Goal: Task Accomplishment & Management: Manage account settings

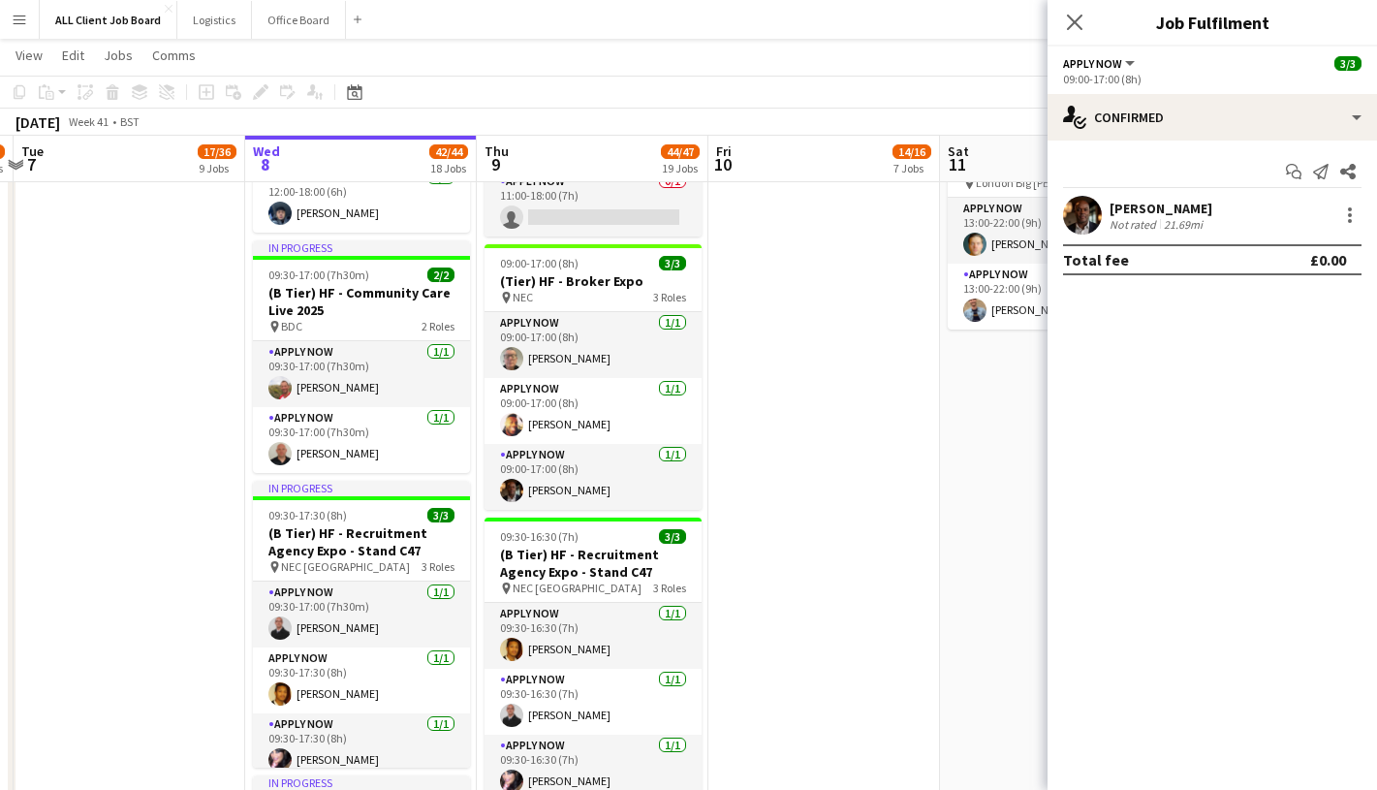
scroll to position [0, 681]
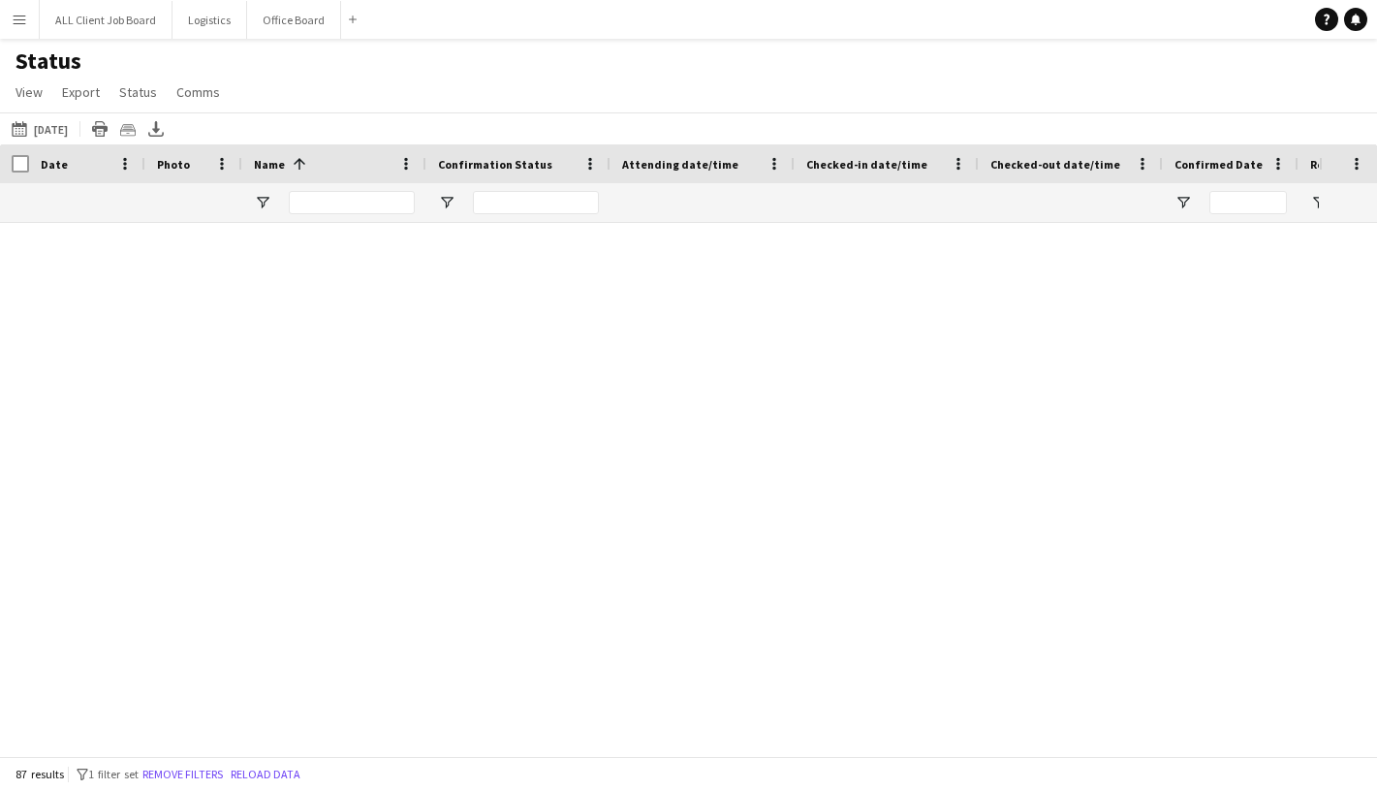
scroll to position [1140, 0]
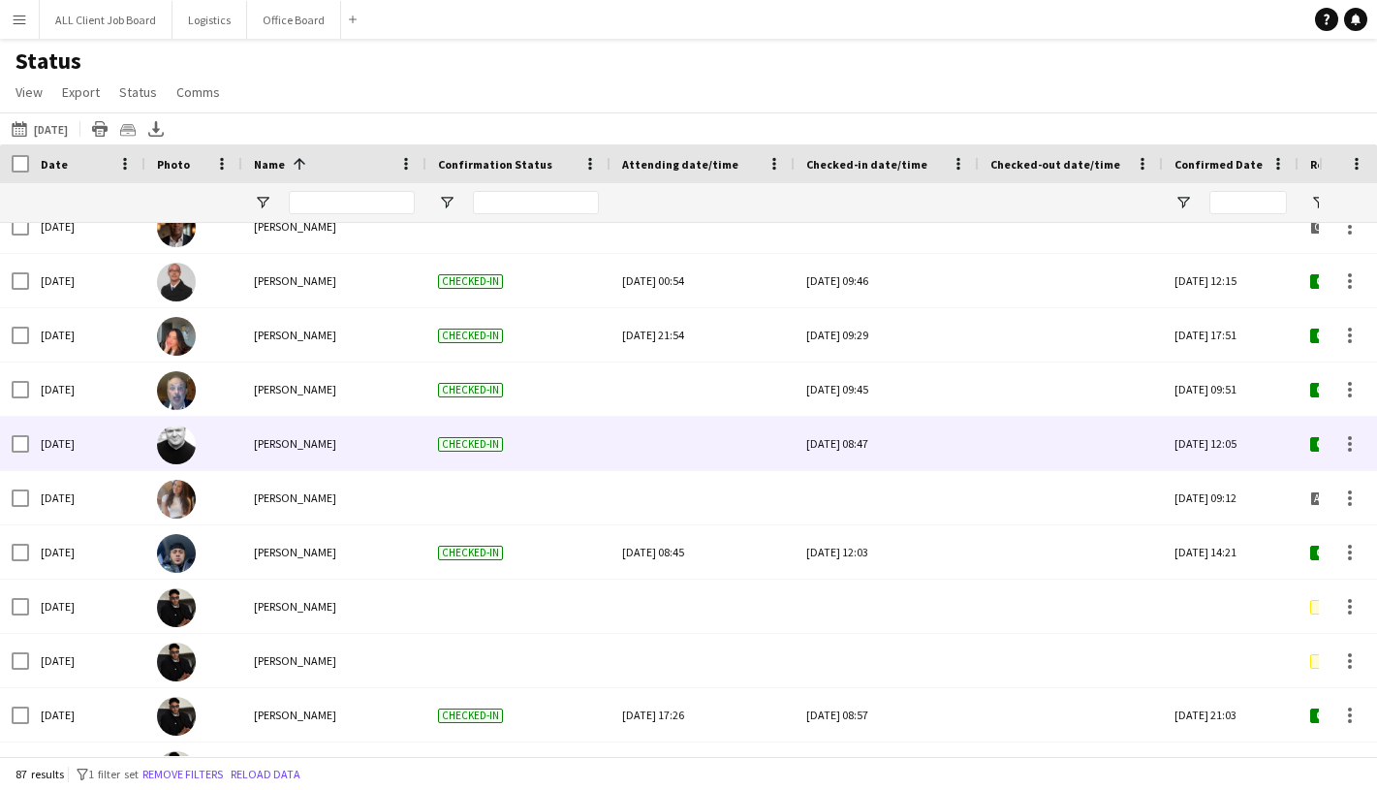
scroll to position [2740, 0]
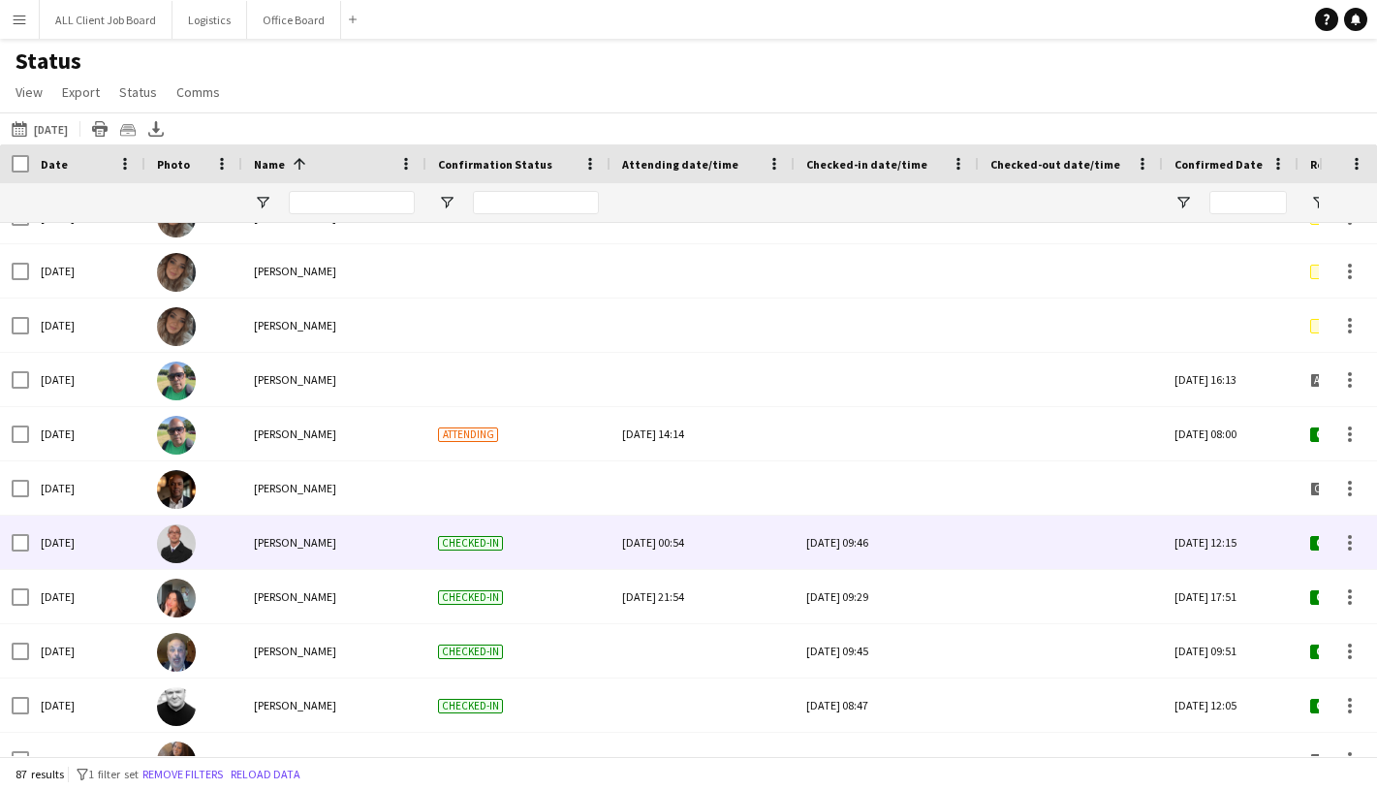
scroll to position [2532, 0]
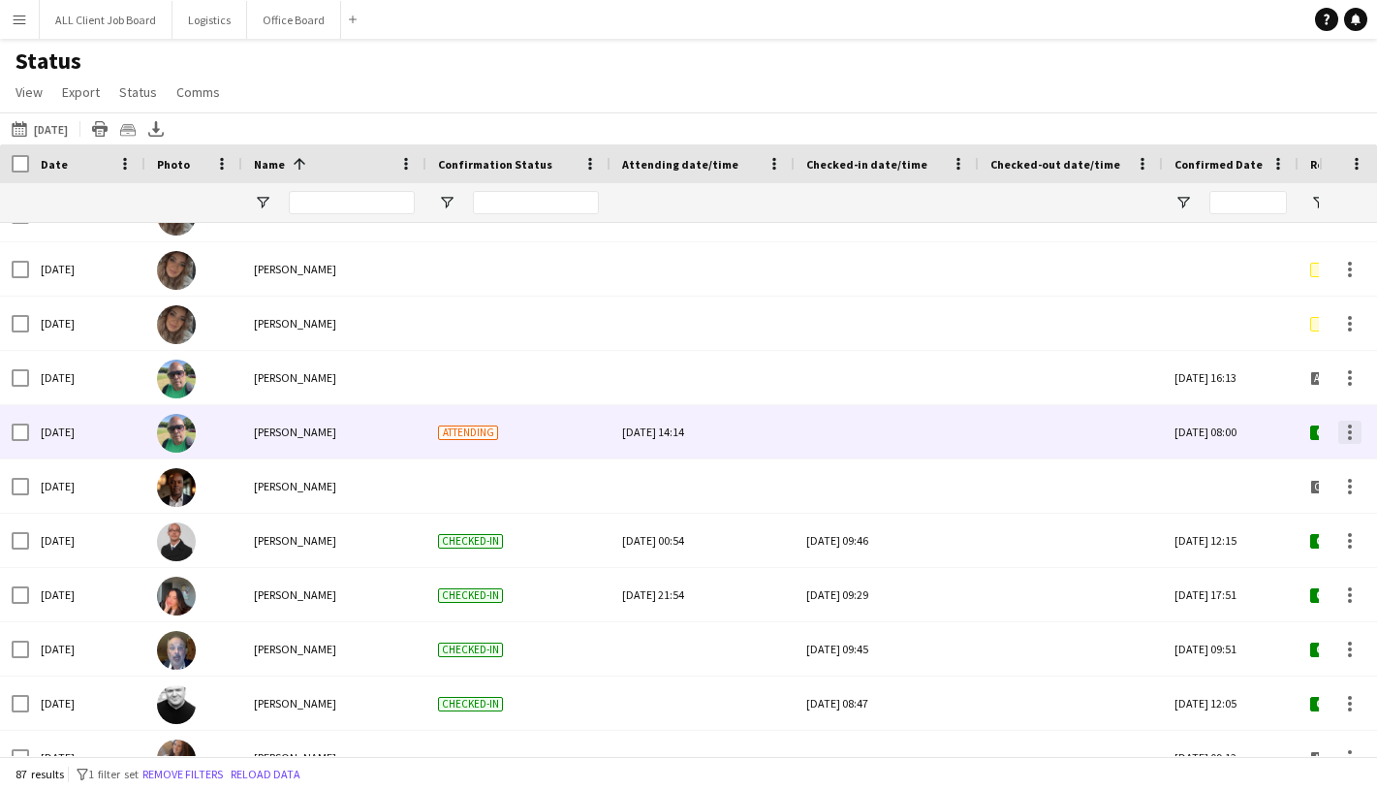
click at [1352, 430] on div at bounding box center [1350, 432] width 23 height 23
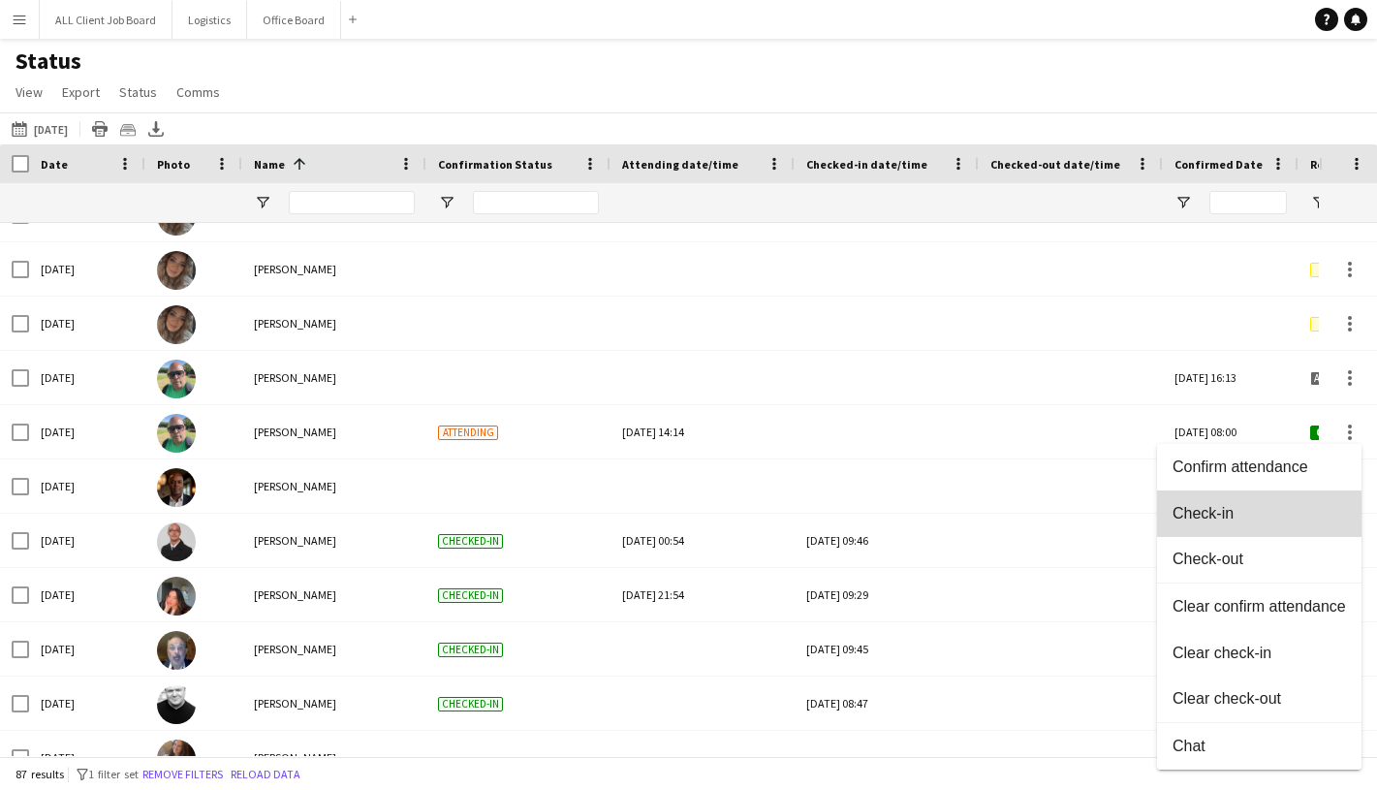
click at [1201, 517] on span "Check-in" at bounding box center [1260, 513] width 174 height 17
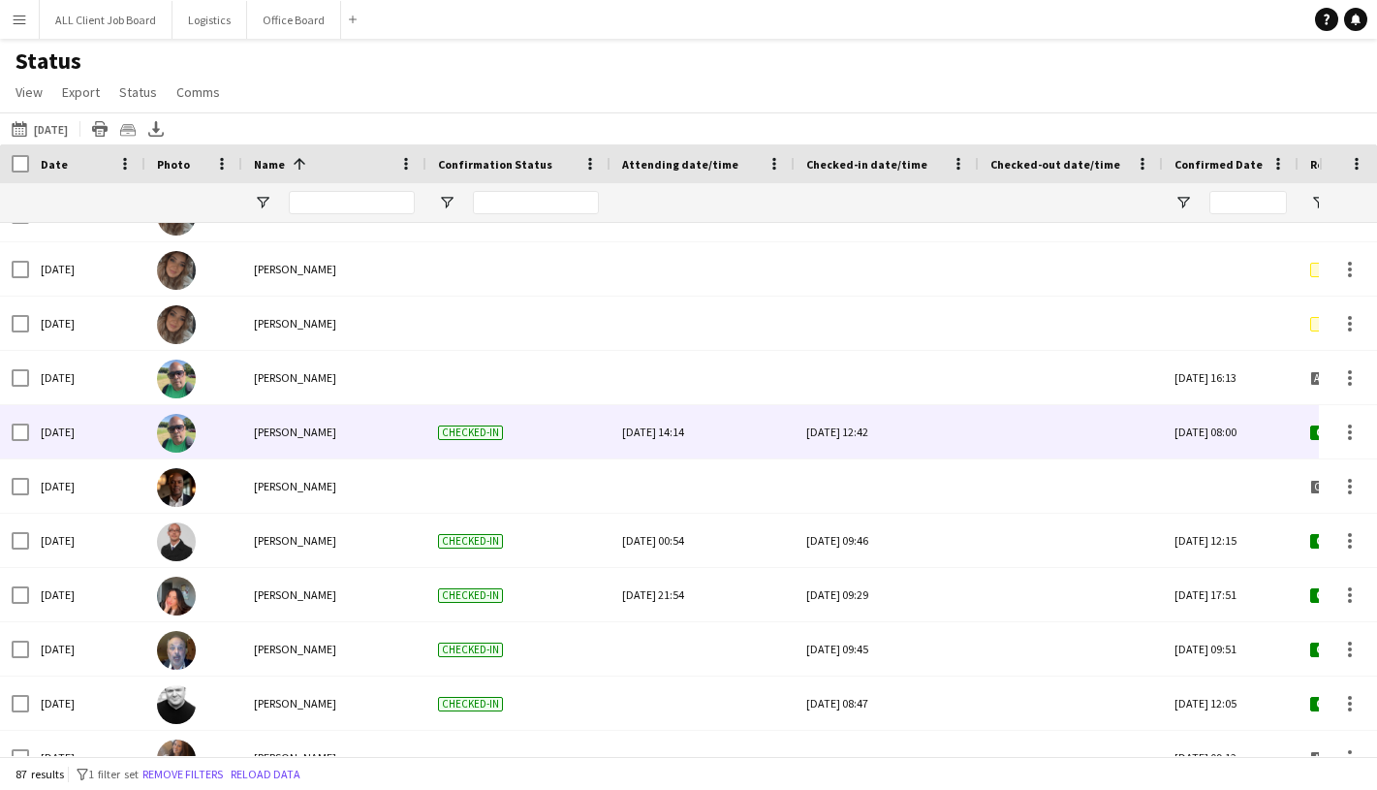
click at [877, 429] on div "Wed, 8 Oct 2025 12:42" at bounding box center [886, 431] width 161 height 53
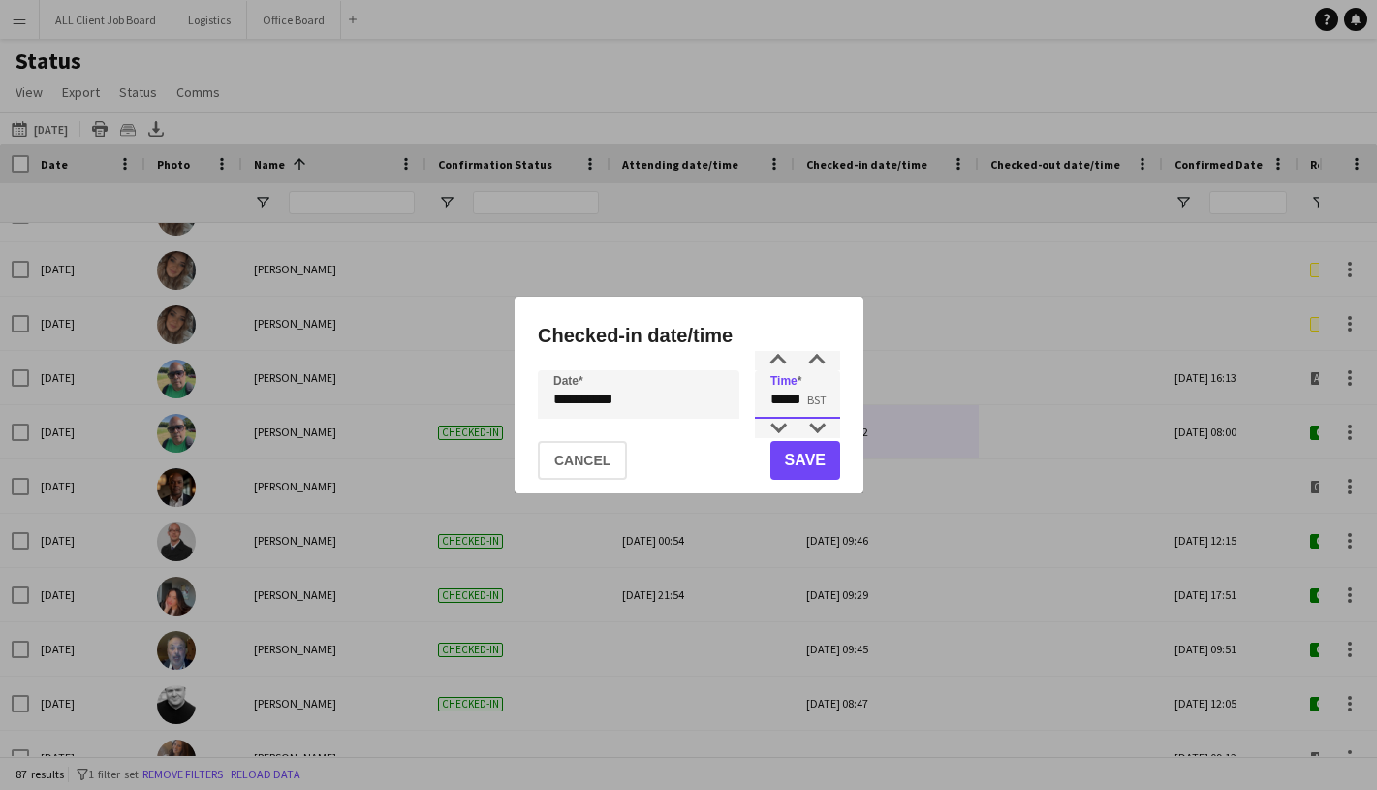
drag, startPoint x: 783, startPoint y: 398, endPoint x: 766, endPoint y: 398, distance: 17.4
click at [766, 398] on input "*****" at bounding box center [797, 394] width 85 height 48
click at [804, 395] on input "*****" at bounding box center [797, 394] width 85 height 48
type input "*****"
click at [819, 459] on button "Save" at bounding box center [805, 460] width 70 height 39
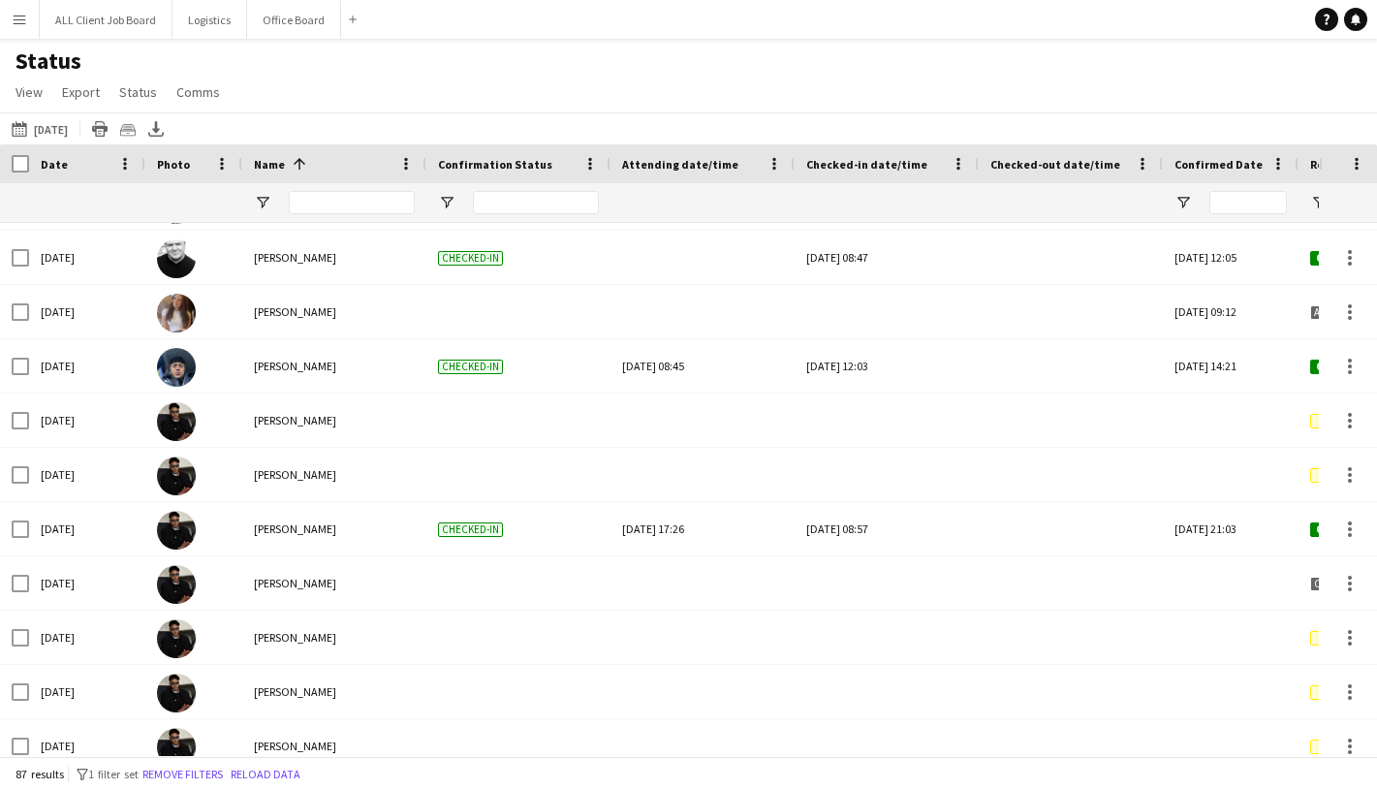
scroll to position [3052, 0]
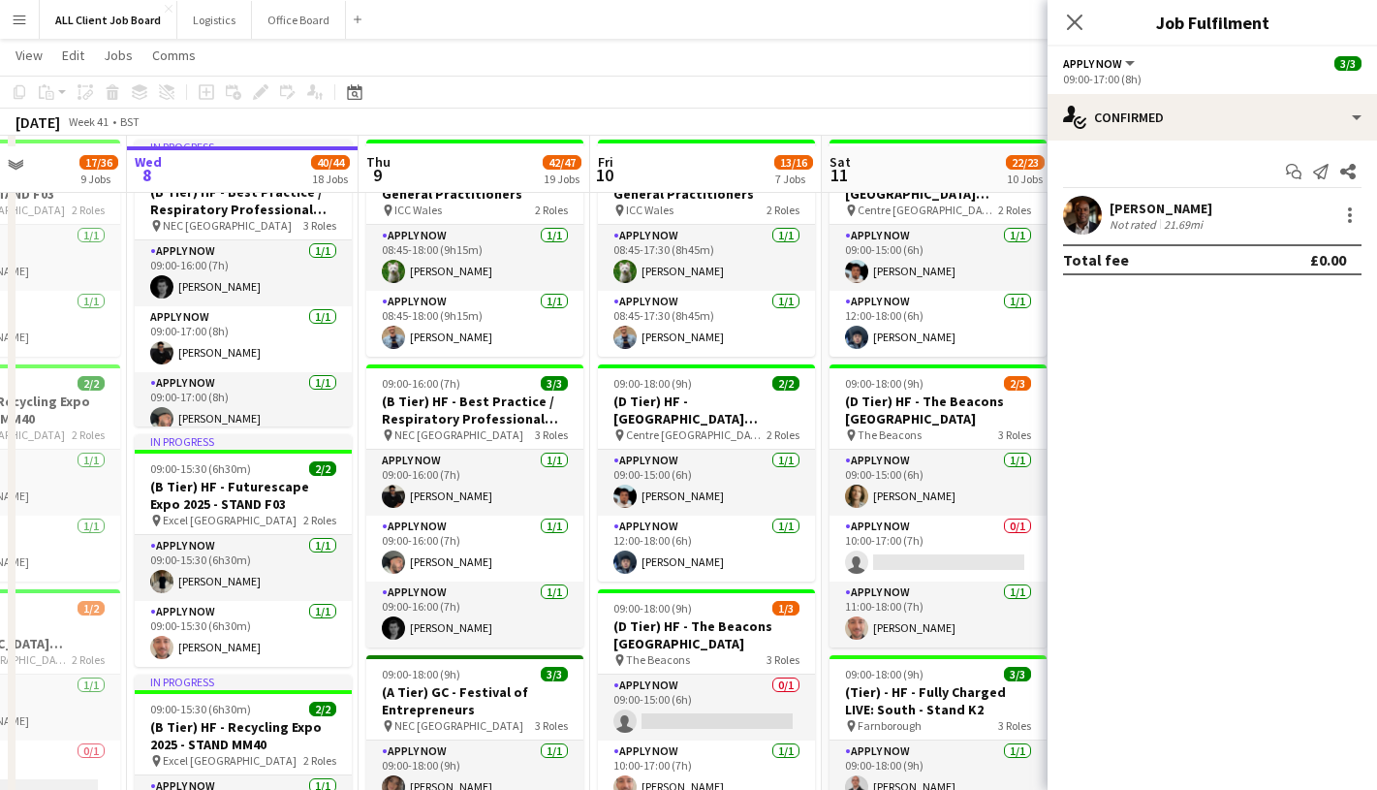
scroll to position [393, 0]
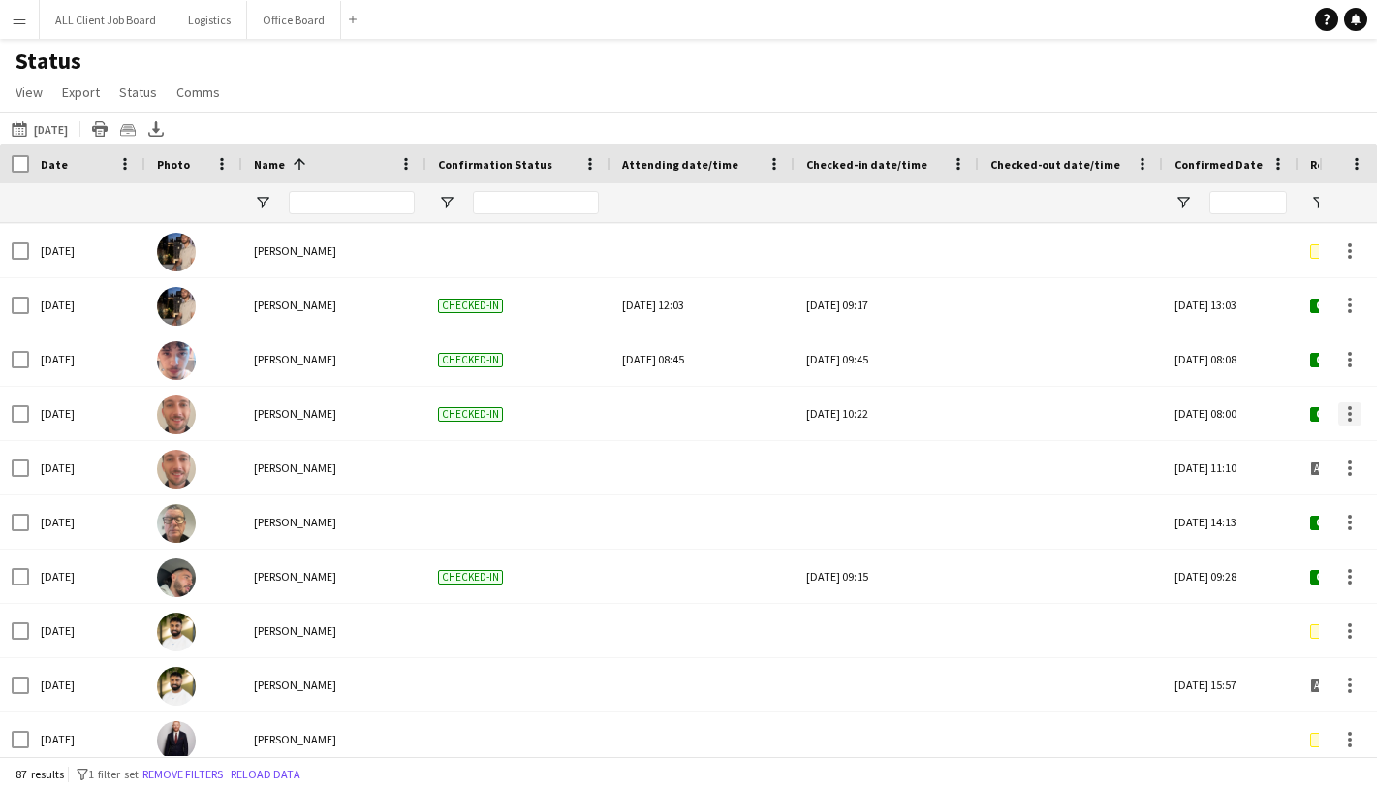
click at [1350, 414] on div at bounding box center [1350, 414] width 4 height 4
click at [1350, 414] on body "Menu Boards Boards Boards All jobs Status Workforce Workforce My Workforce Recr…" at bounding box center [688, 395] width 1377 height 790
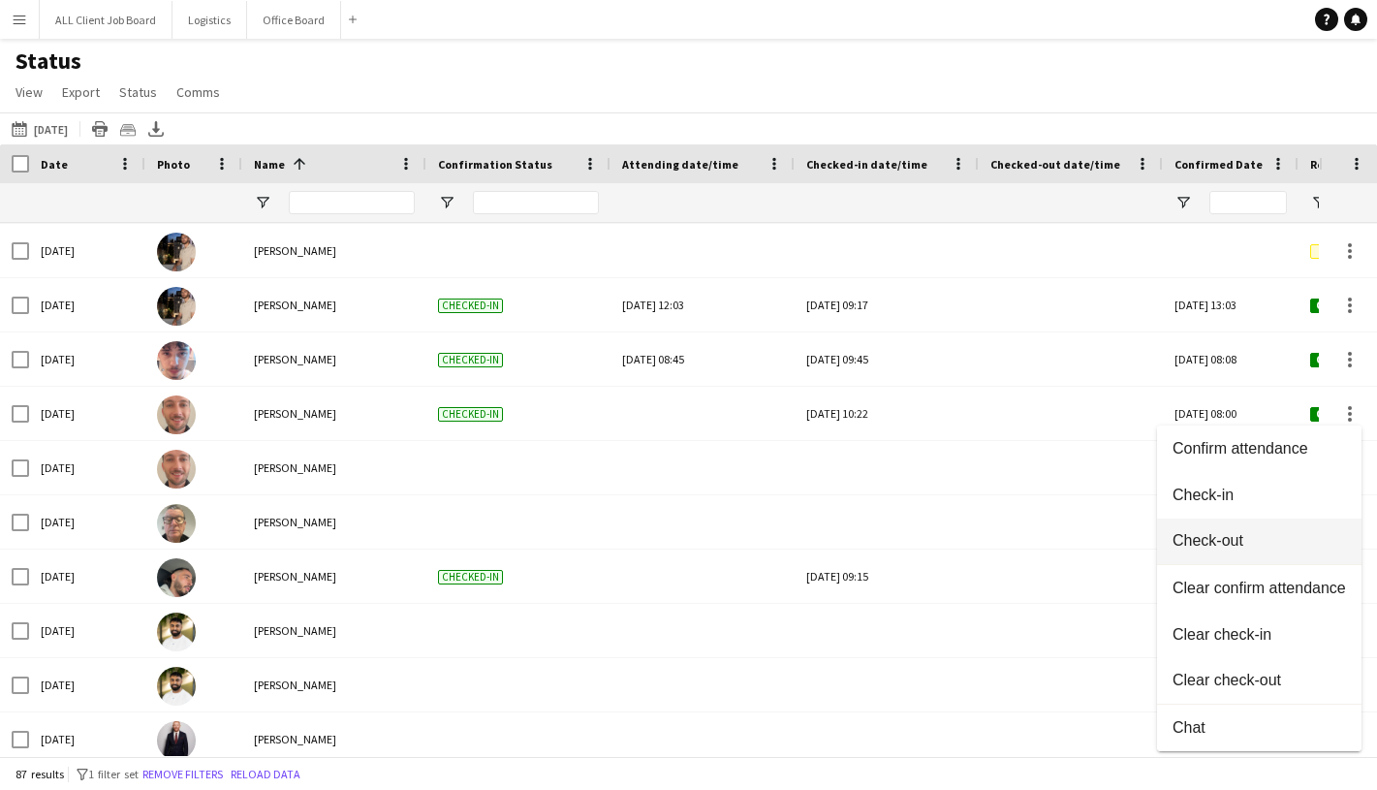
click at [1224, 534] on span "Check-out" at bounding box center [1260, 540] width 174 height 17
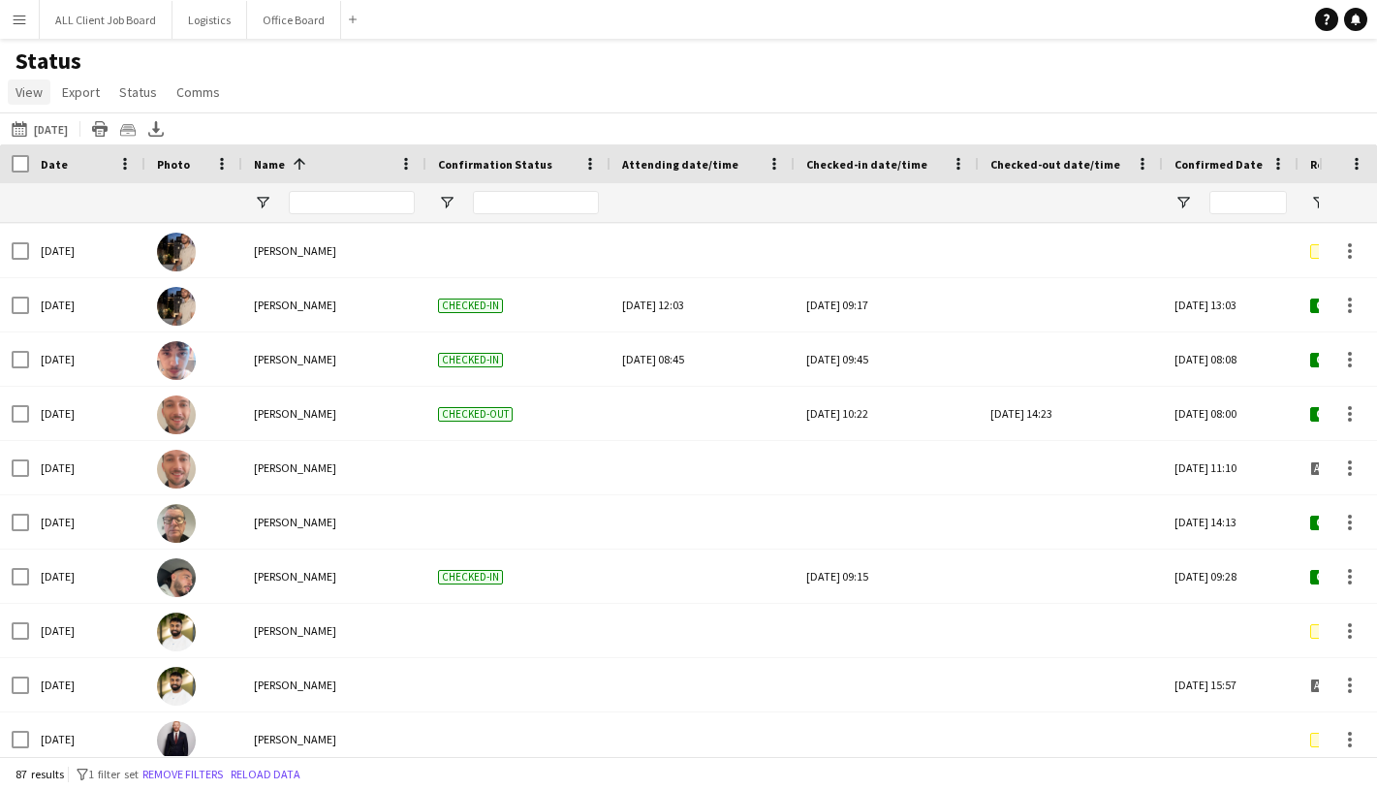
scroll to position [1030, 0]
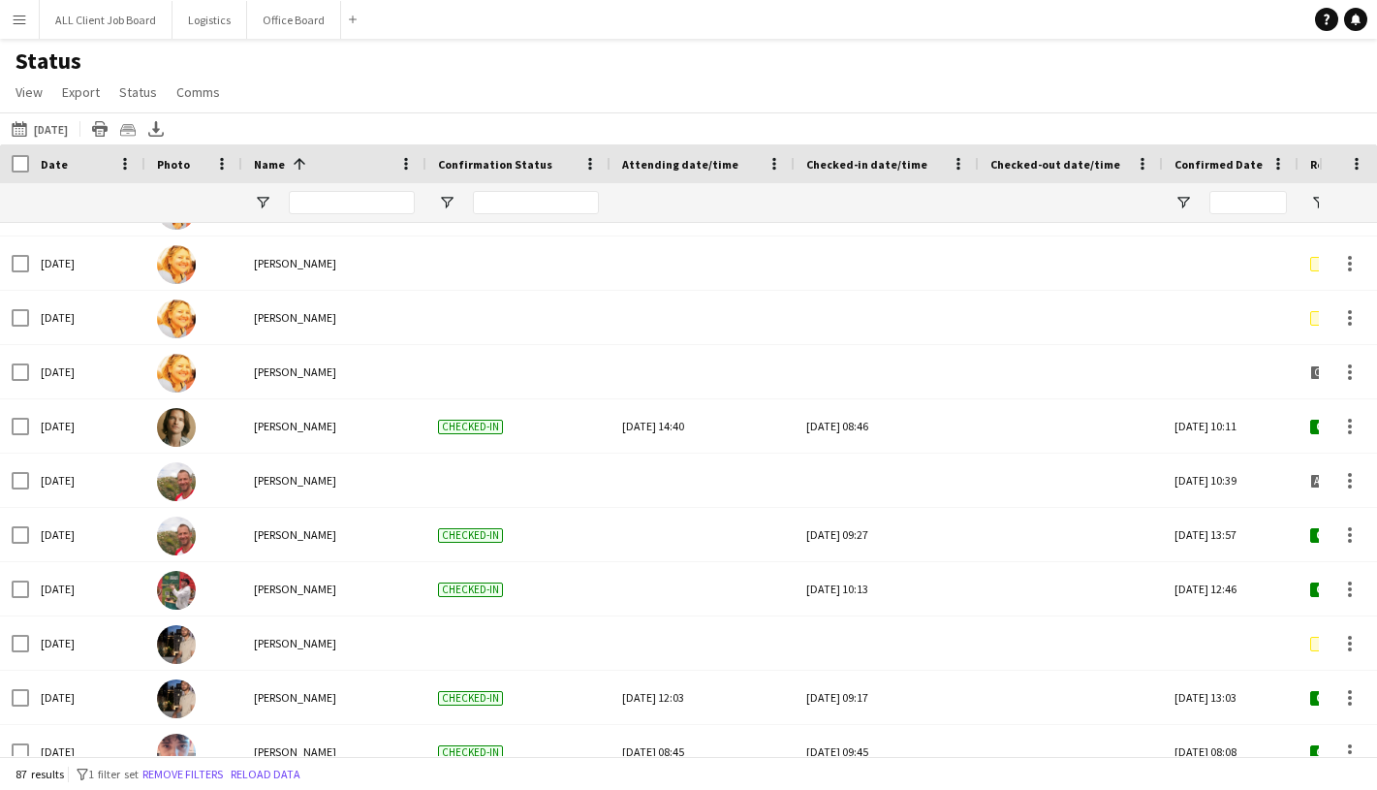
scroll to position [638, 0]
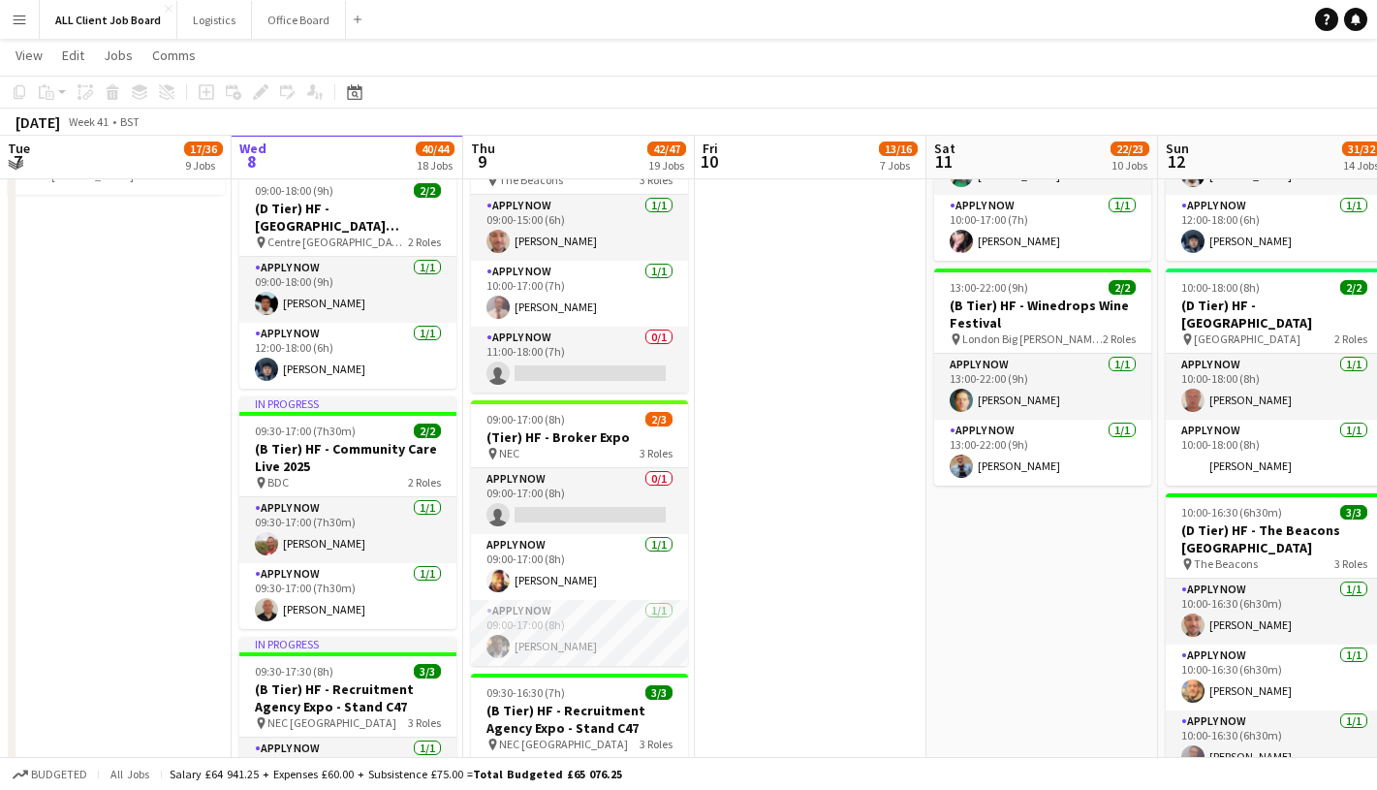
scroll to position [2040, 0]
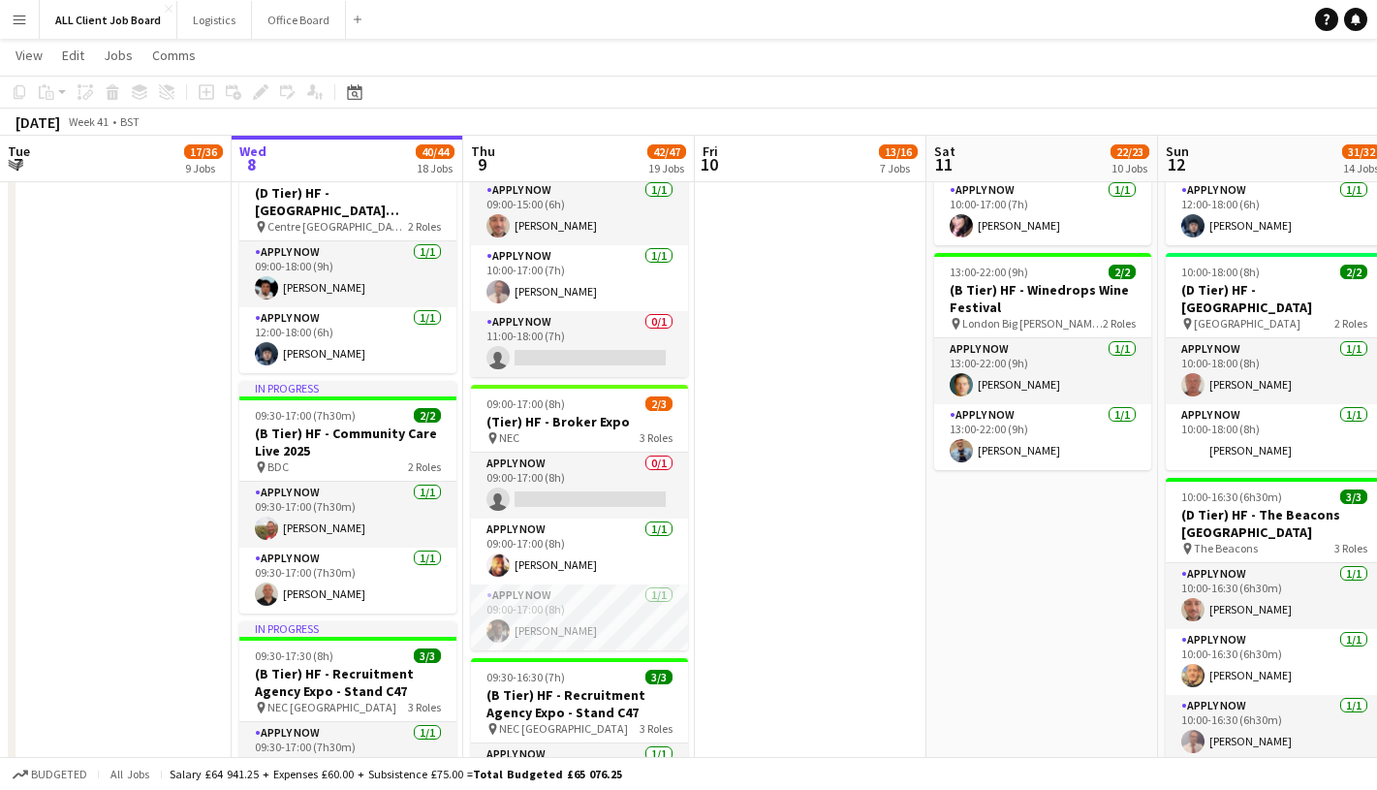
click at [726, 506] on app-date-cell "08:45-17:30 (8h45m) 2/2 (A Tier) HF - Royal College General Practitioners pin I…" at bounding box center [811, 423] width 232 height 3901
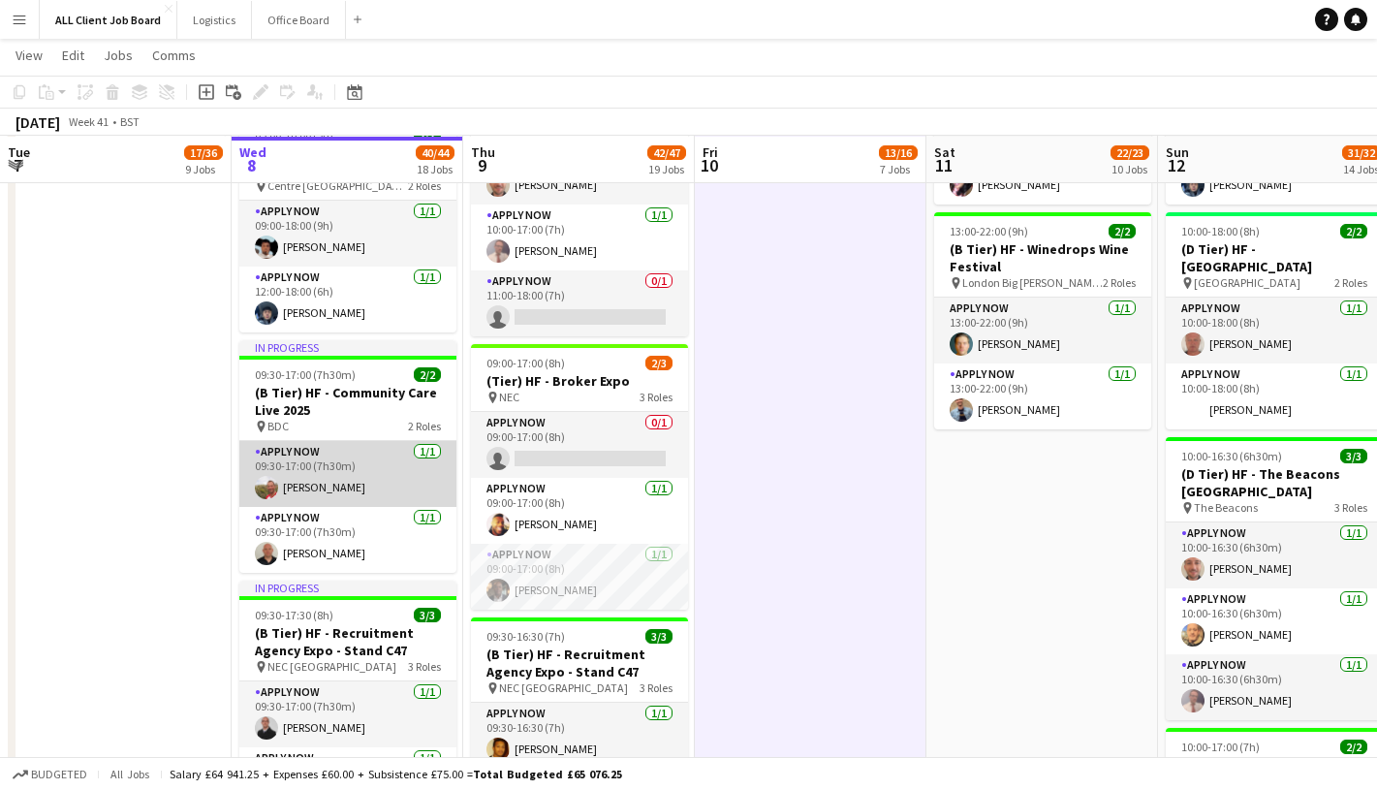
scroll to position [2082, 0]
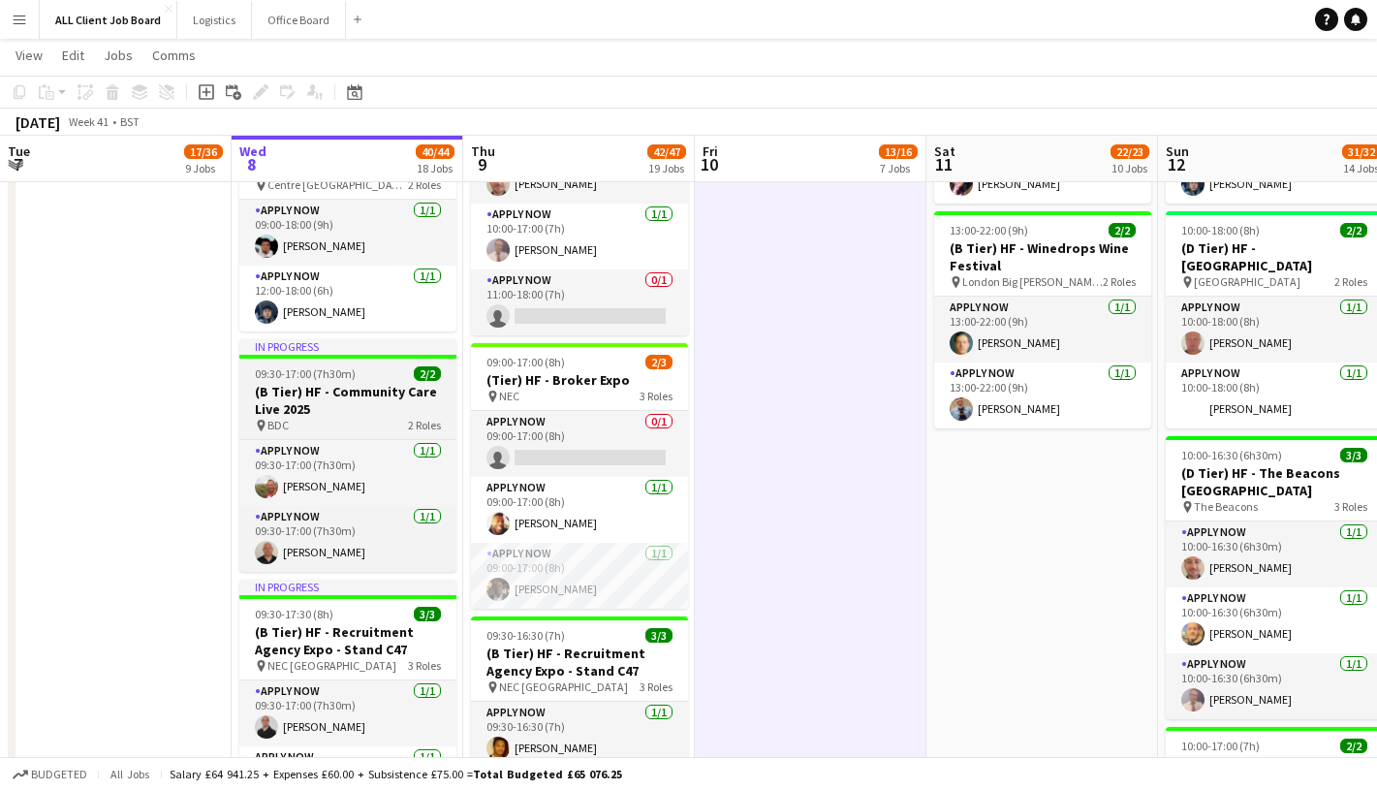
click at [357, 373] on div "09:30-17:00 (7h30m) 2/2" at bounding box center [347, 373] width 217 height 15
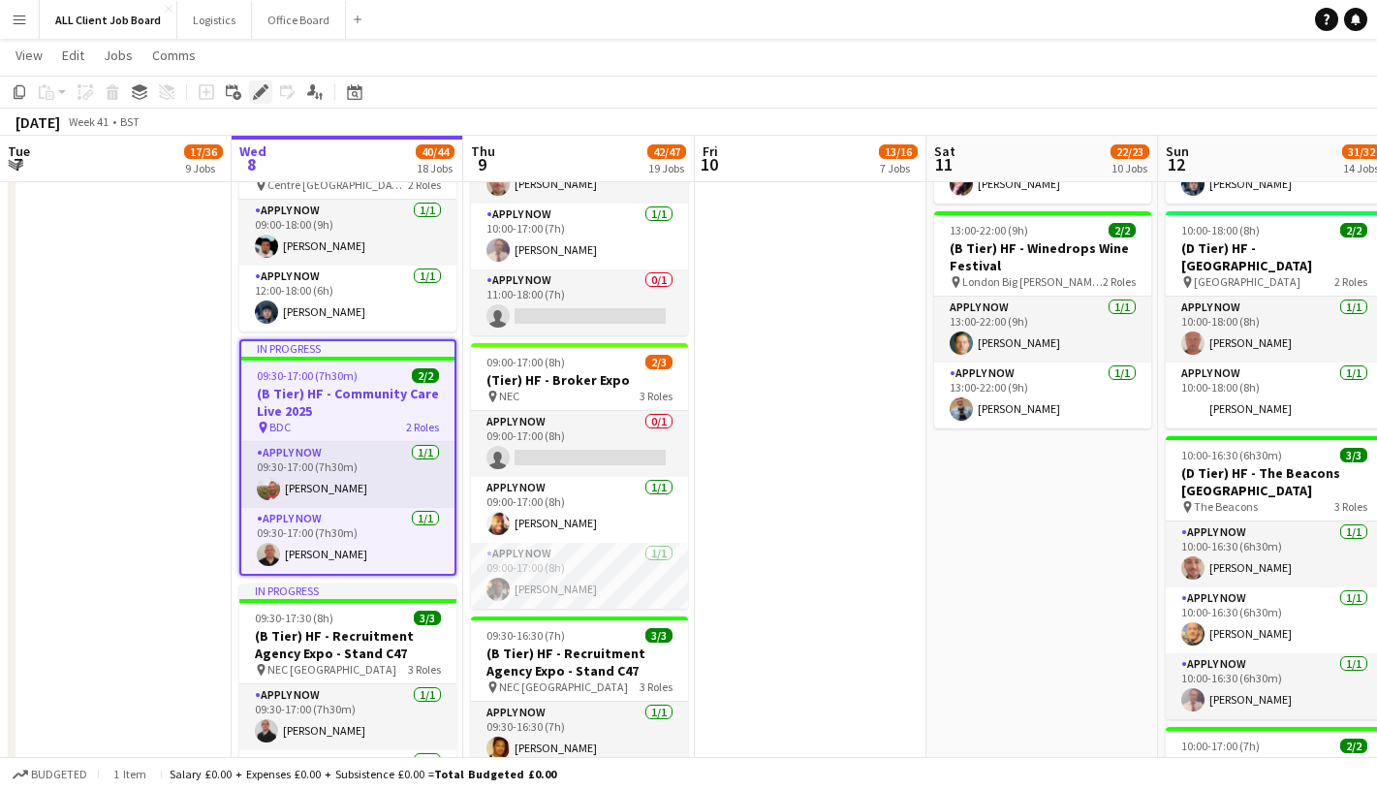
click at [263, 90] on icon at bounding box center [260, 92] width 11 height 11
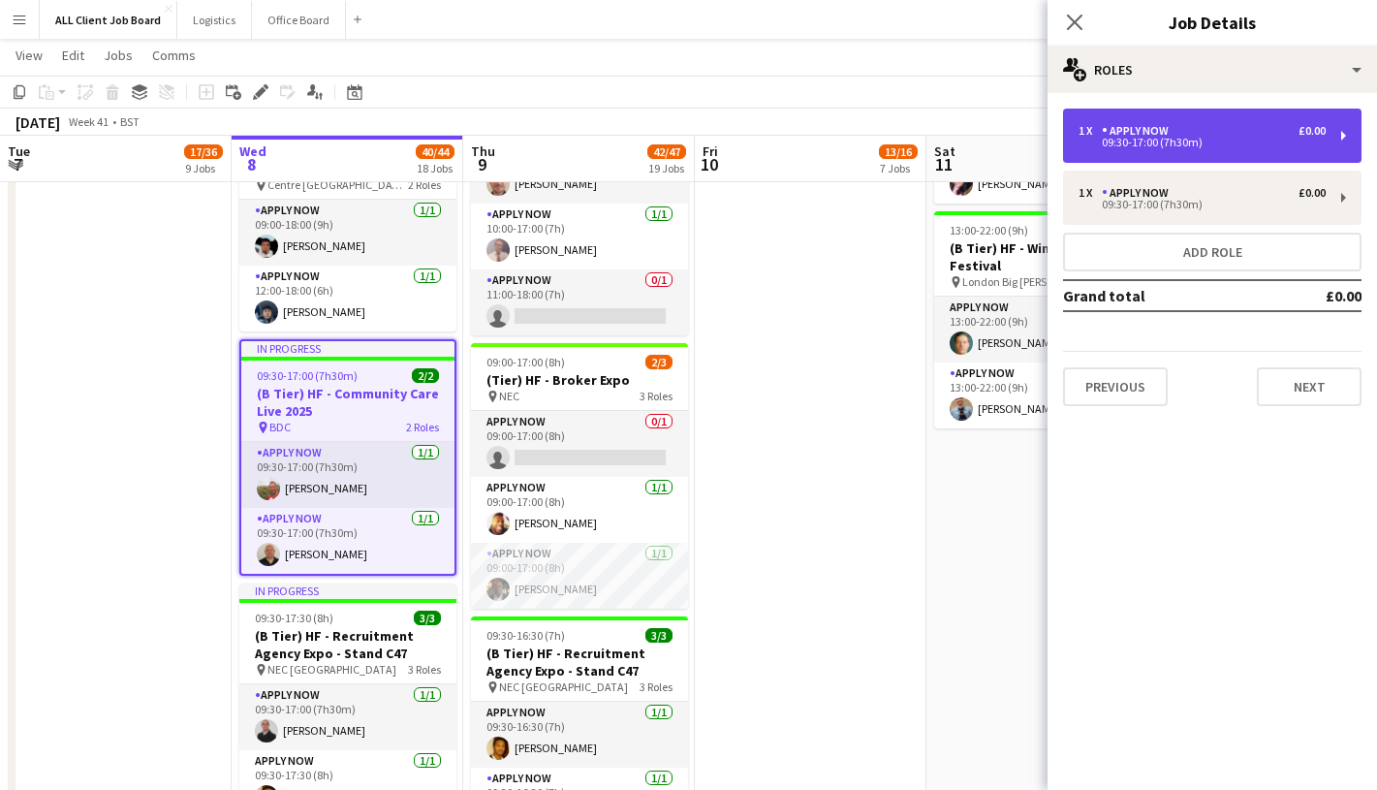
click at [1271, 147] on div "1 x APPLY NOW £0.00 09:30-17:00 (7h30m)" at bounding box center [1212, 136] width 299 height 54
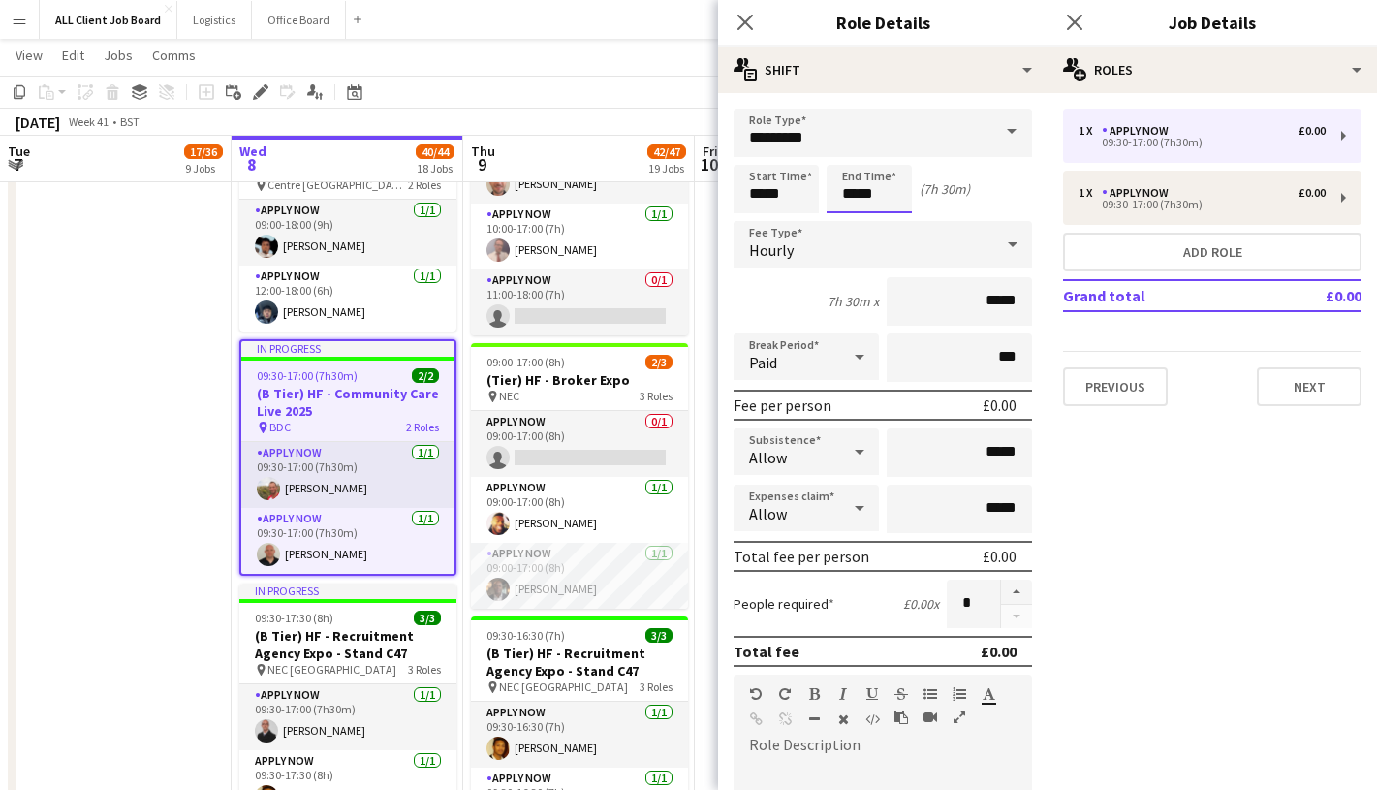
scroll to position [0, 0]
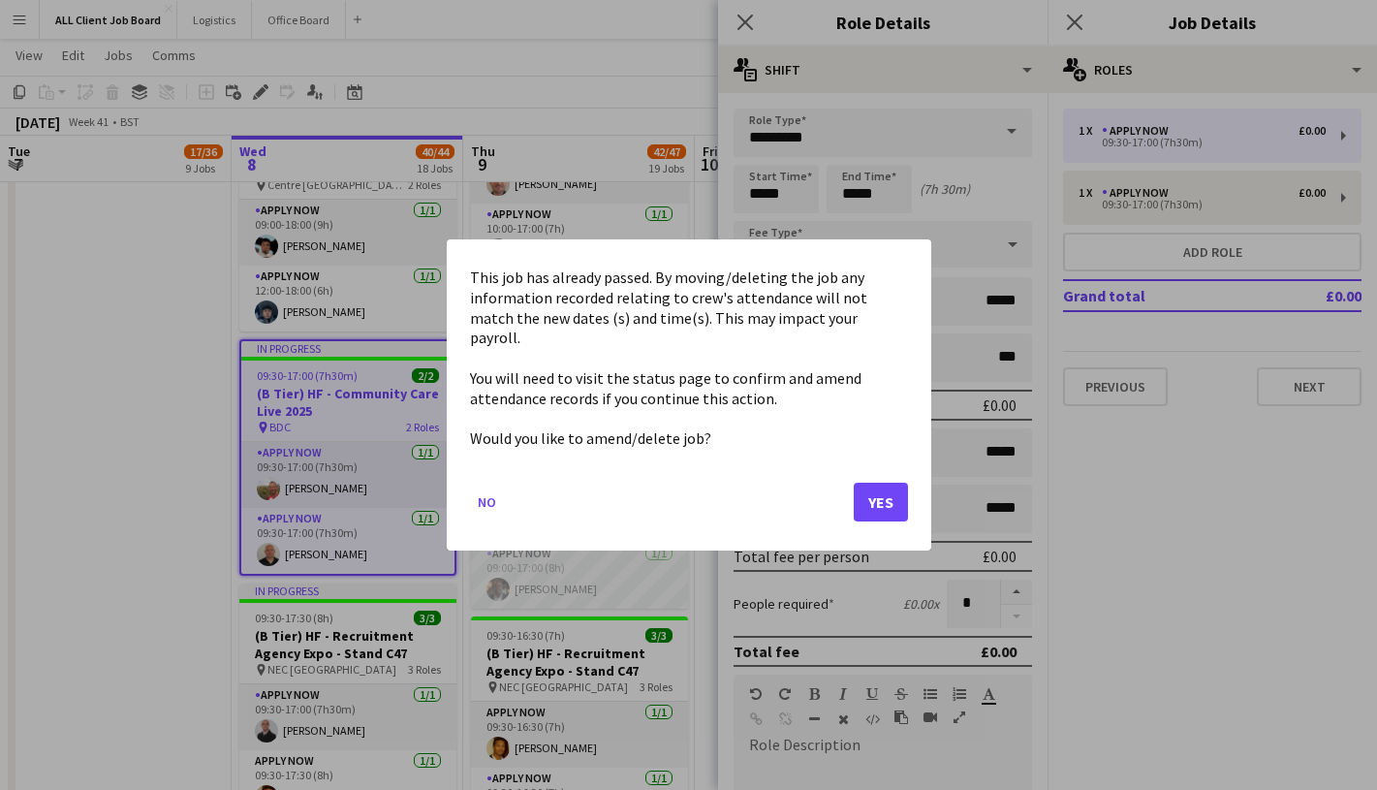
click at [868, 504] on button "Yes" at bounding box center [881, 502] width 54 height 39
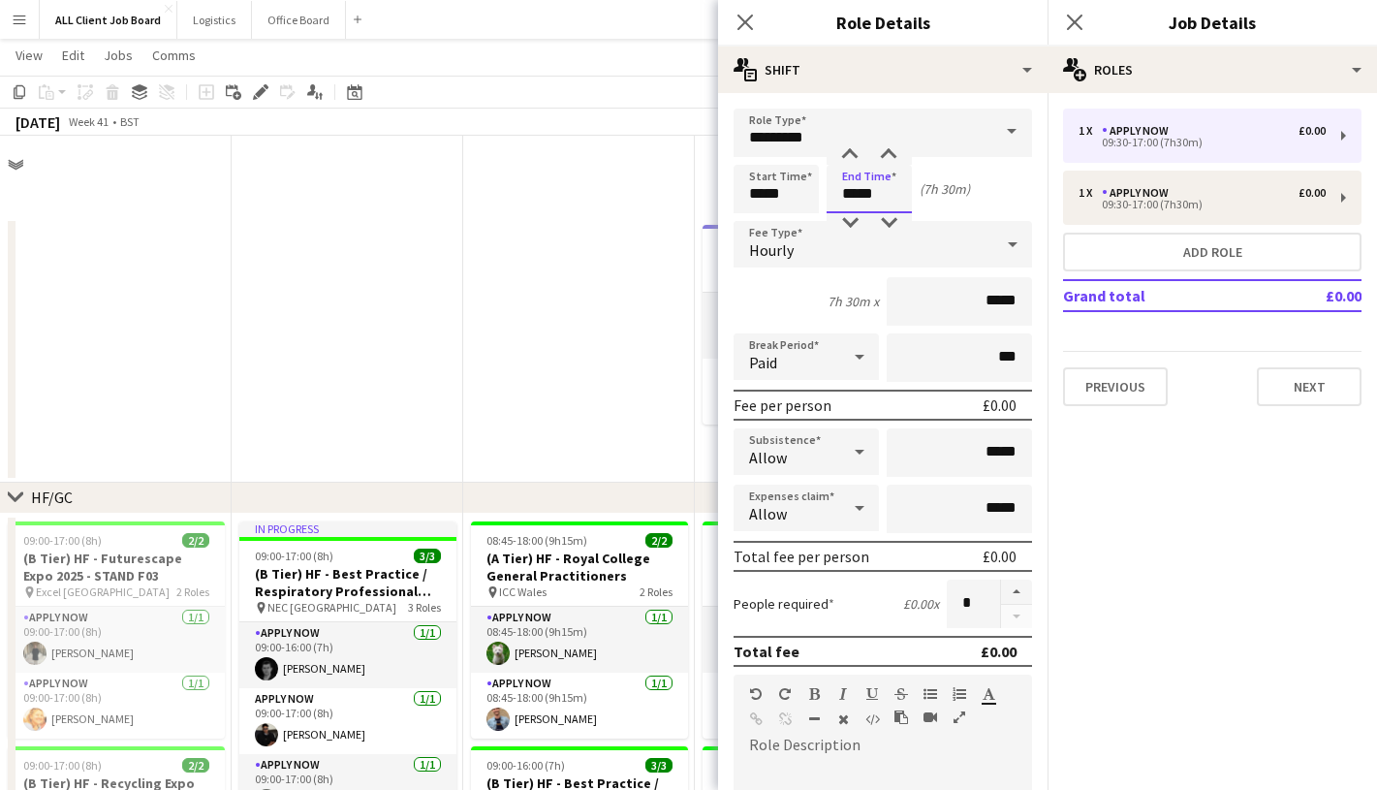
scroll to position [2082, 0]
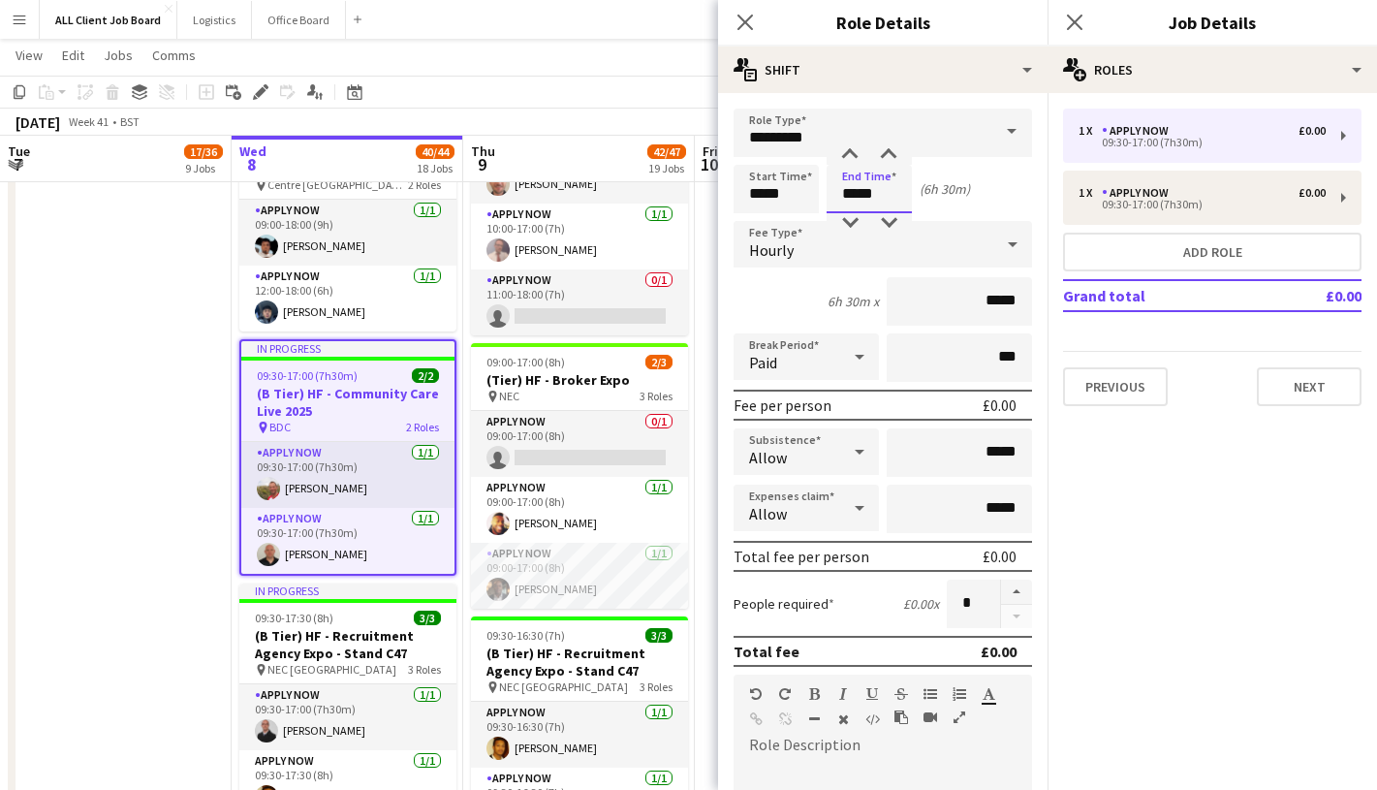
click at [876, 196] on input "*****" at bounding box center [869, 189] width 85 height 48
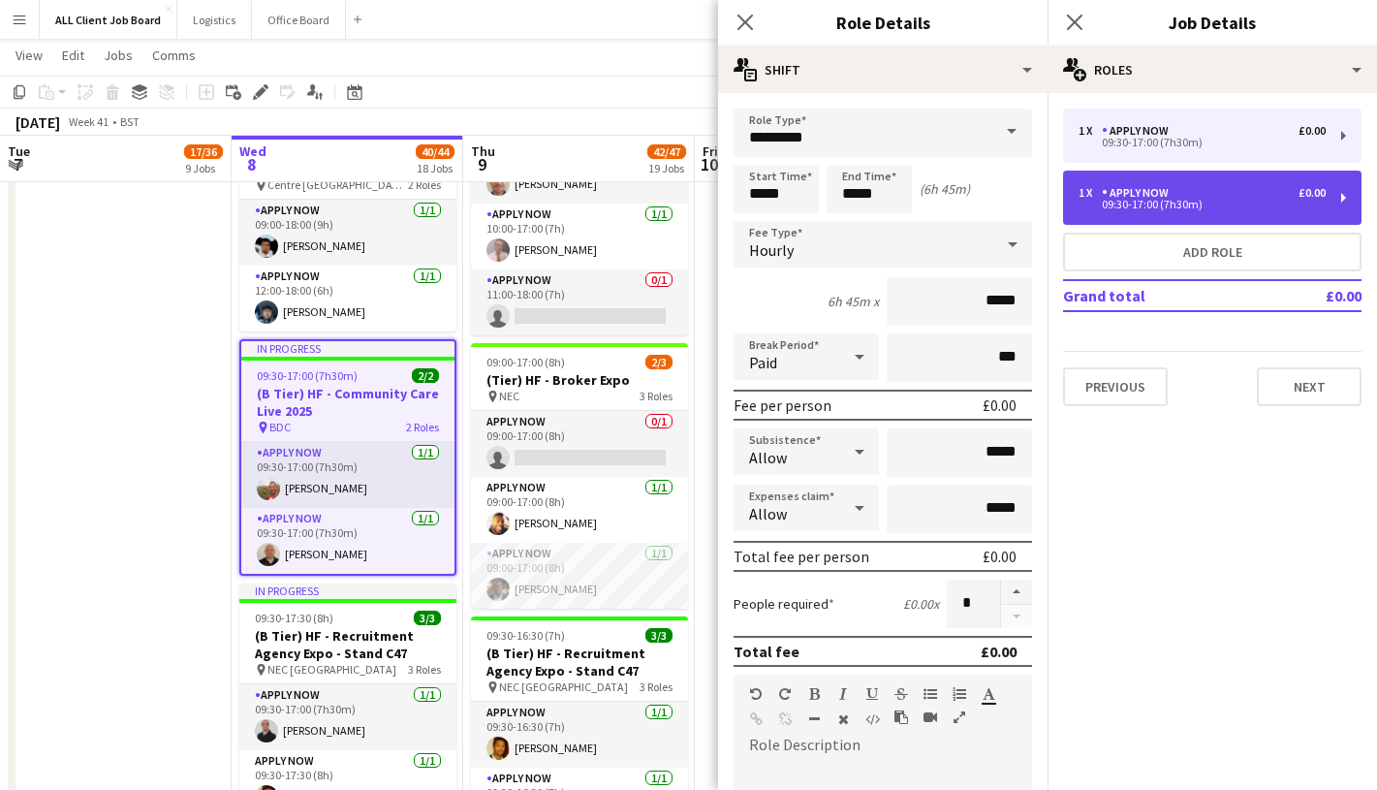
click at [1132, 193] on div "APPLY NOW" at bounding box center [1139, 193] width 75 height 14
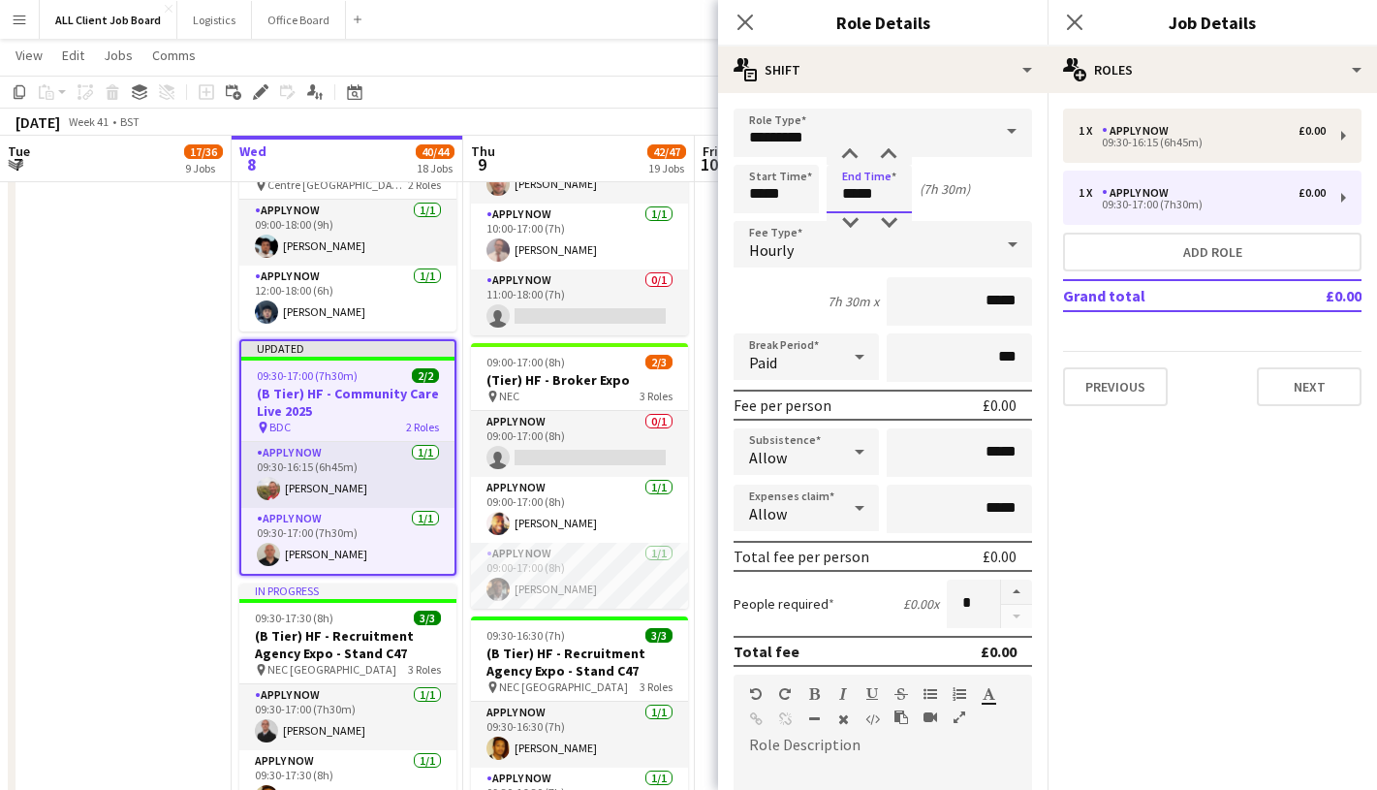
drag, startPoint x: 858, startPoint y: 194, endPoint x: 842, endPoint y: 194, distance: 15.5
click at [842, 194] on input "*****" at bounding box center [869, 189] width 85 height 48
click at [877, 196] on input "*****" at bounding box center [869, 189] width 85 height 48
type input "*****"
click at [750, 23] on icon "Close pop-in" at bounding box center [745, 22] width 18 height 18
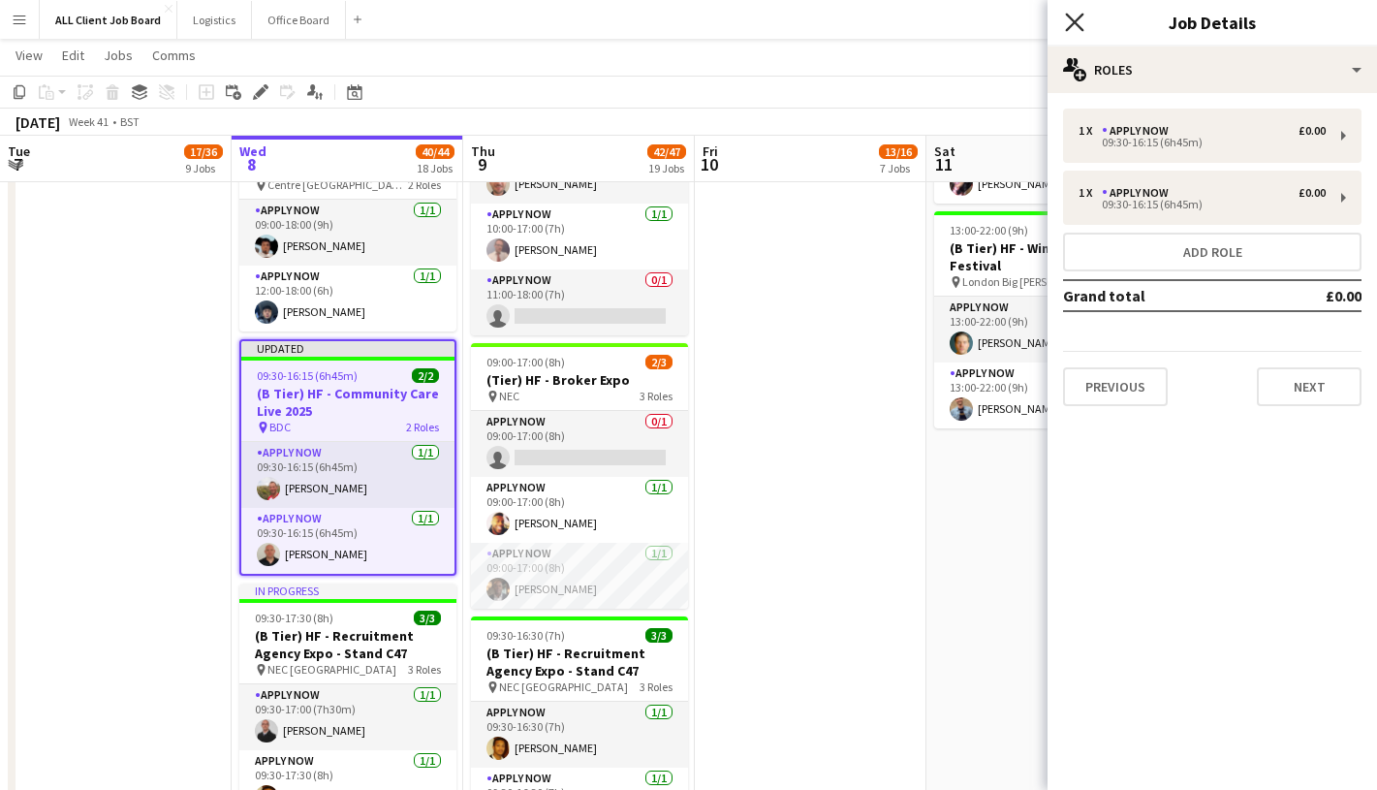
click at [1073, 25] on icon "Close pop-in" at bounding box center [1074, 22] width 18 height 18
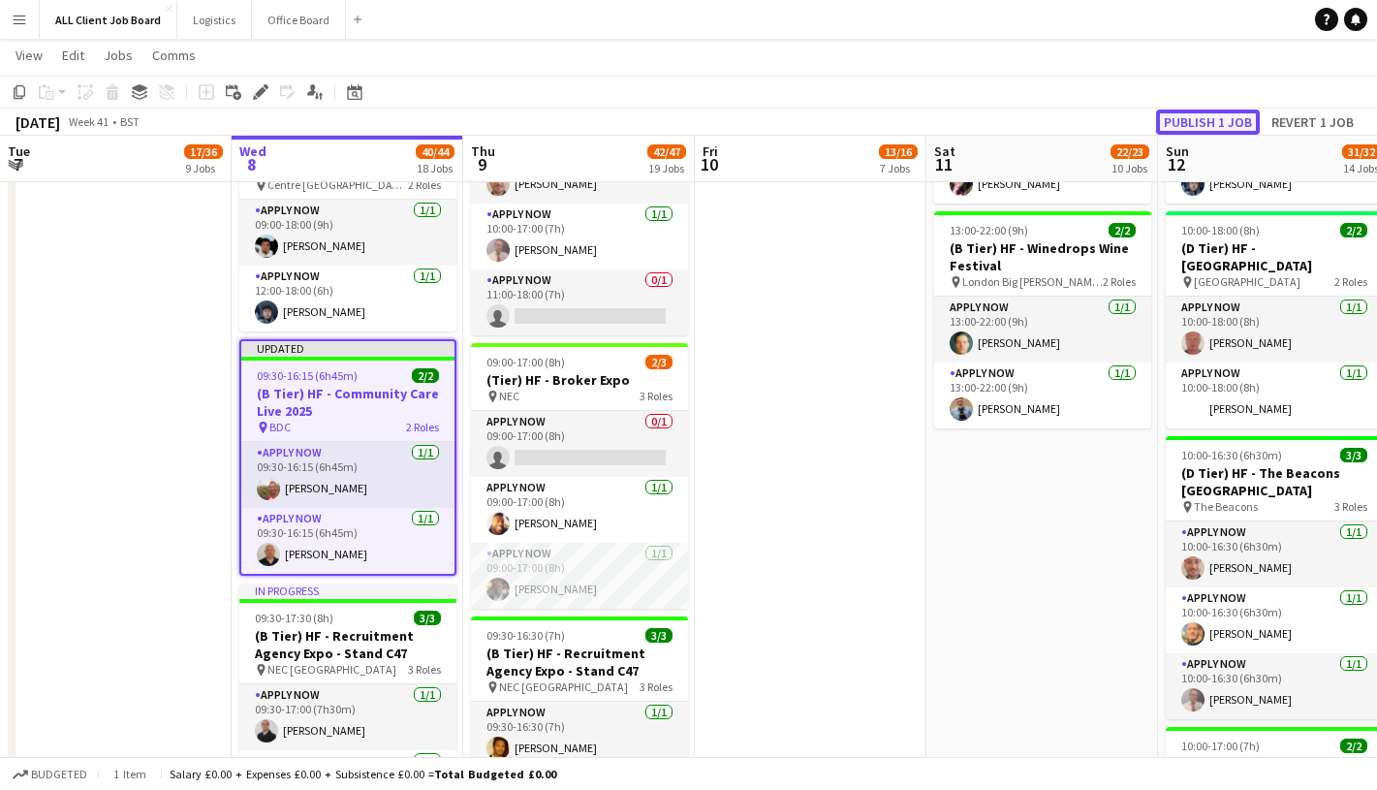
click at [1194, 113] on button "Publish 1 job" at bounding box center [1208, 122] width 104 height 25
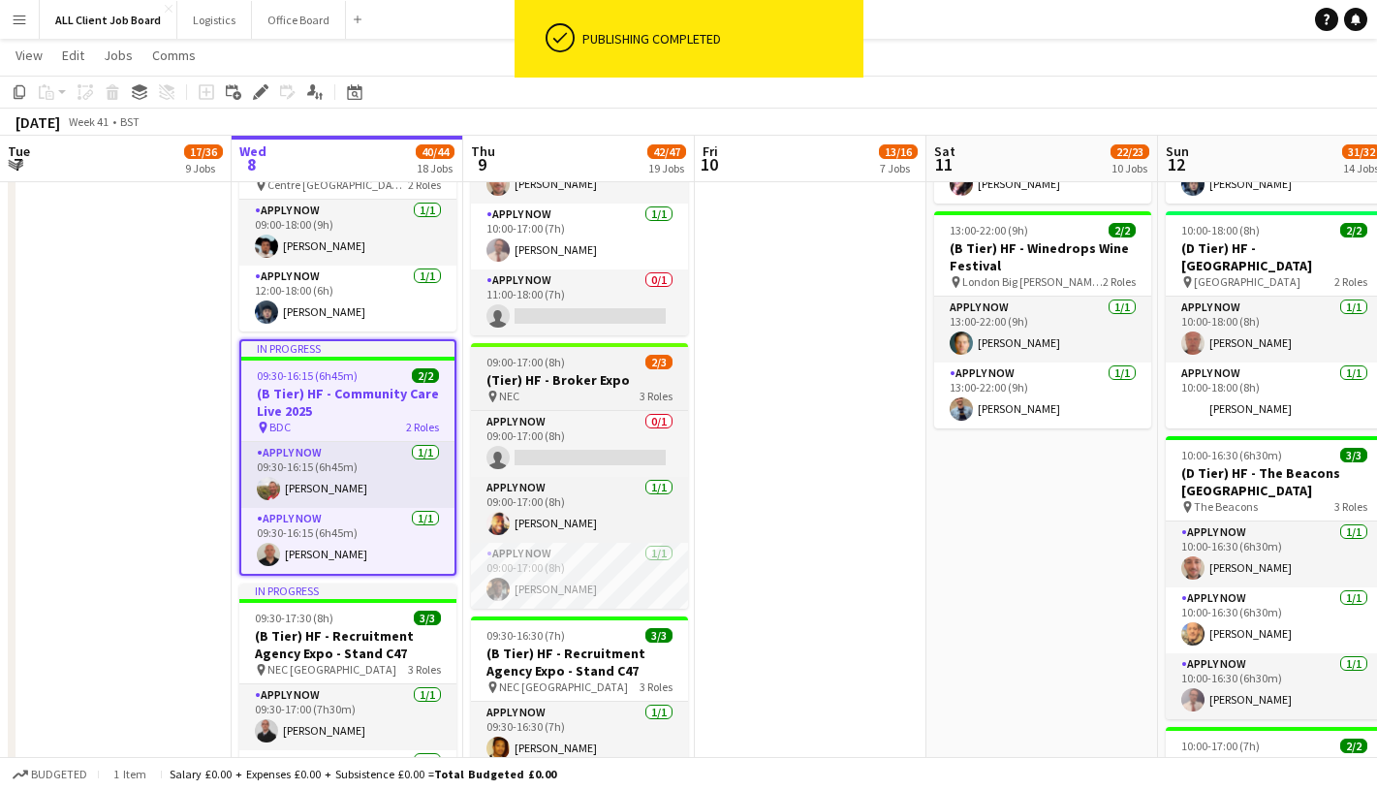
click at [577, 360] on div "09:00-17:00 (8h) 2/3" at bounding box center [579, 362] width 217 height 15
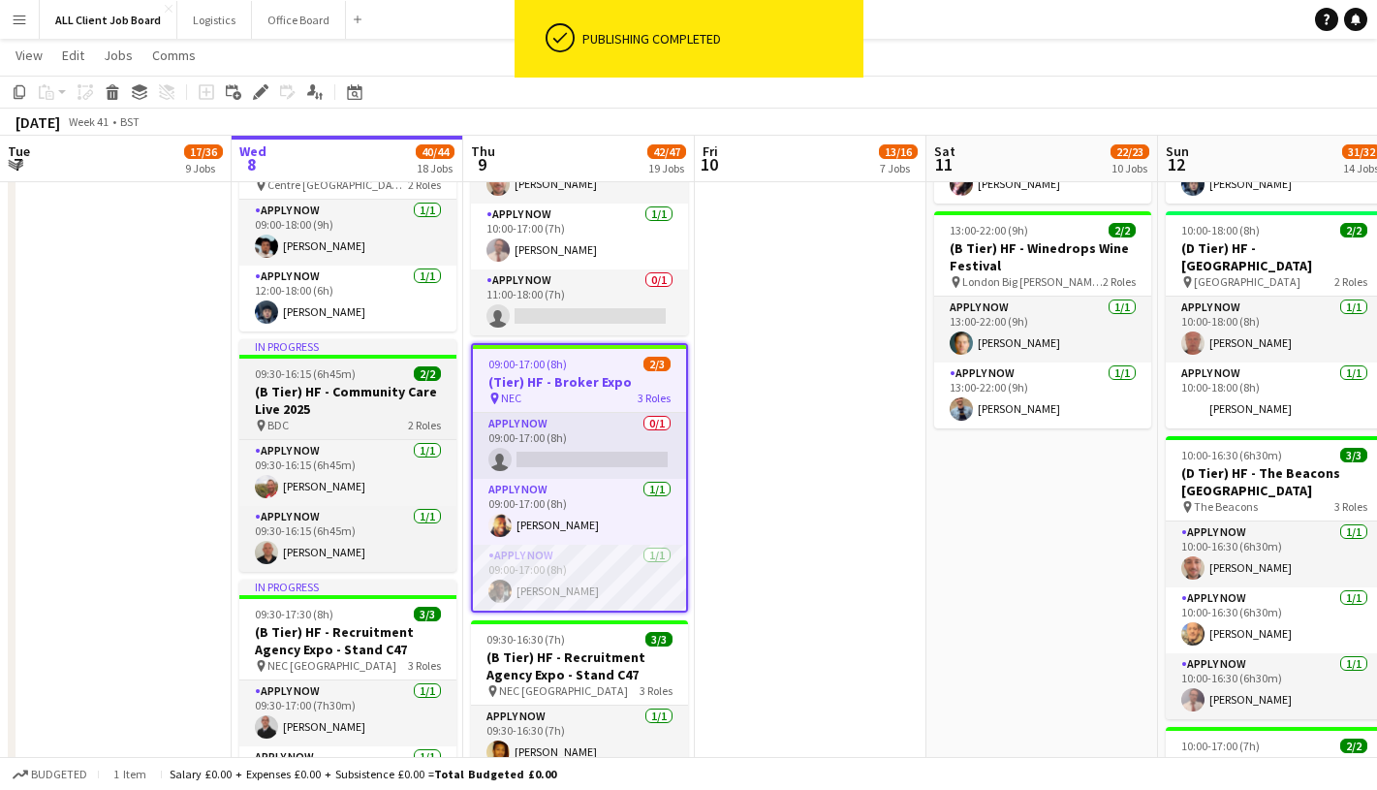
click at [359, 357] on div at bounding box center [347, 357] width 217 height 4
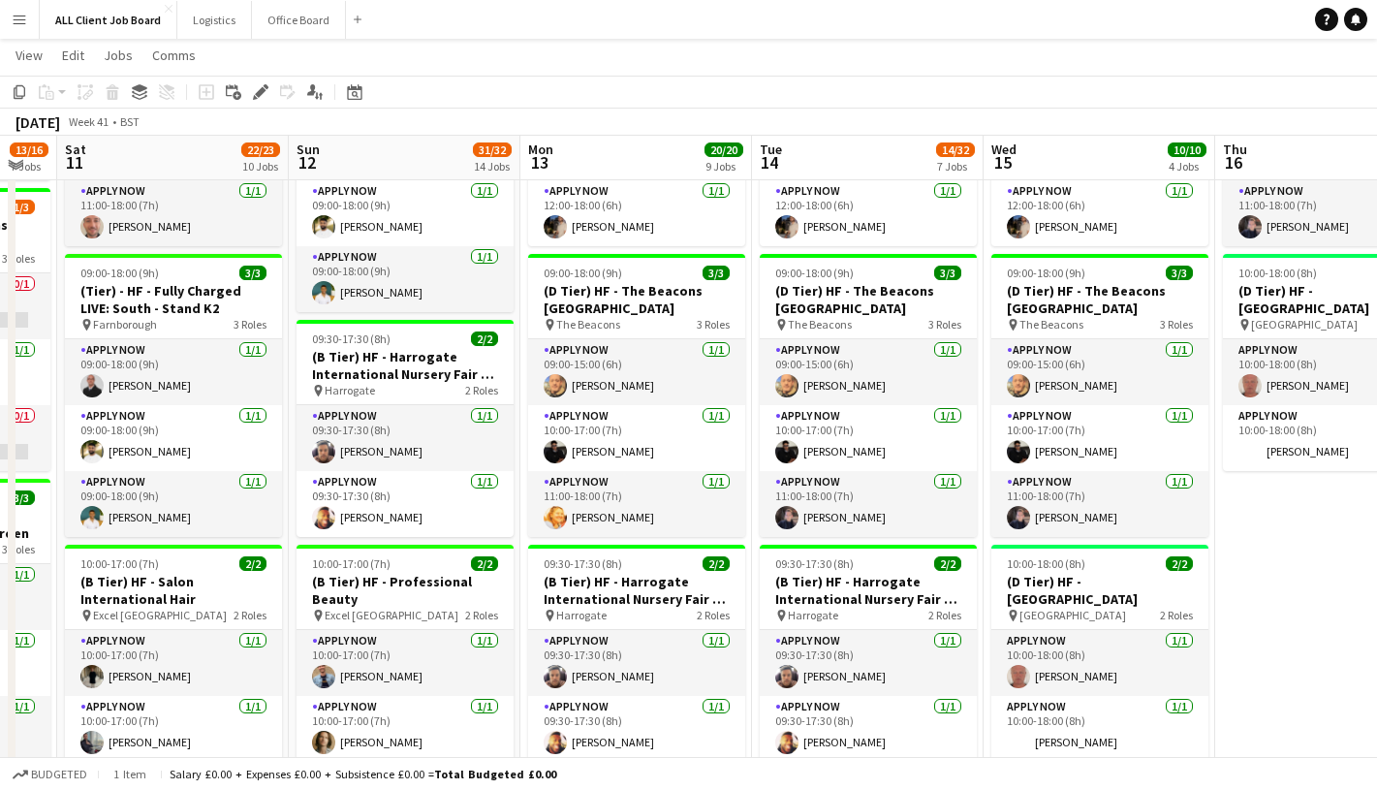
scroll to position [787, 0]
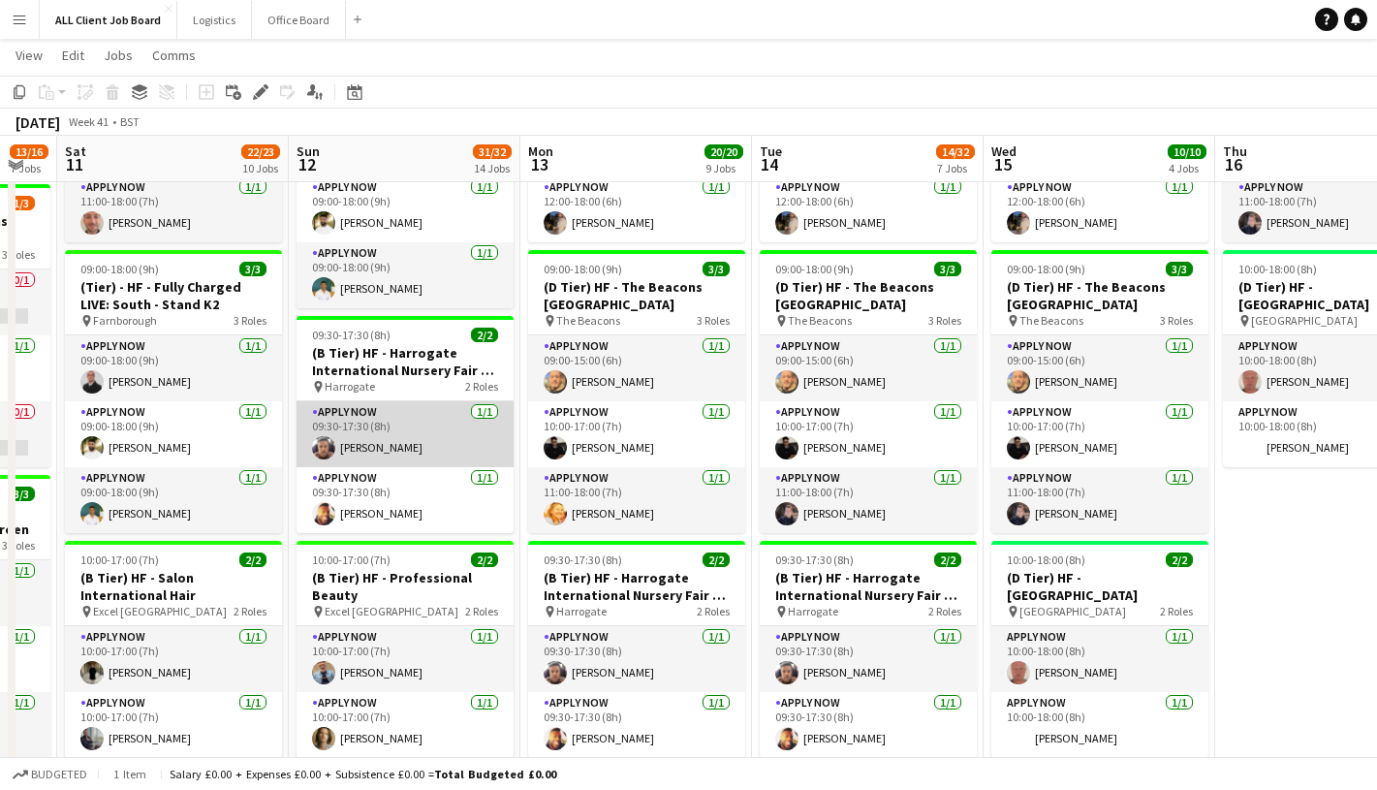
click at [395, 438] on app-card-role "APPLY NOW 1/1 09:30-17:30 (8h) Regis Grant" at bounding box center [405, 434] width 217 height 66
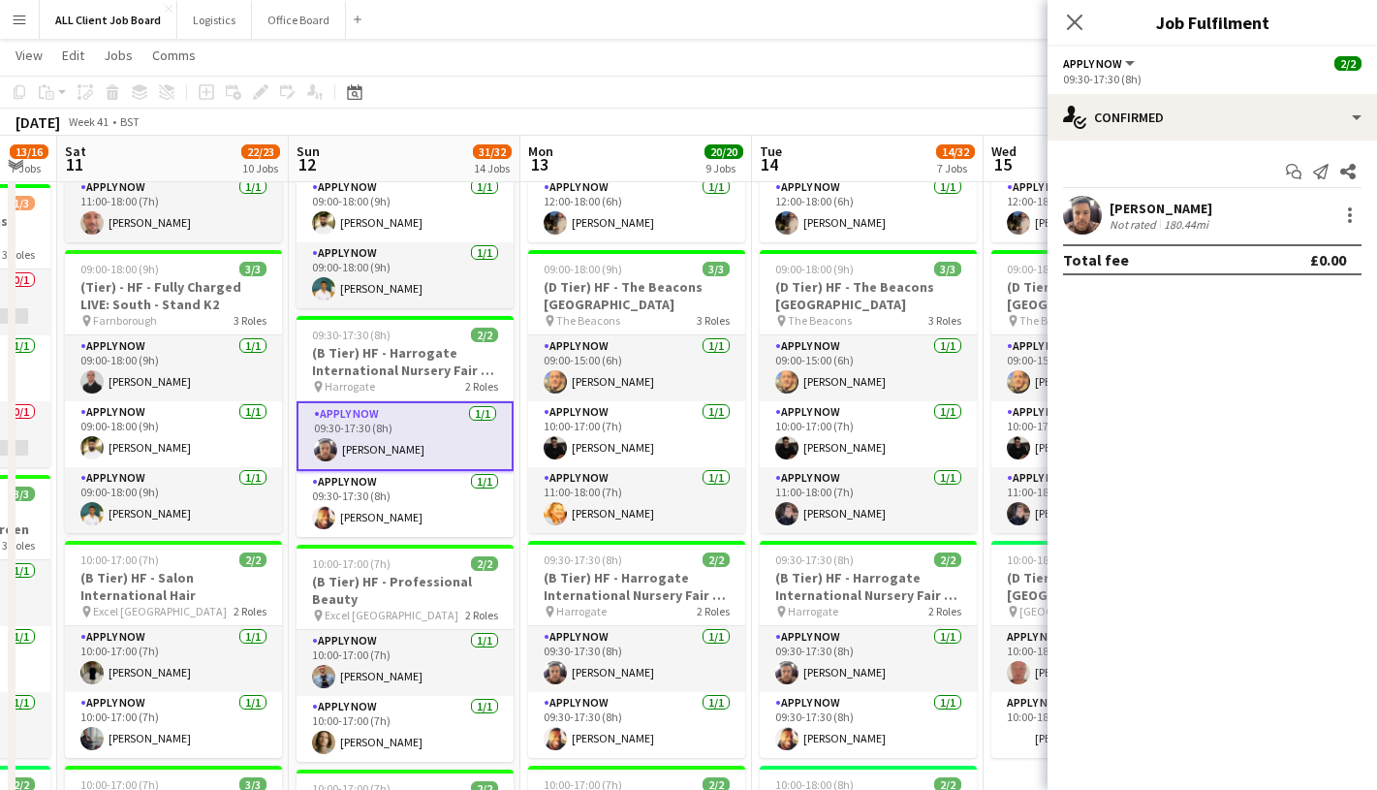
click at [1170, 206] on div "[PERSON_NAME]" at bounding box center [1161, 208] width 103 height 17
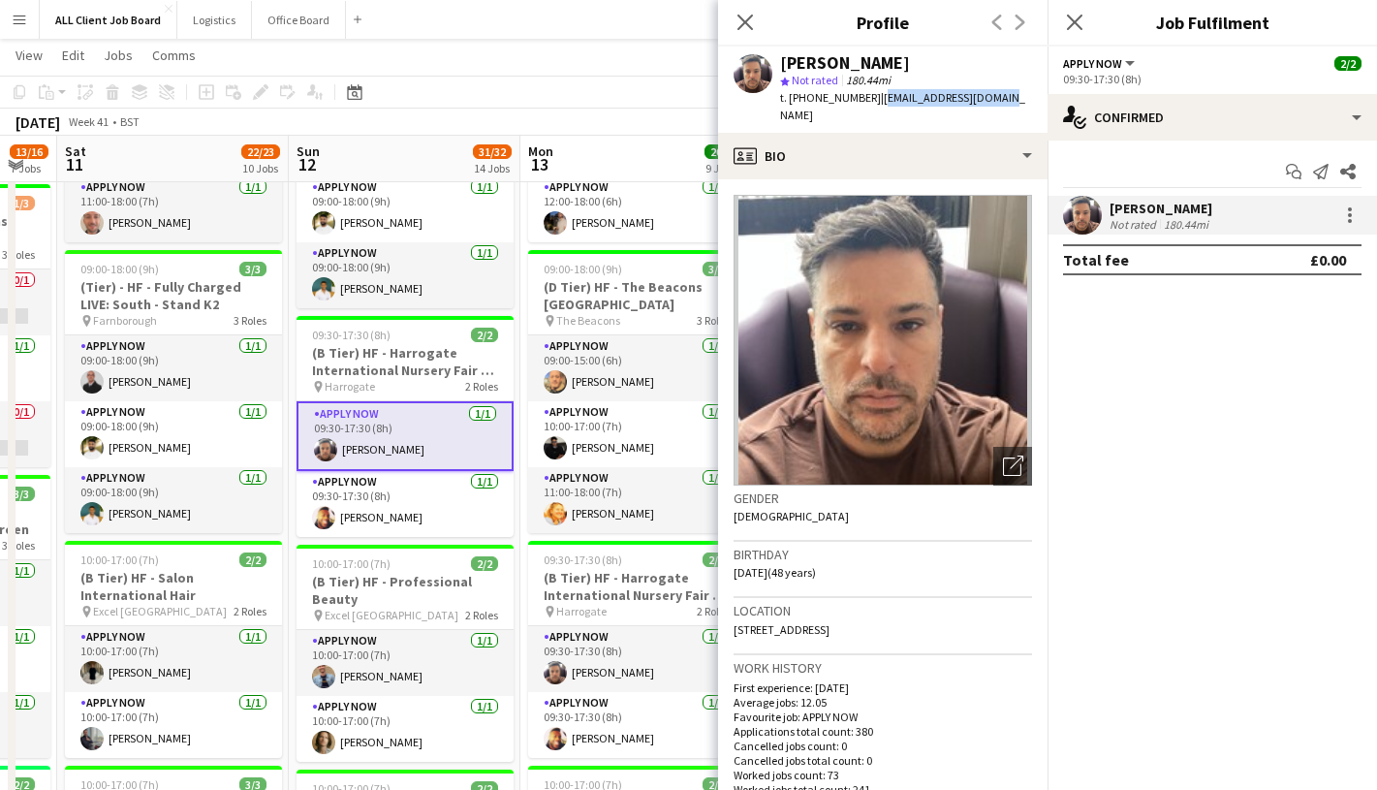
drag, startPoint x: 872, startPoint y: 97, endPoint x: 993, endPoint y: 98, distance: 120.2
click at [993, 98] on div "Regis Grant star Not rated 180.44mi t. +447480559621 | regisgrant1@gmail.com" at bounding box center [883, 90] width 330 height 86
copy span "regisgrant1@gmail.com"
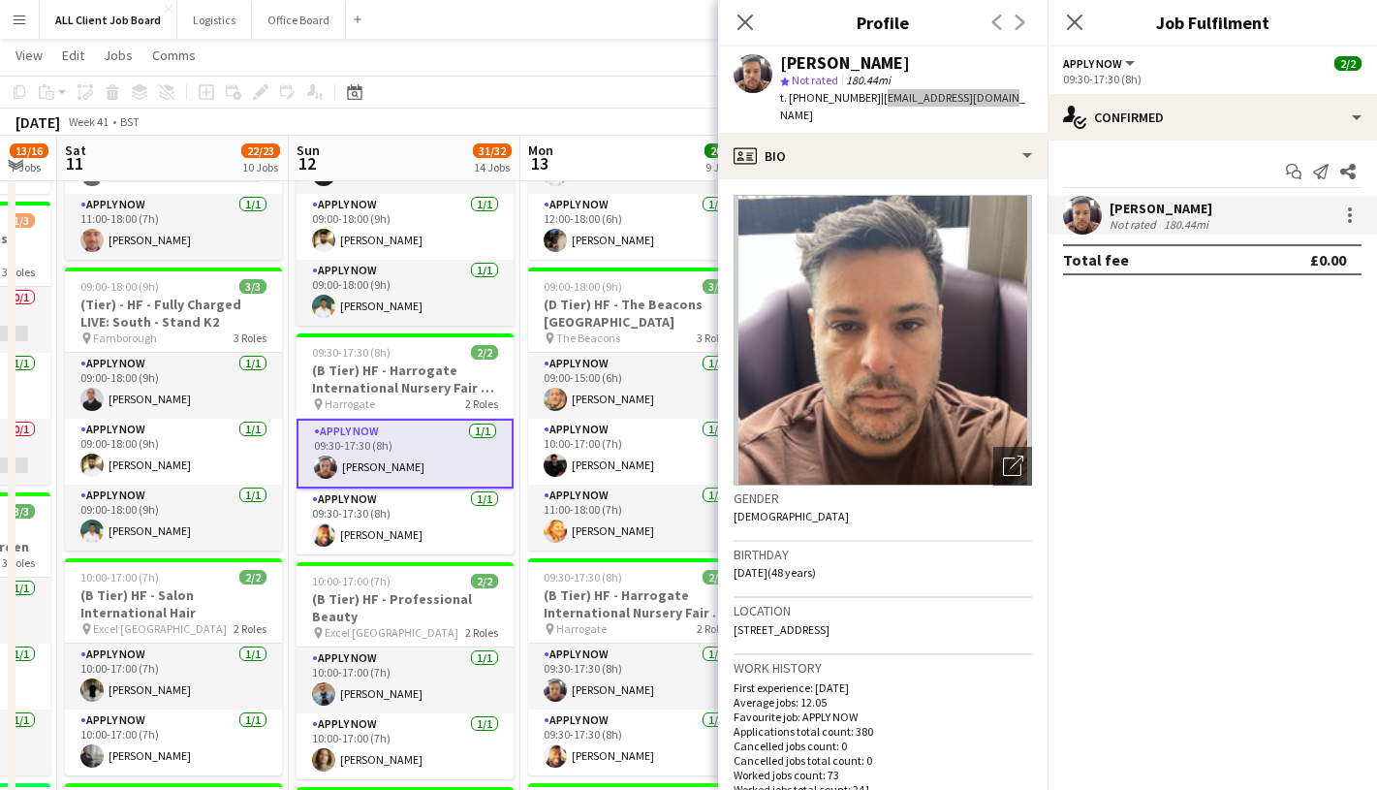
scroll to position [765, 0]
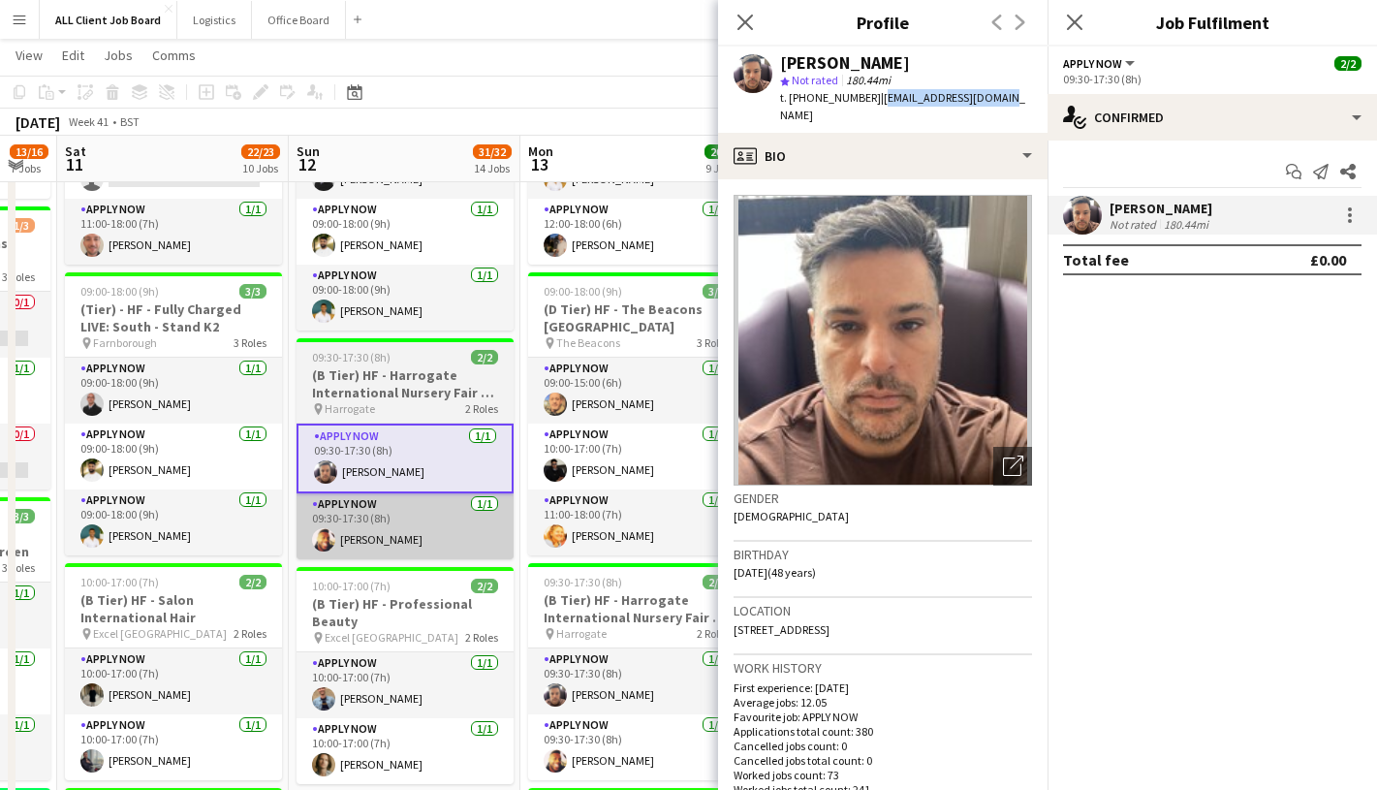
click at [420, 526] on app-card-role "APPLY NOW 1/1 09:30-17:30 (8h) Austin Currithers" at bounding box center [405, 526] width 217 height 66
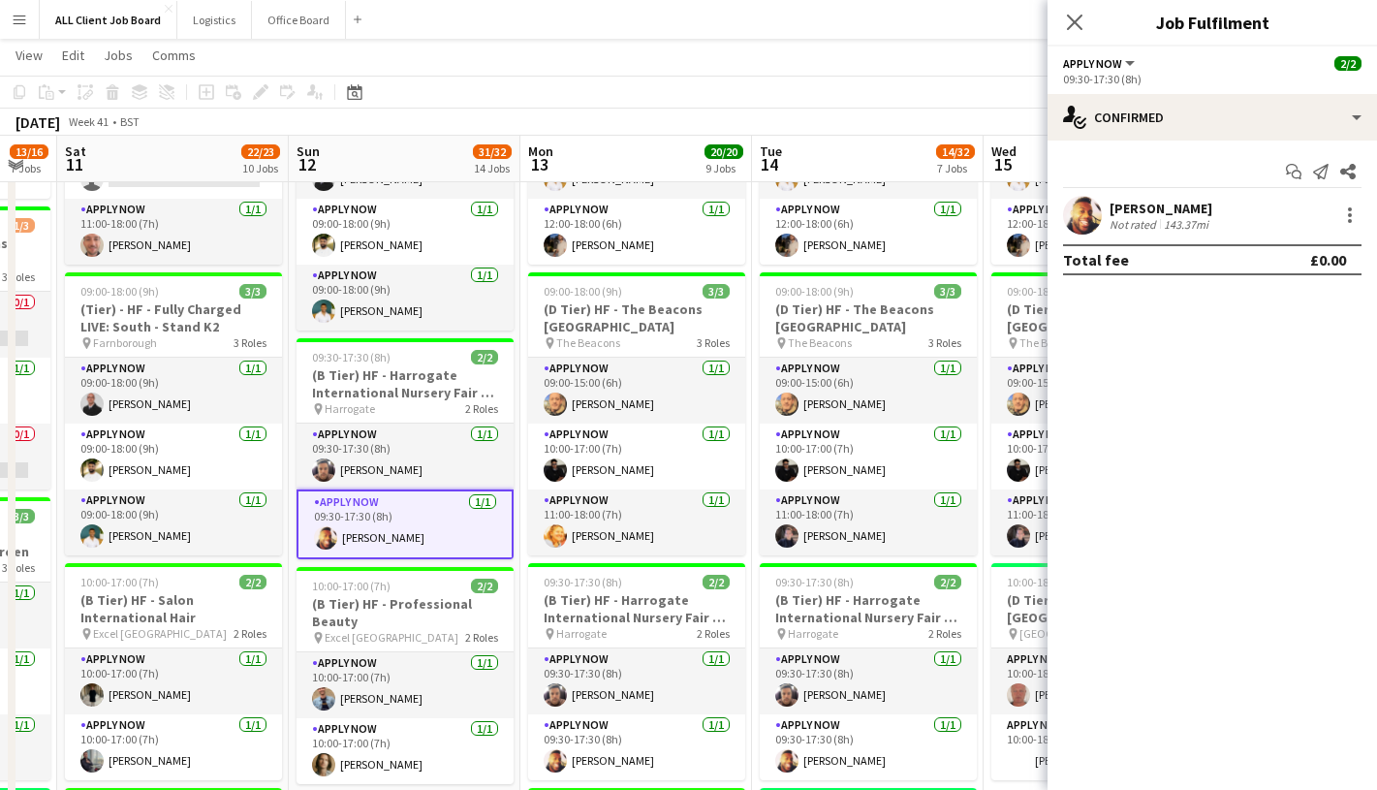
click at [1142, 208] on div "[PERSON_NAME]" at bounding box center [1161, 208] width 103 height 17
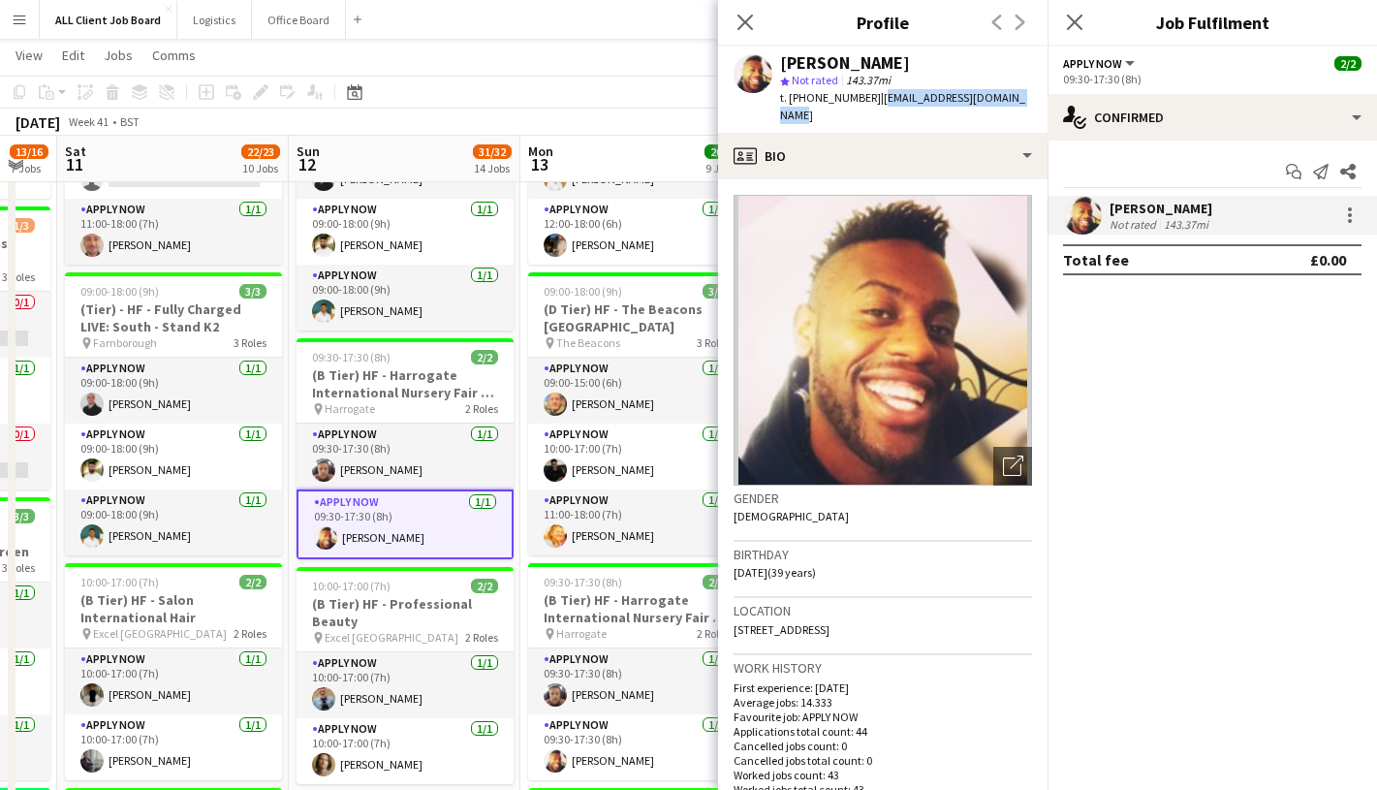
drag, startPoint x: 872, startPoint y: 100, endPoint x: 1010, endPoint y: 102, distance: 137.7
click at [1010, 102] on div "Austin Currithers star Not rated 143.37mi t. +447391939478 | austincurrithers@g…" at bounding box center [883, 90] width 330 height 86
copy span "austincurrithers@gmail.com"
click at [751, 23] on icon "Close pop-in" at bounding box center [745, 22] width 18 height 18
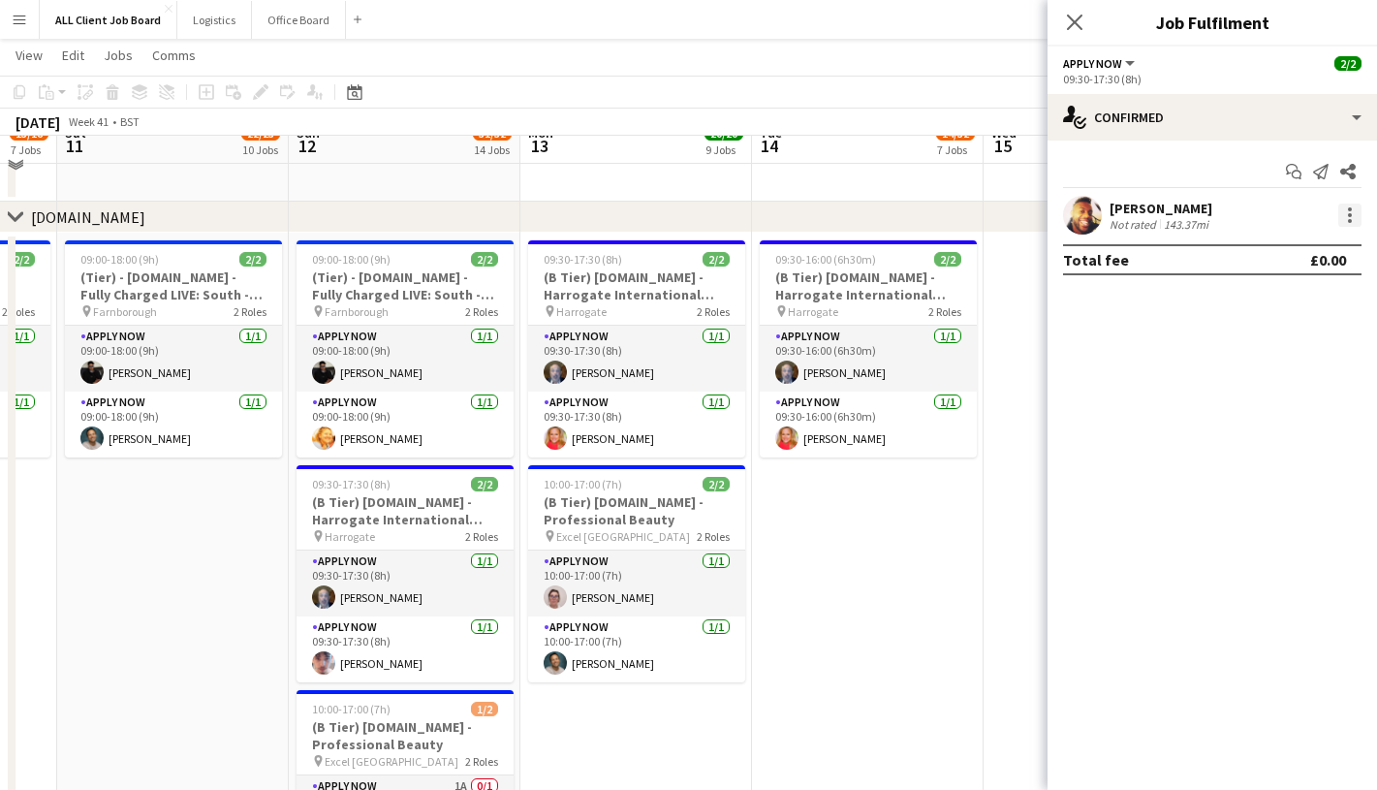
scroll to position [5244, 0]
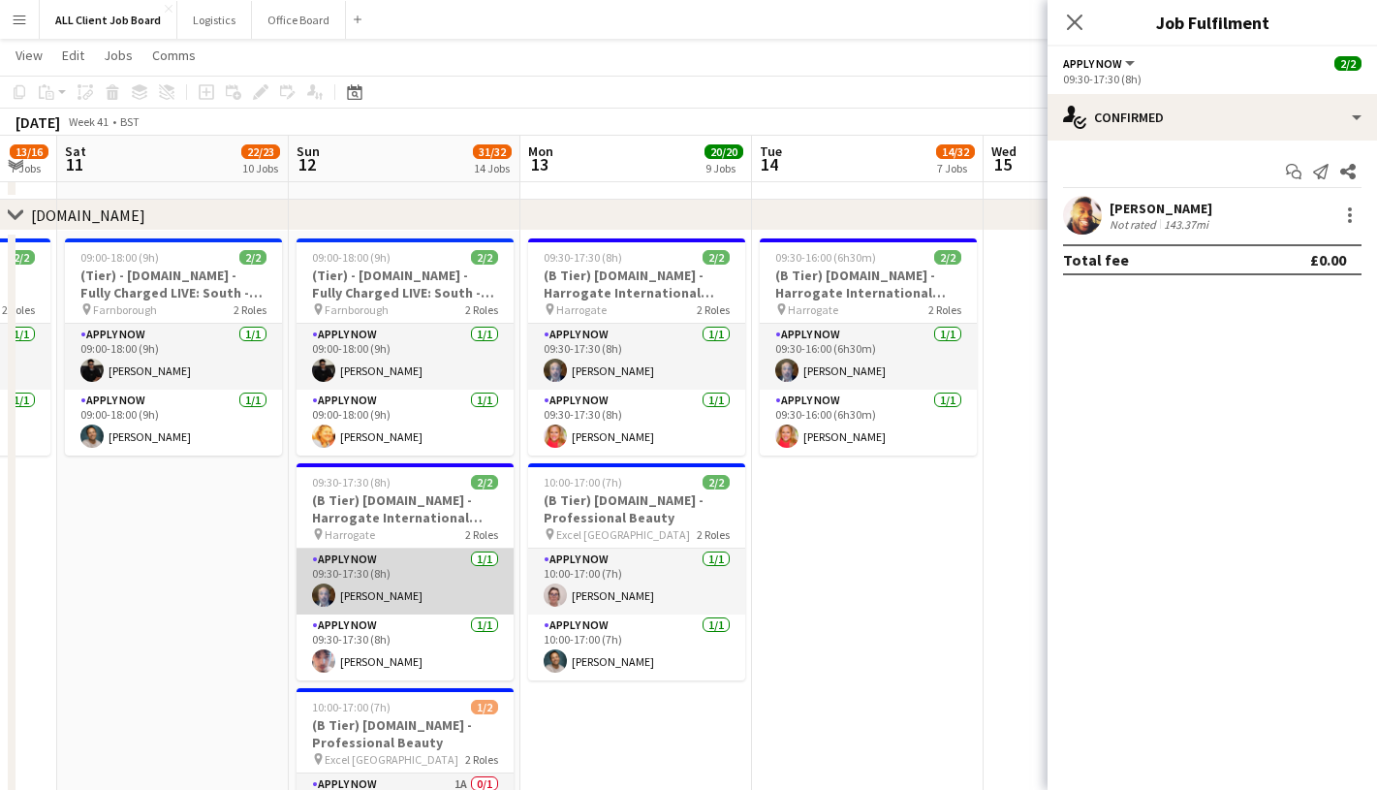
click at [386, 582] on app-card-role "APPLY NOW 1/1 09:30-17:30 (8h) Michael Davis" at bounding box center [405, 582] width 217 height 66
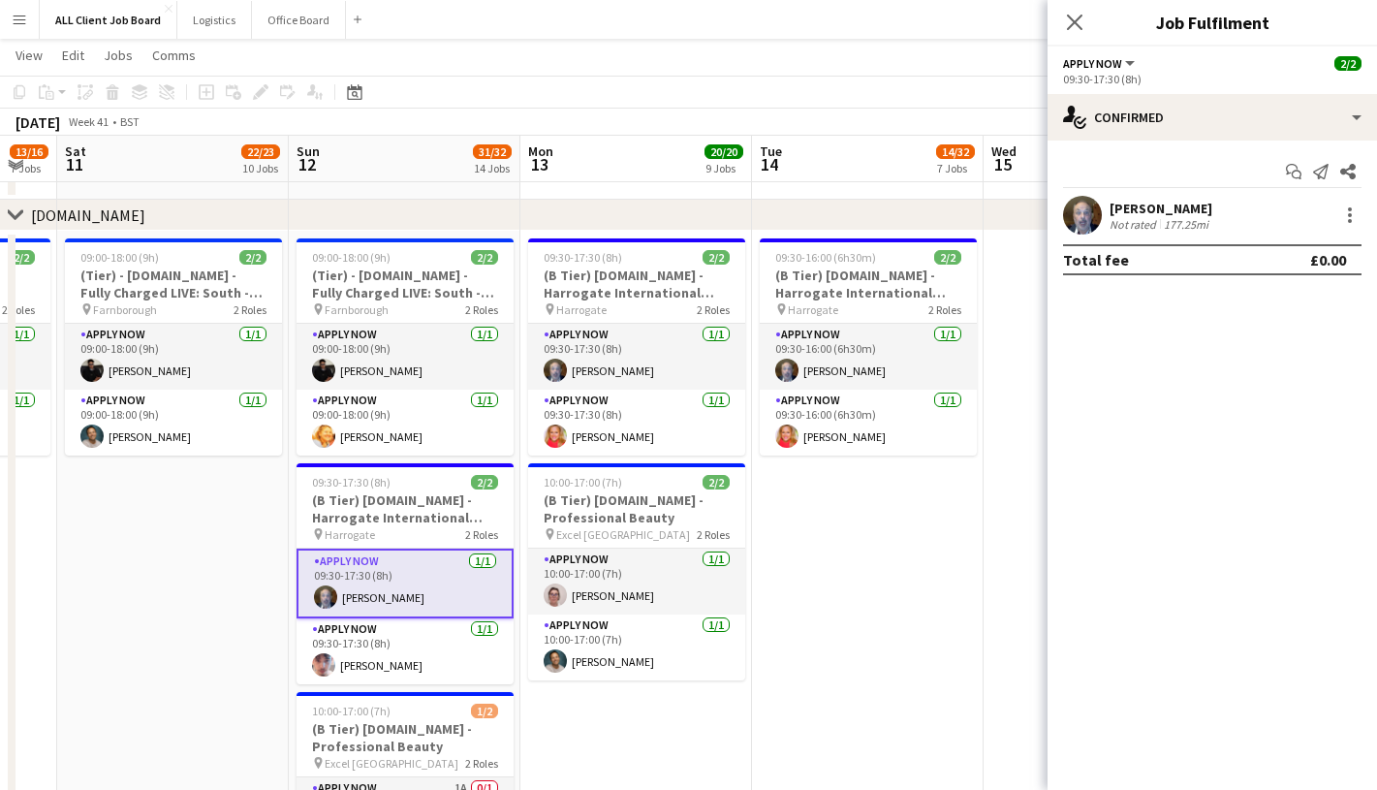
click at [1099, 215] on app-user-avatar at bounding box center [1082, 215] width 39 height 39
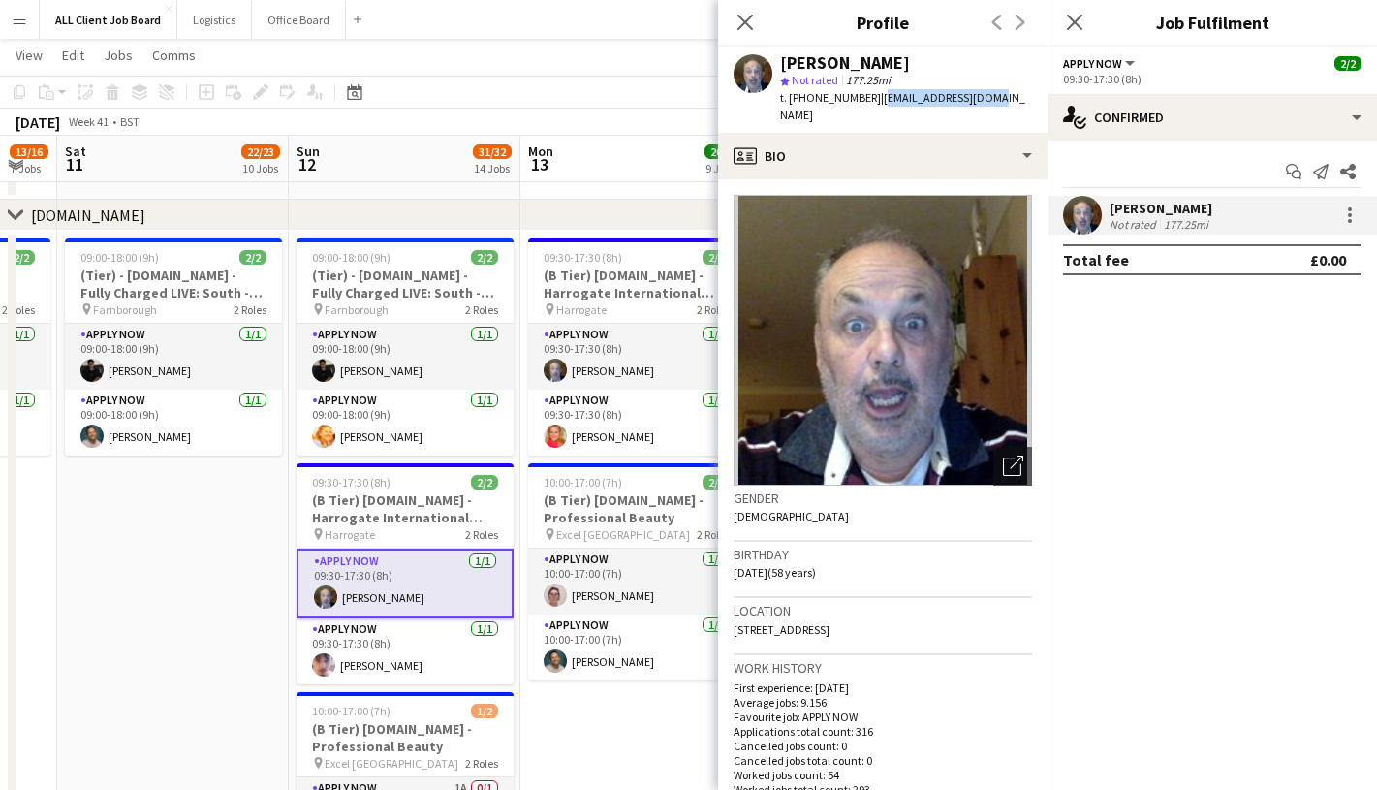
drag, startPoint x: 871, startPoint y: 99, endPoint x: 994, endPoint y: 100, distance: 122.1
click at [994, 100] on div "Michael Davis star Not rated 177.25mi t. +447423059262 | mbdavis62@yahoo.com" at bounding box center [883, 90] width 330 height 86
copy span "mbdavis62@yahoo.com"
click at [384, 654] on app-card-role "APPLY NOW 1/1 09:30-17:30 (8h) Ethan Davis" at bounding box center [405, 651] width 217 height 66
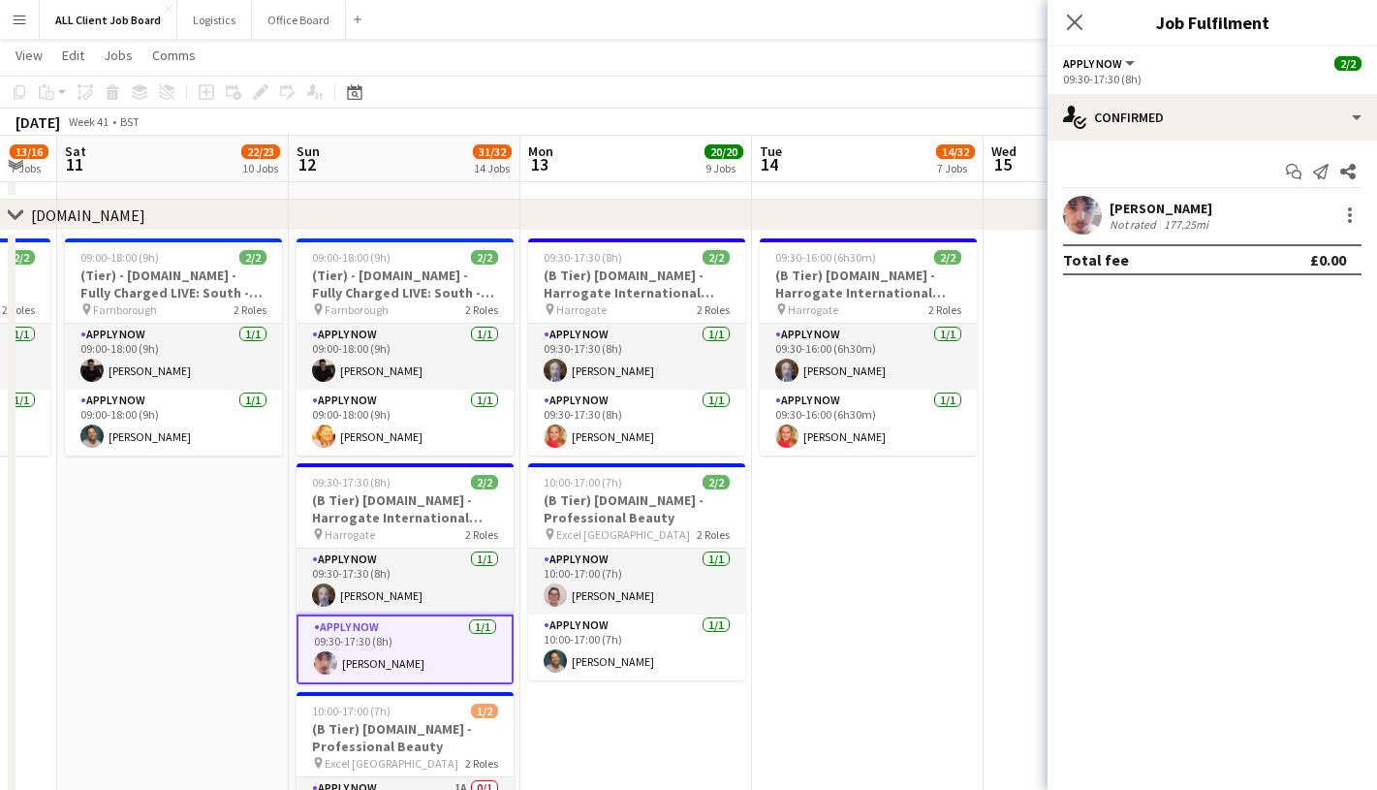
click at [1082, 210] on app-user-avatar at bounding box center [1082, 215] width 39 height 39
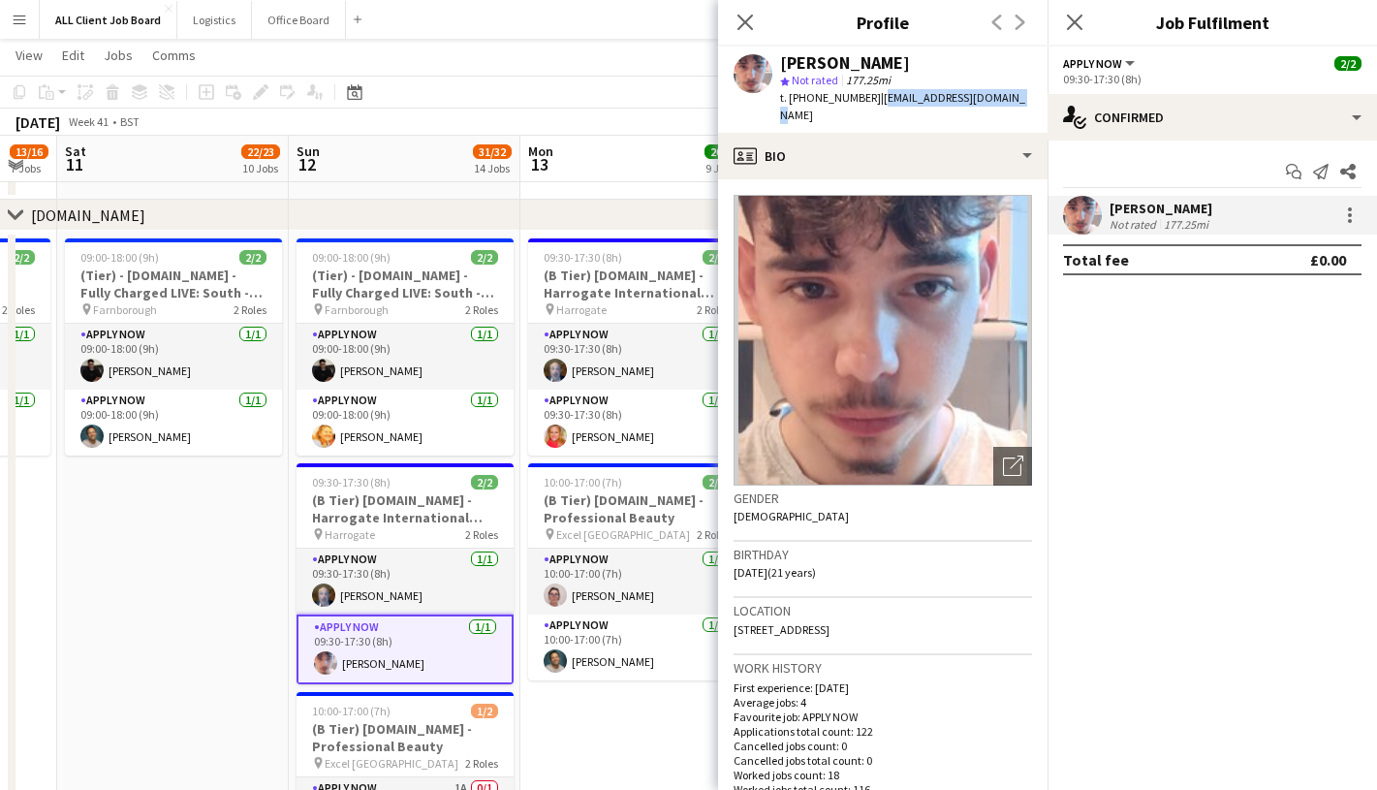
drag, startPoint x: 873, startPoint y: 95, endPoint x: 1010, endPoint y: 95, distance: 136.7
click at [1010, 95] on div "Ethan Davis star Not rated 177.25mi t. +447400576702 | emdavis2004@outlook.com" at bounding box center [883, 90] width 330 height 86
copy span "emdavis2004@outlook.com"
click at [644, 431] on app-card-role "APPLY NOW 1/1 09:30-17:30 (8h) Tania Staite" at bounding box center [636, 423] width 217 height 66
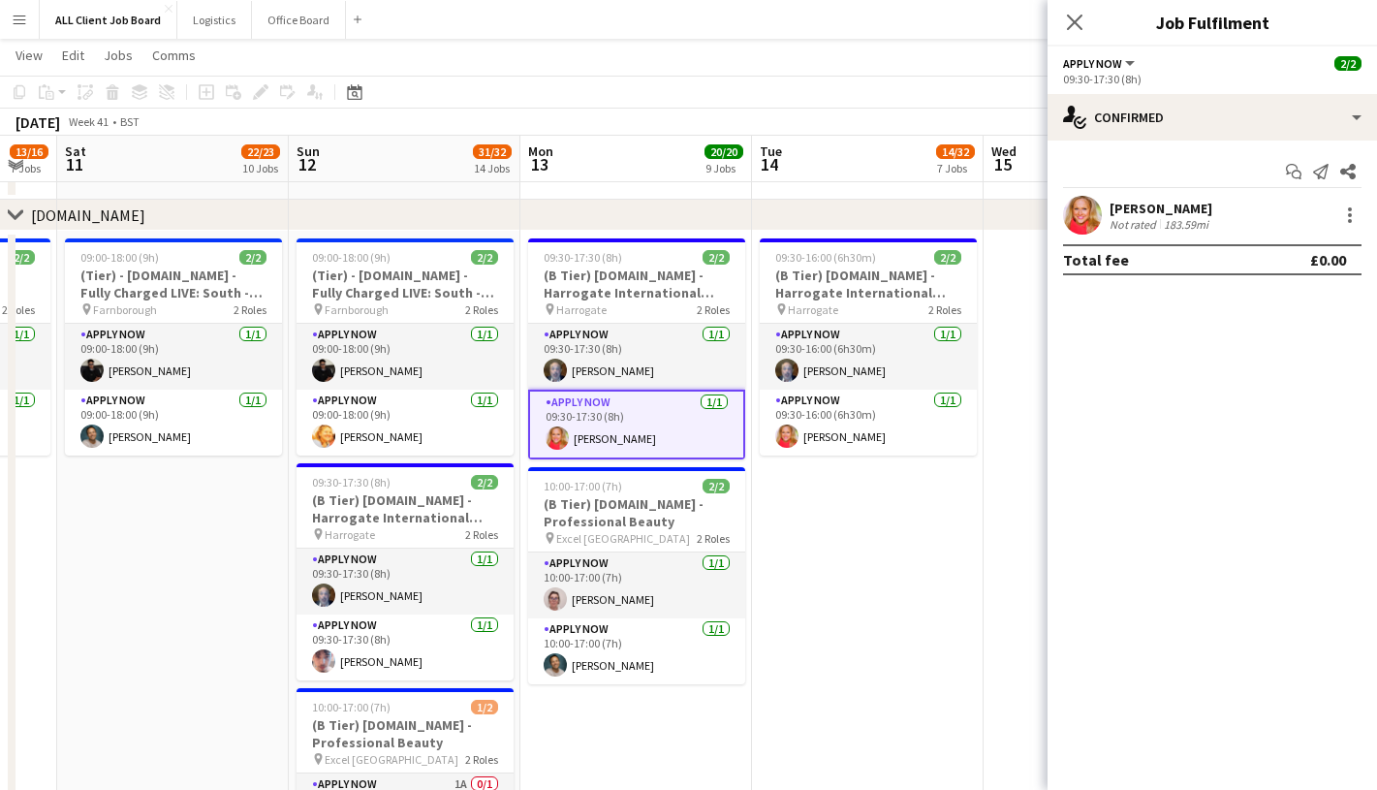
click at [1102, 202] on div "Tania Staite Not rated 183.59mi" at bounding box center [1213, 215] width 330 height 39
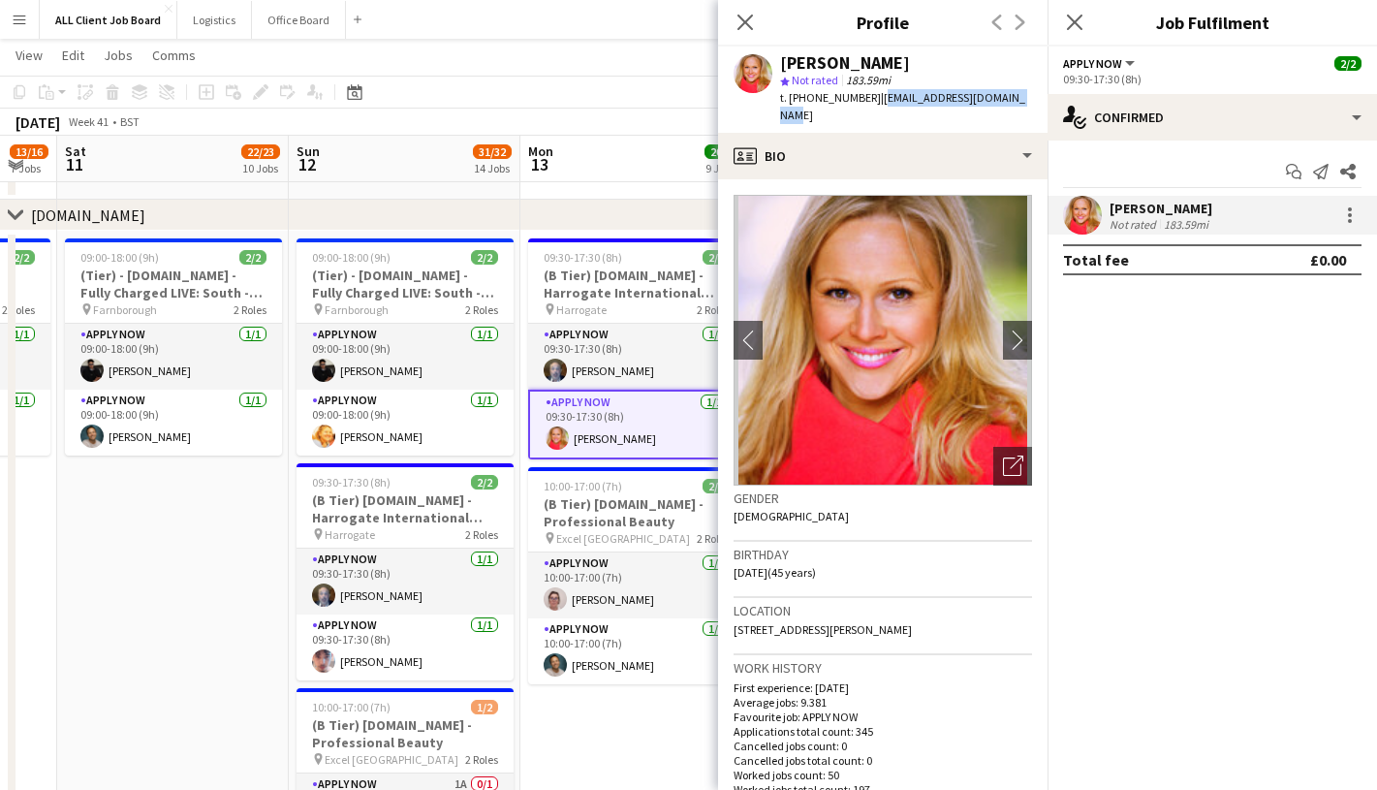
drag, startPoint x: 871, startPoint y: 99, endPoint x: 999, endPoint y: 99, distance: 128.0
click at [999, 99] on span "| taniastaite@hotmail.co.uk" at bounding box center [902, 106] width 245 height 32
copy span "taniastaite@hotmail.co.uk"
click at [751, 26] on icon "Close pop-in" at bounding box center [745, 22] width 18 height 18
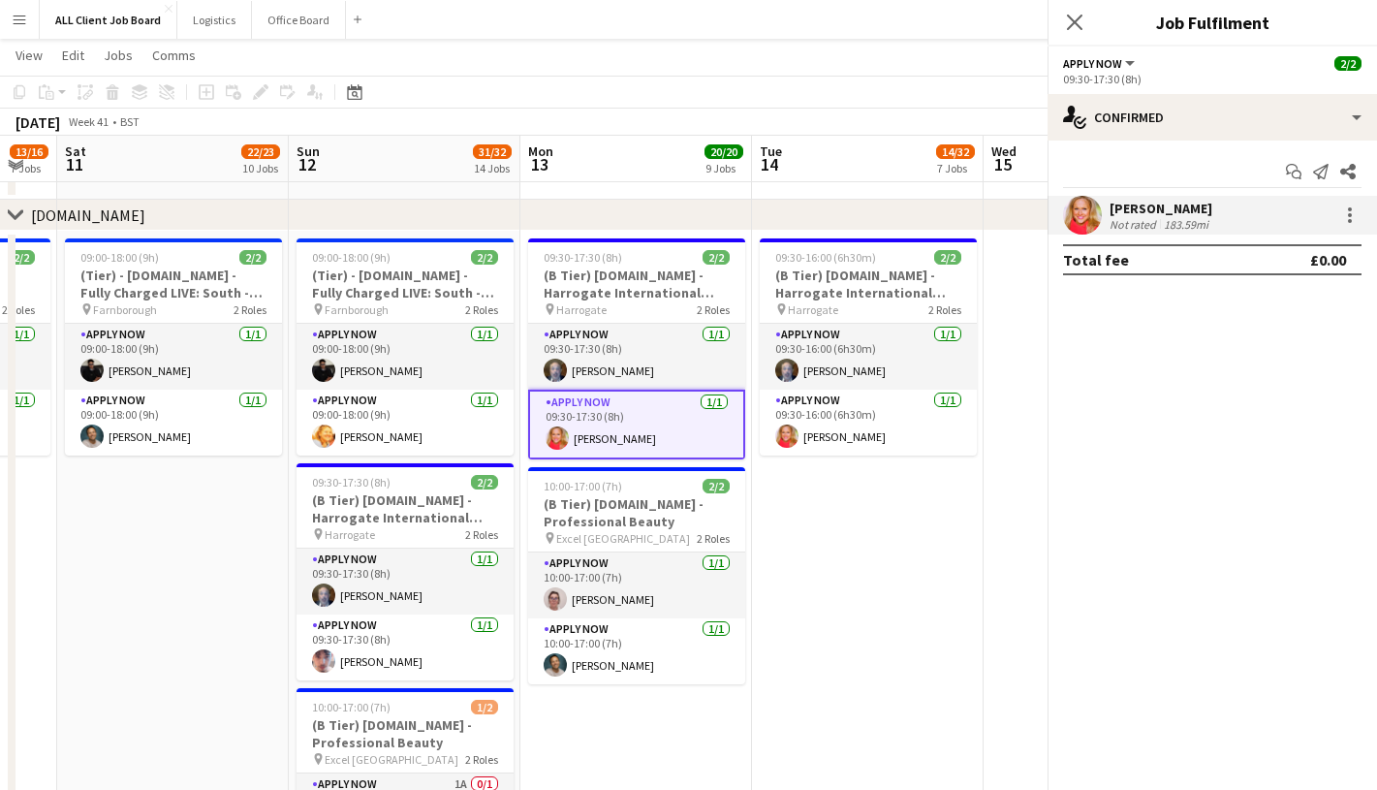
click at [1376, 26] on icon "Close pop-in" at bounding box center [1404, 22] width 18 height 18
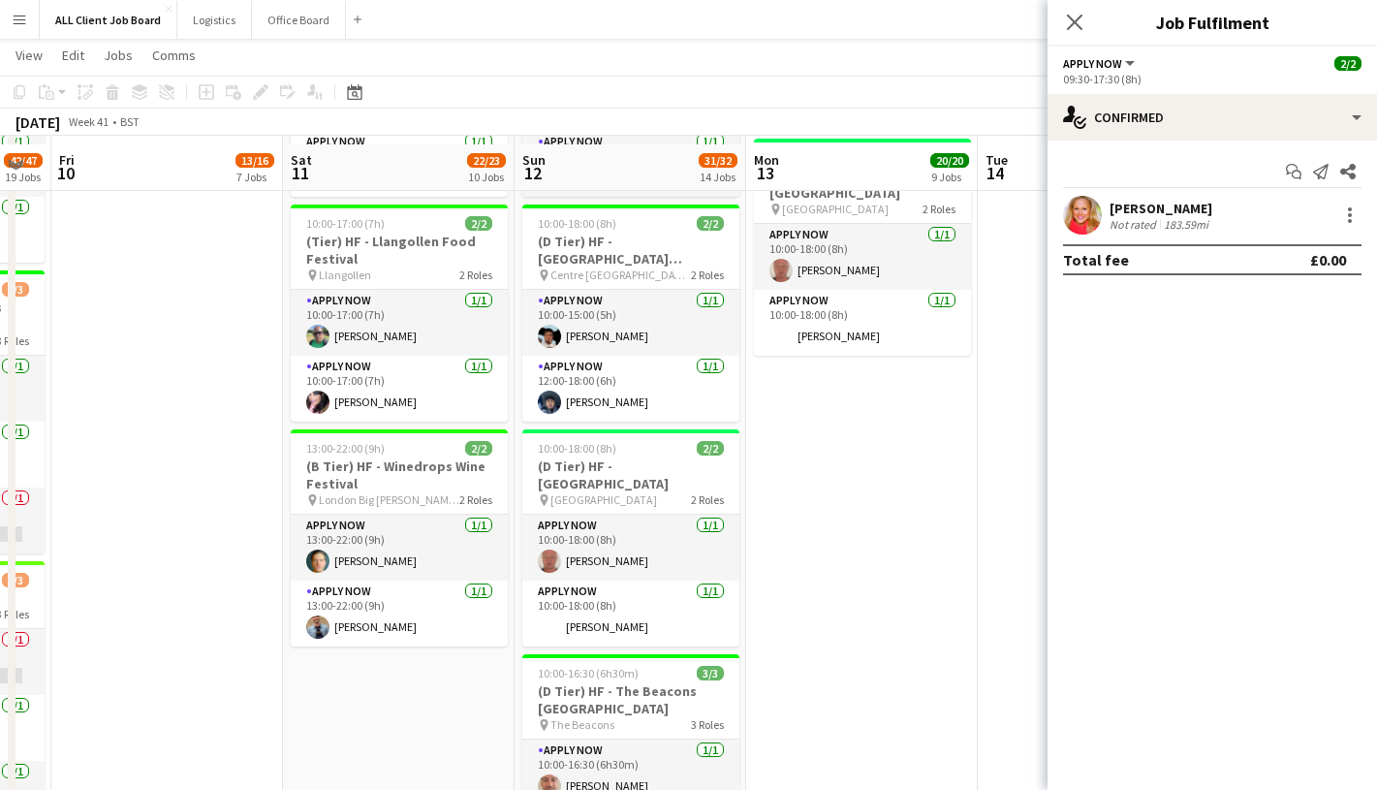
scroll to position [1862, 0]
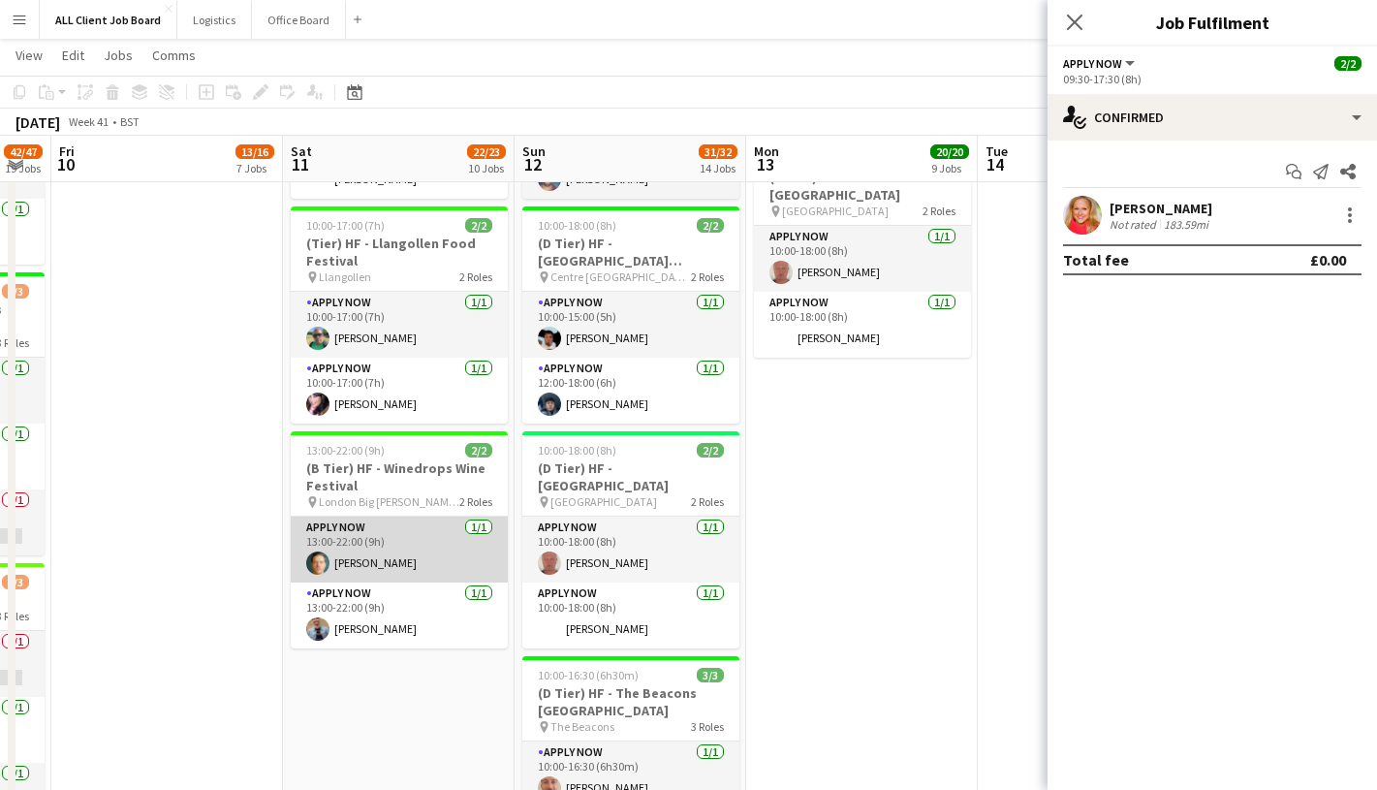
click at [353, 553] on app-card-role "APPLY NOW 1/1 13:00-22:00 (9h) sam Fogell" at bounding box center [399, 550] width 217 height 66
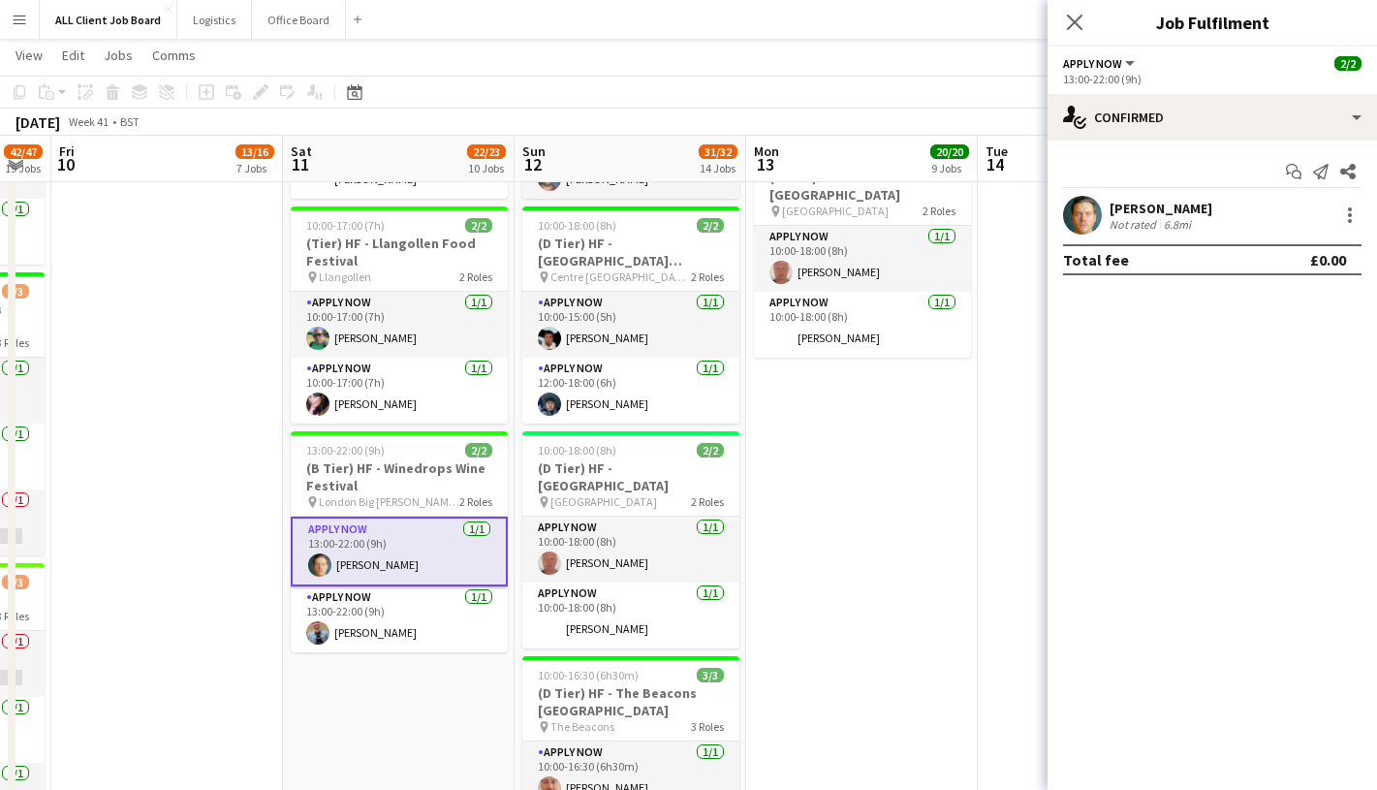
click at [1092, 211] on app-user-avatar at bounding box center [1082, 215] width 39 height 39
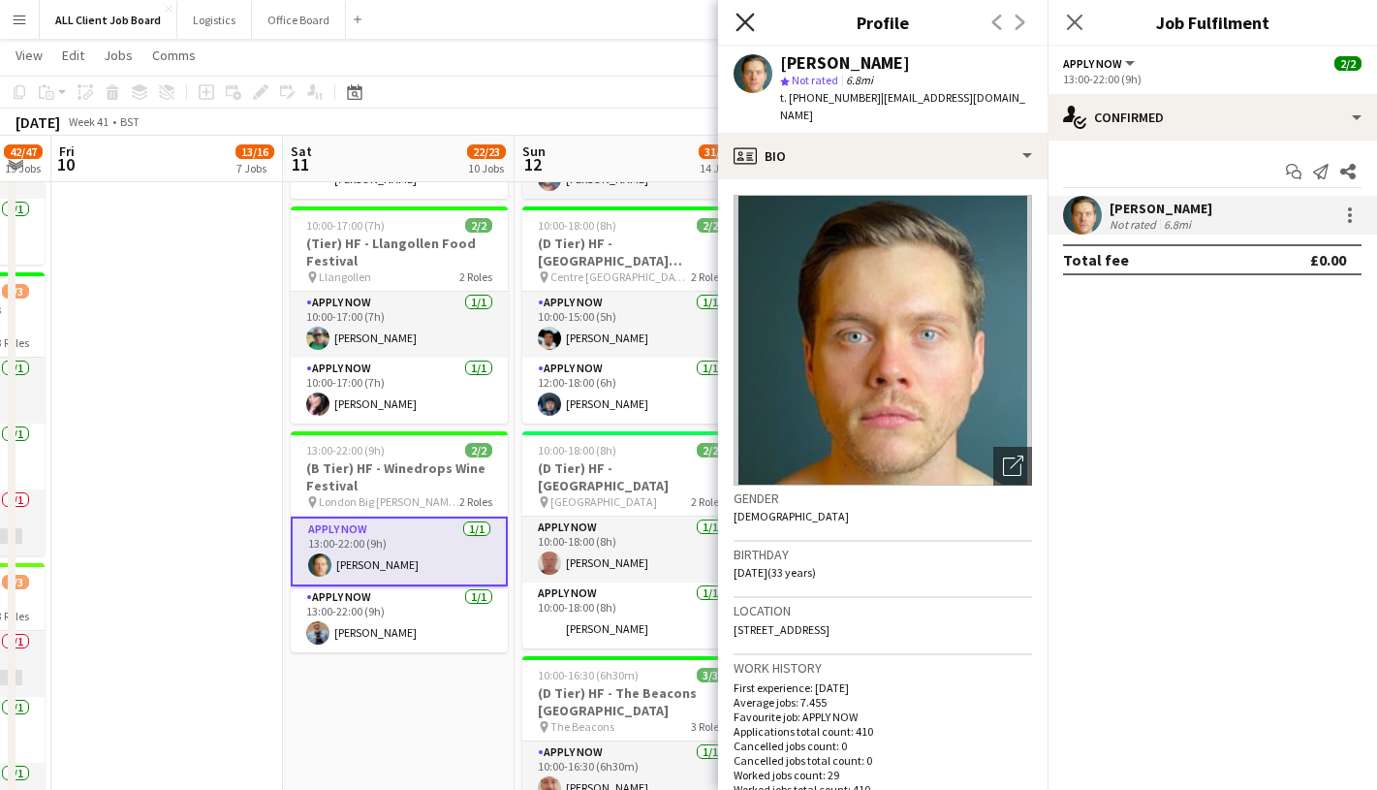
click at [748, 24] on icon at bounding box center [745, 22] width 18 height 18
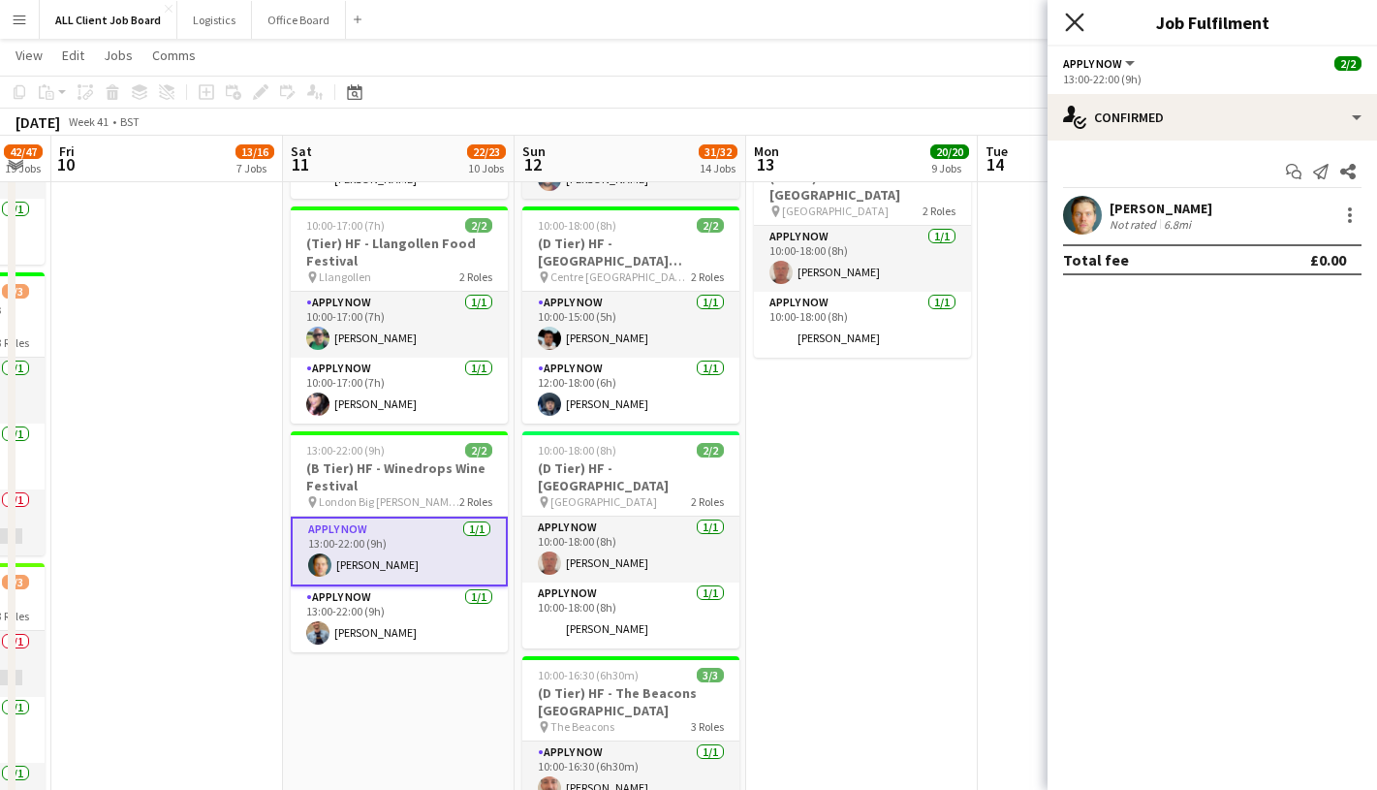
click at [1078, 23] on icon at bounding box center [1074, 22] width 18 height 18
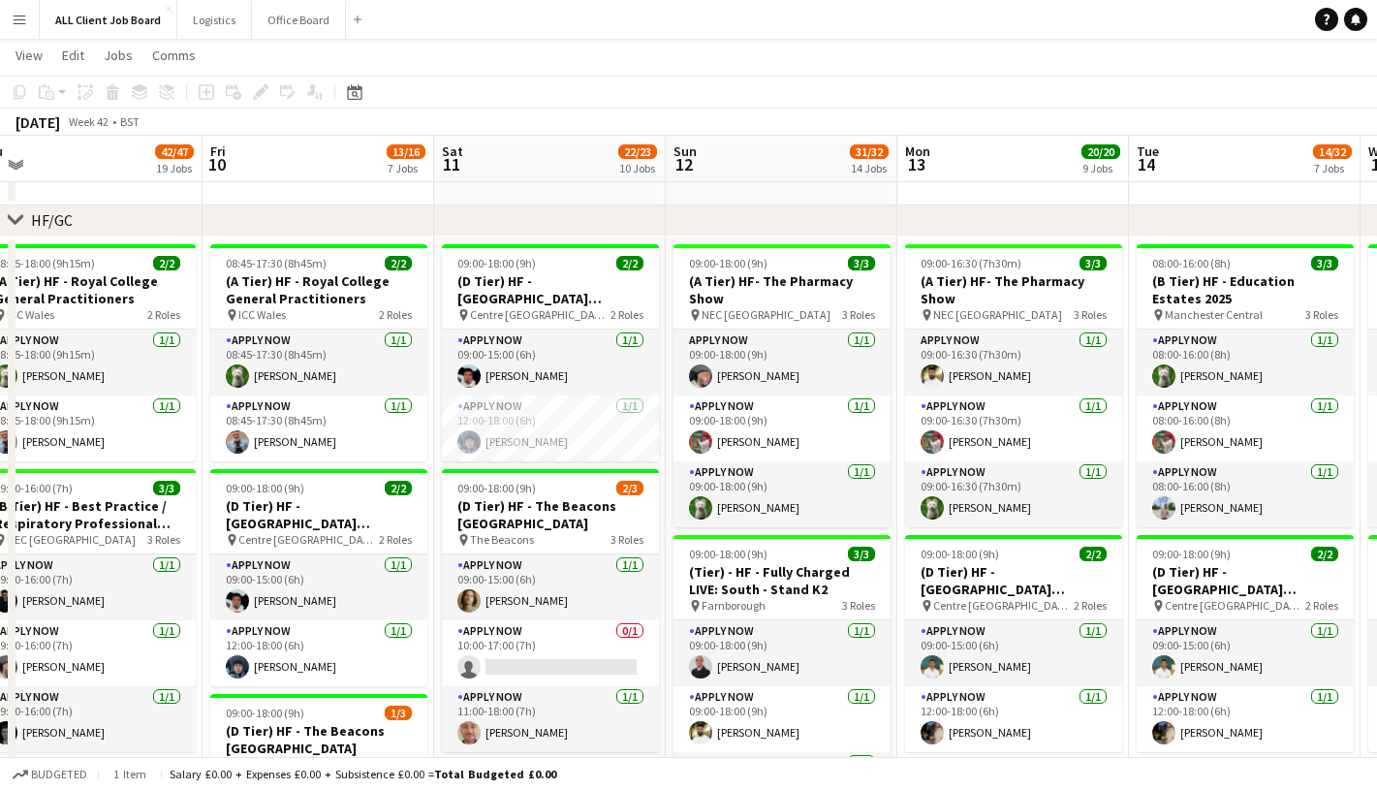
scroll to position [0, 526]
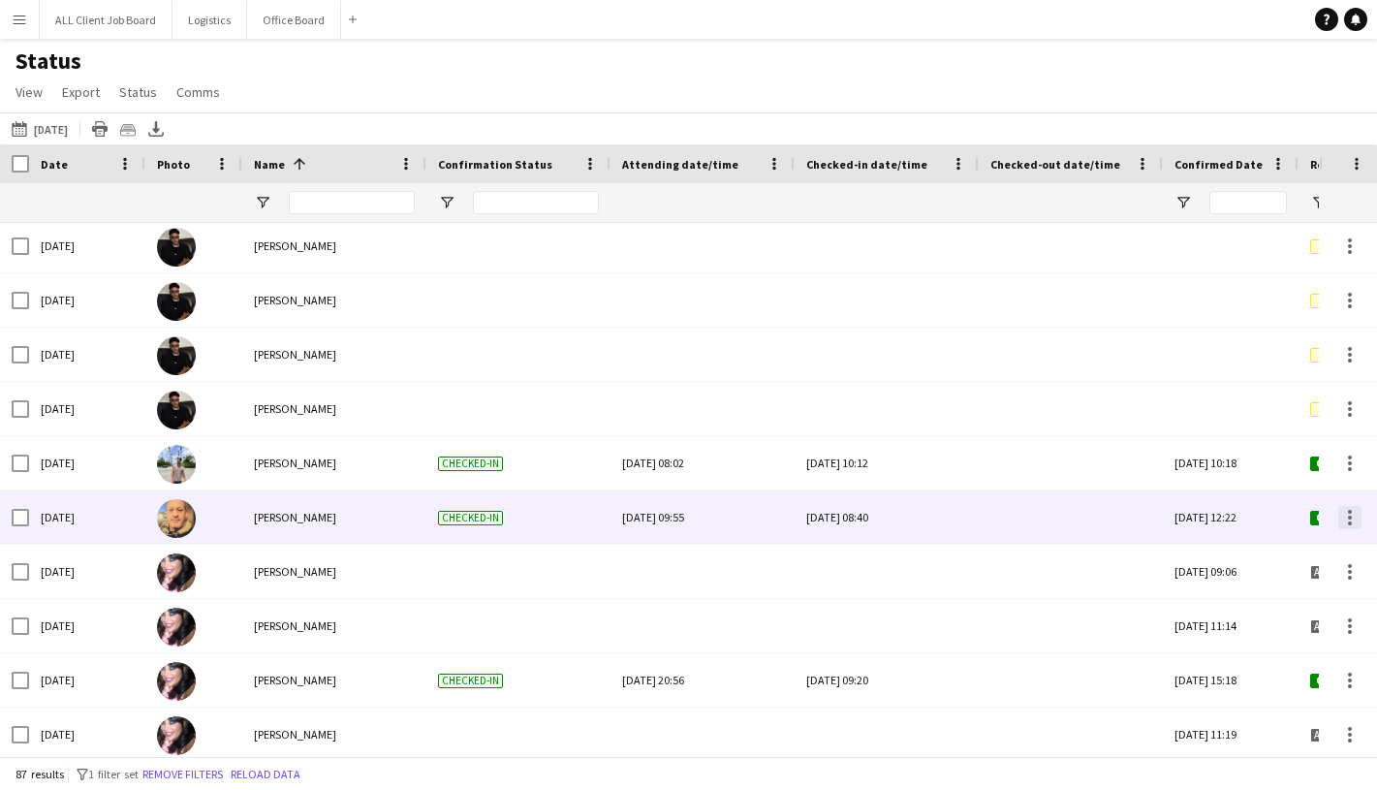
click at [1345, 520] on div at bounding box center [1350, 517] width 23 height 23
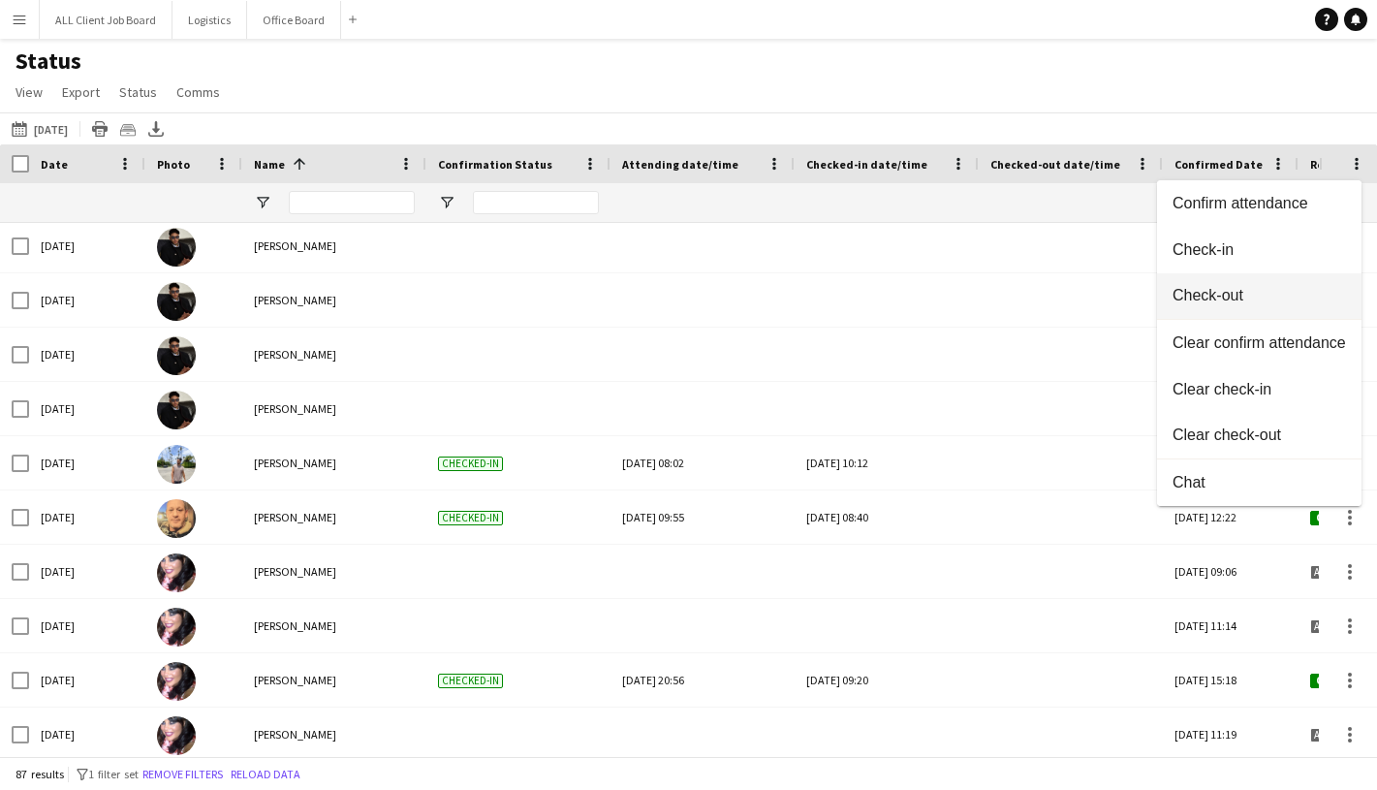
click at [1241, 290] on span "Check-out" at bounding box center [1260, 295] width 174 height 17
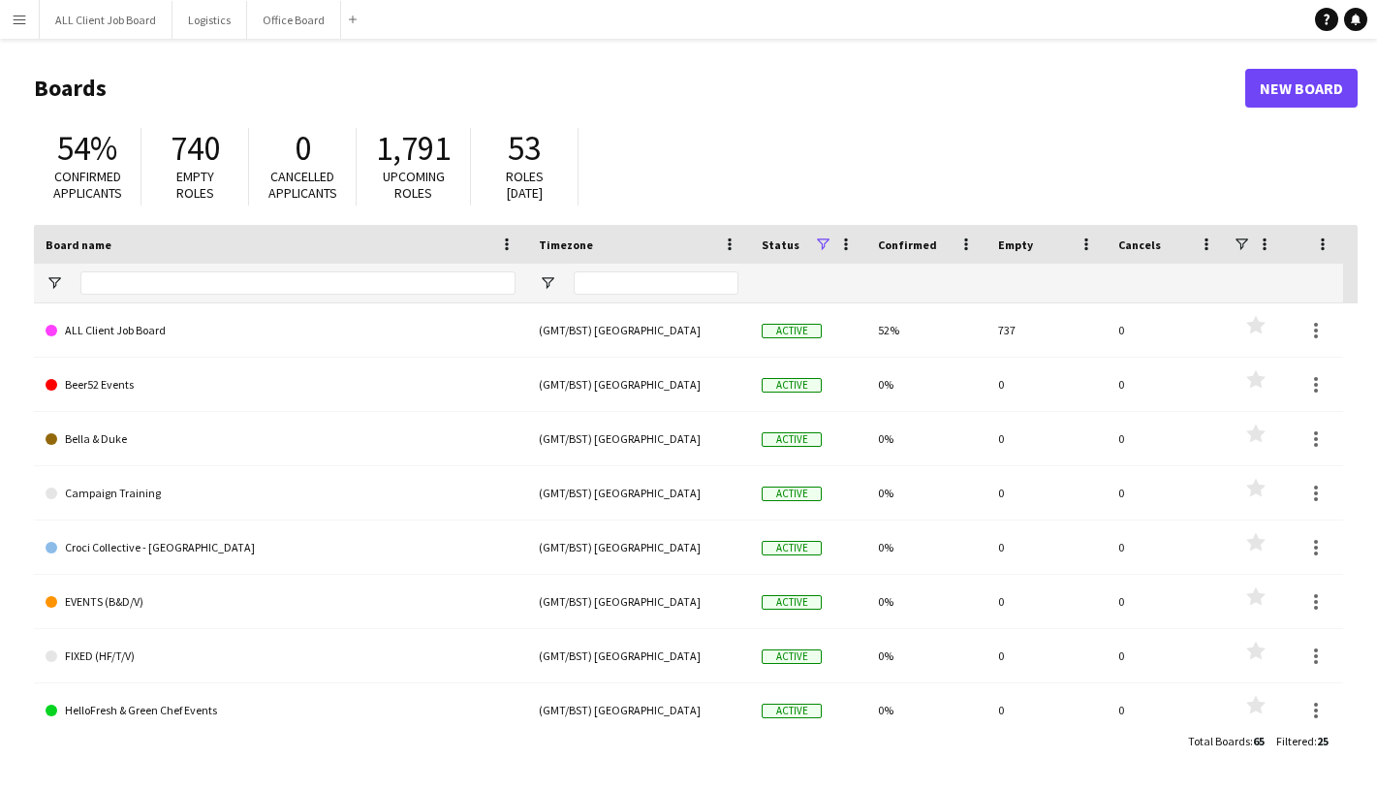
click at [22, 17] on app-icon "Menu" at bounding box center [20, 20] width 16 height 16
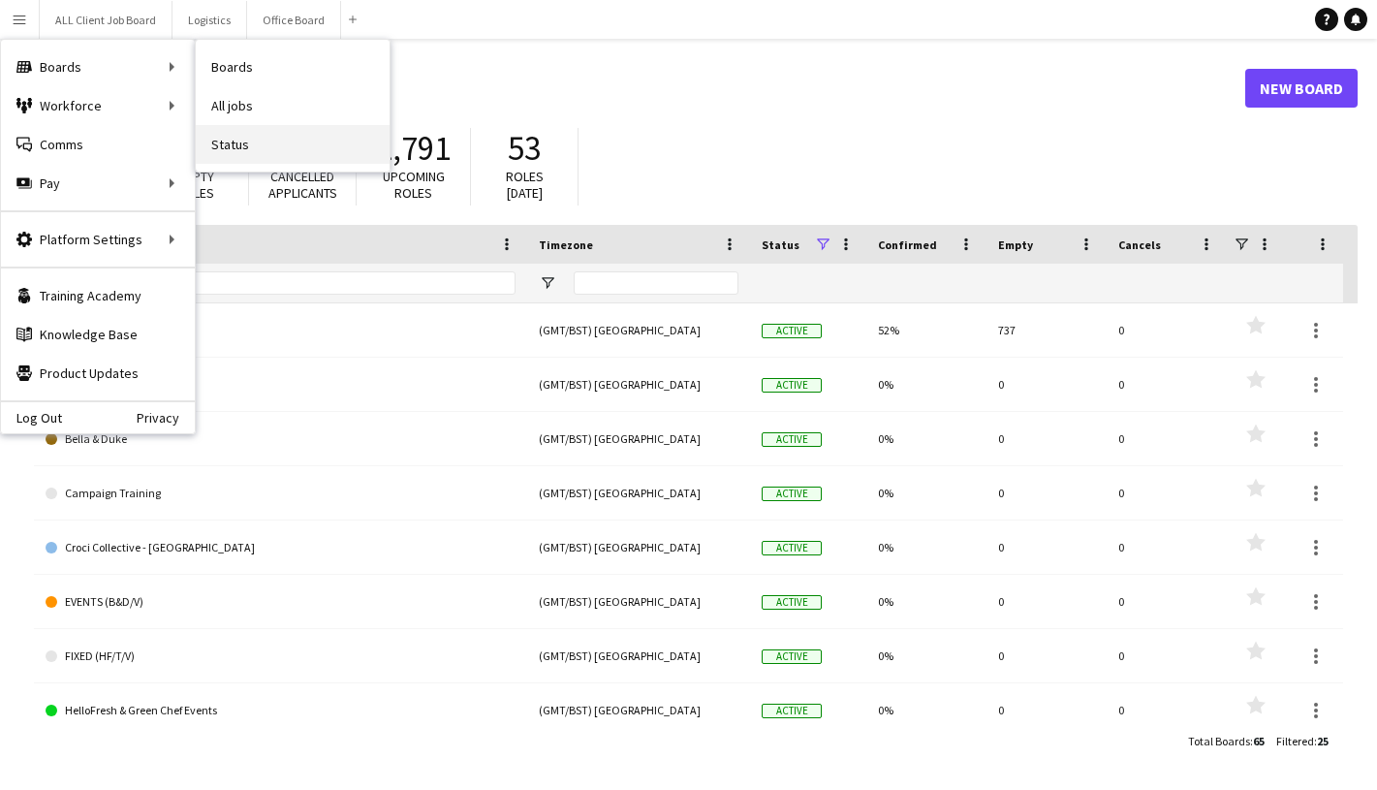
click at [236, 146] on link "Status" at bounding box center [293, 144] width 194 height 39
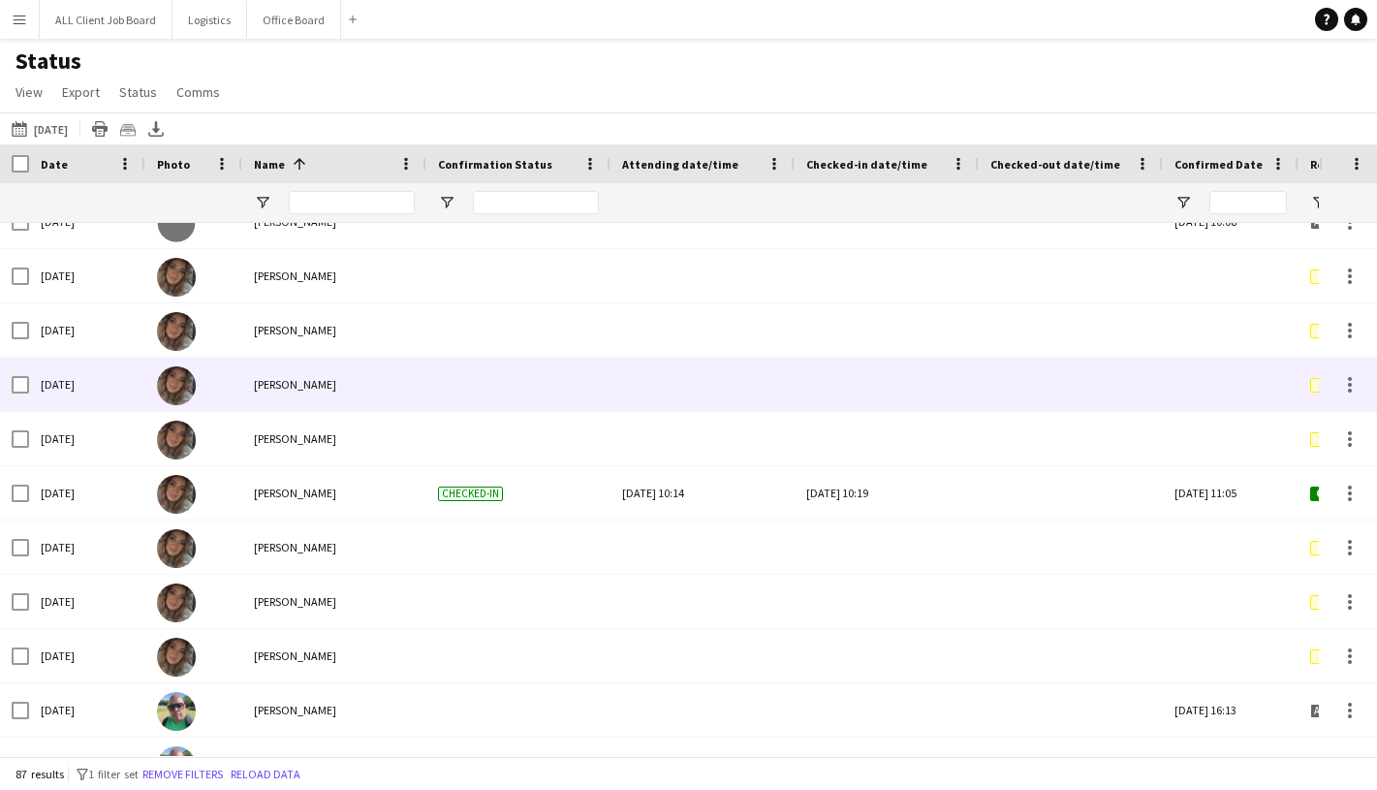
scroll to position [2215, 0]
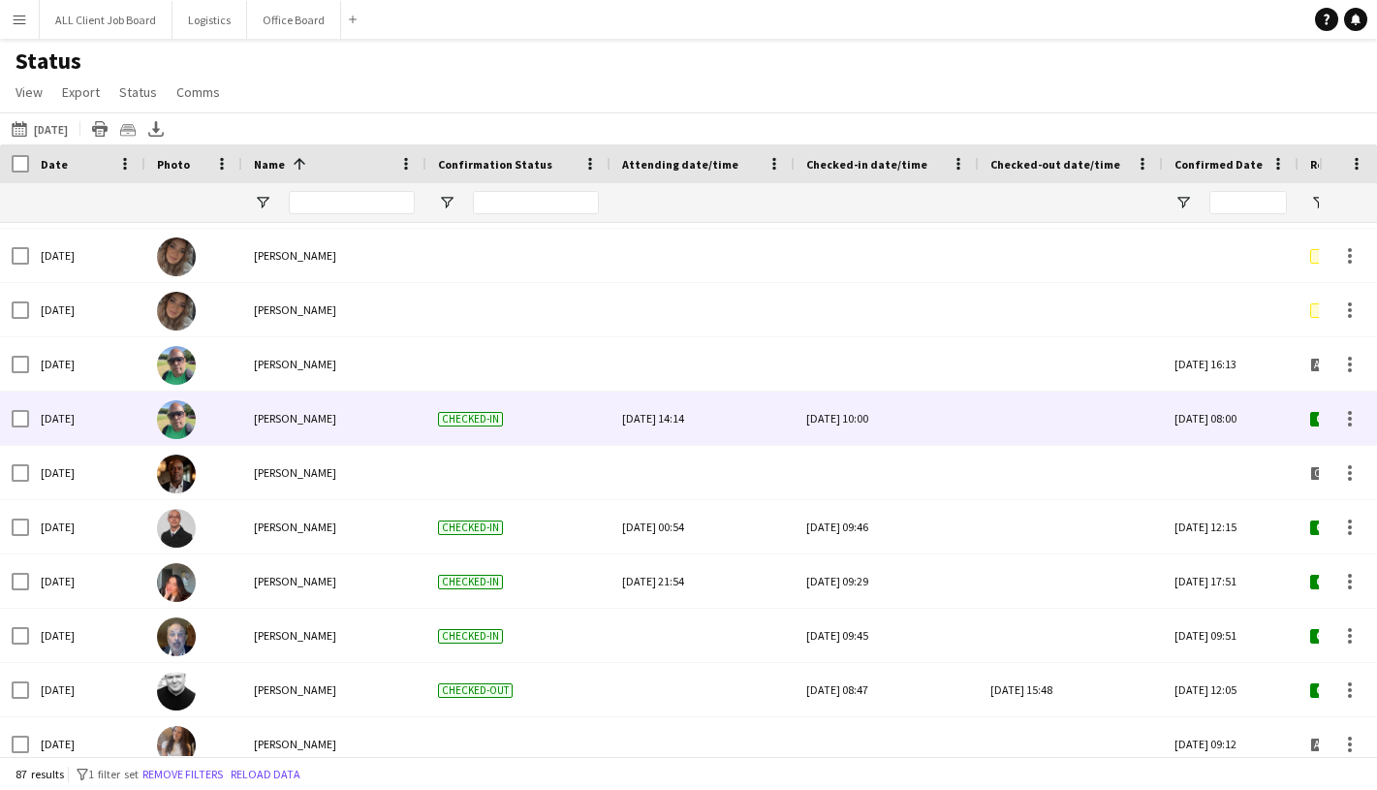
click at [1335, 415] on app-status-actions-cell at bounding box center [1348, 418] width 27 height 23
click at [1351, 416] on div at bounding box center [1350, 418] width 23 height 23
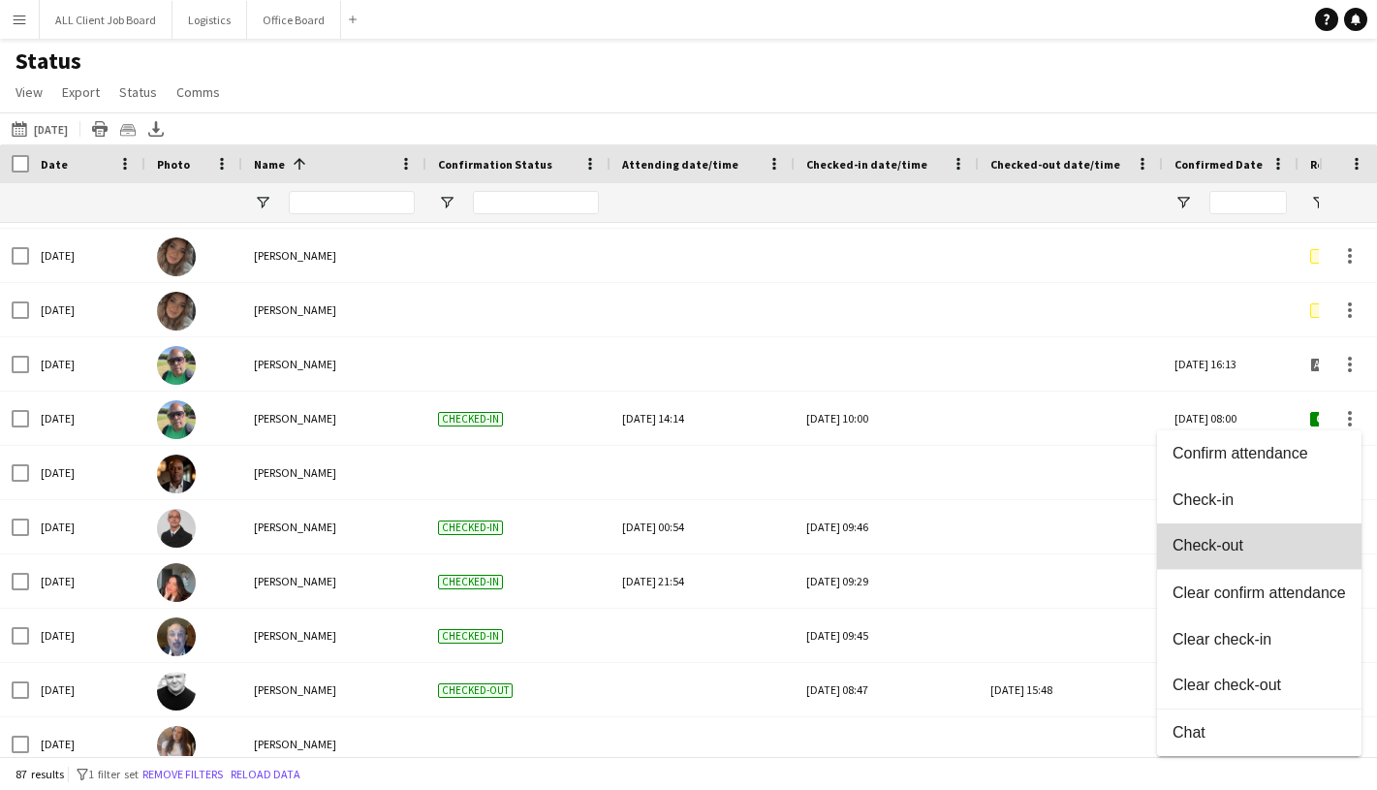
click at [1244, 532] on button "Check-out" at bounding box center [1259, 546] width 205 height 47
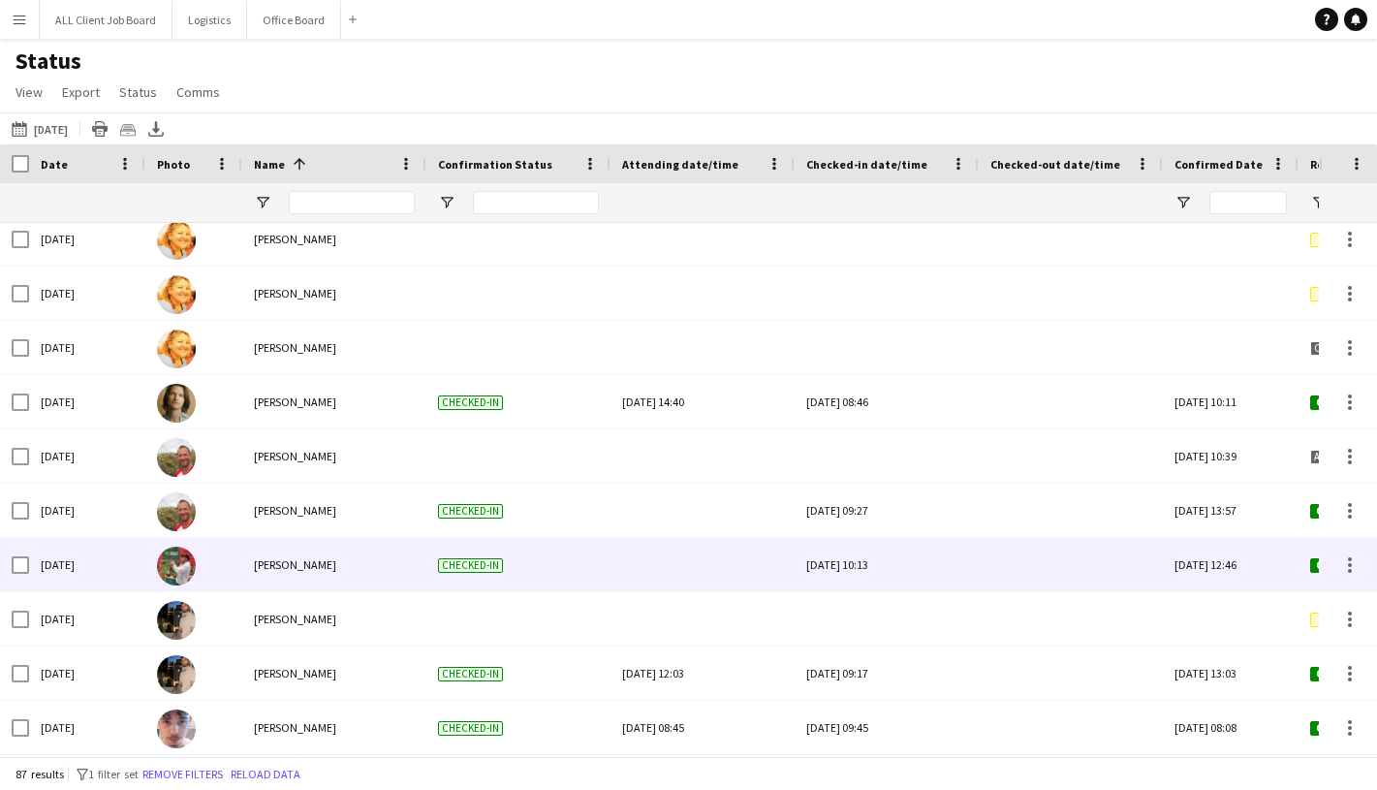
scroll to position [676, 0]
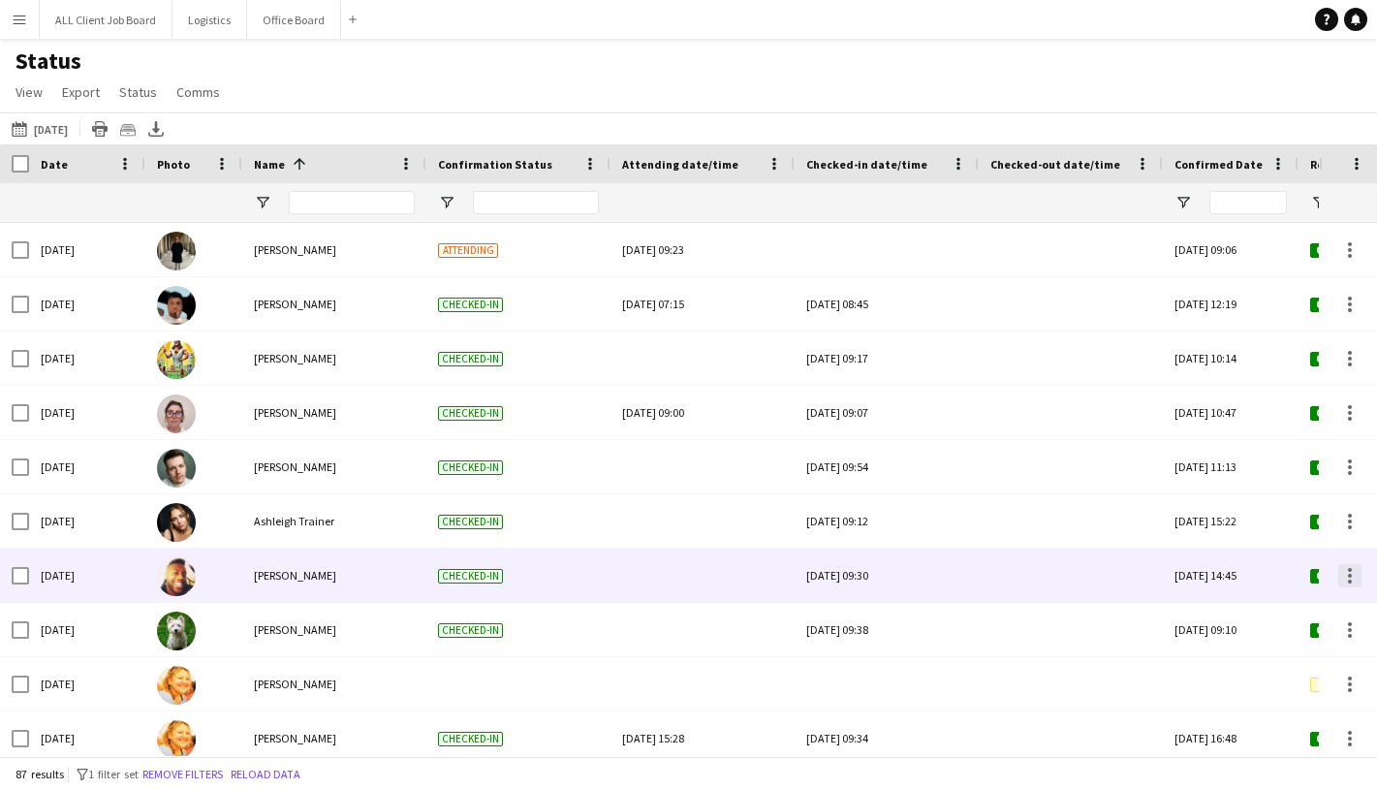
click at [1353, 579] on div at bounding box center [1350, 575] width 23 height 23
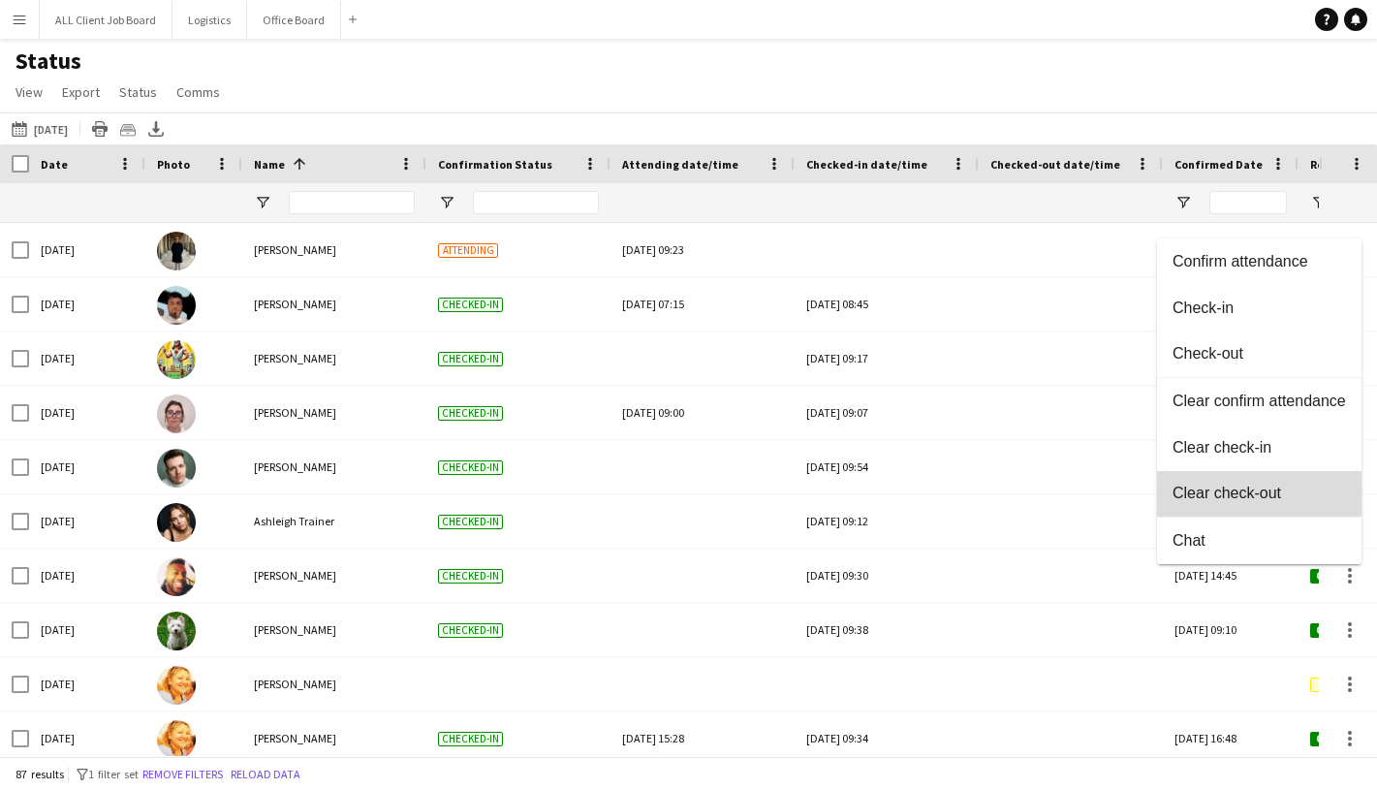
click at [1231, 490] on span "Clear check-out" at bounding box center [1260, 493] width 174 height 17
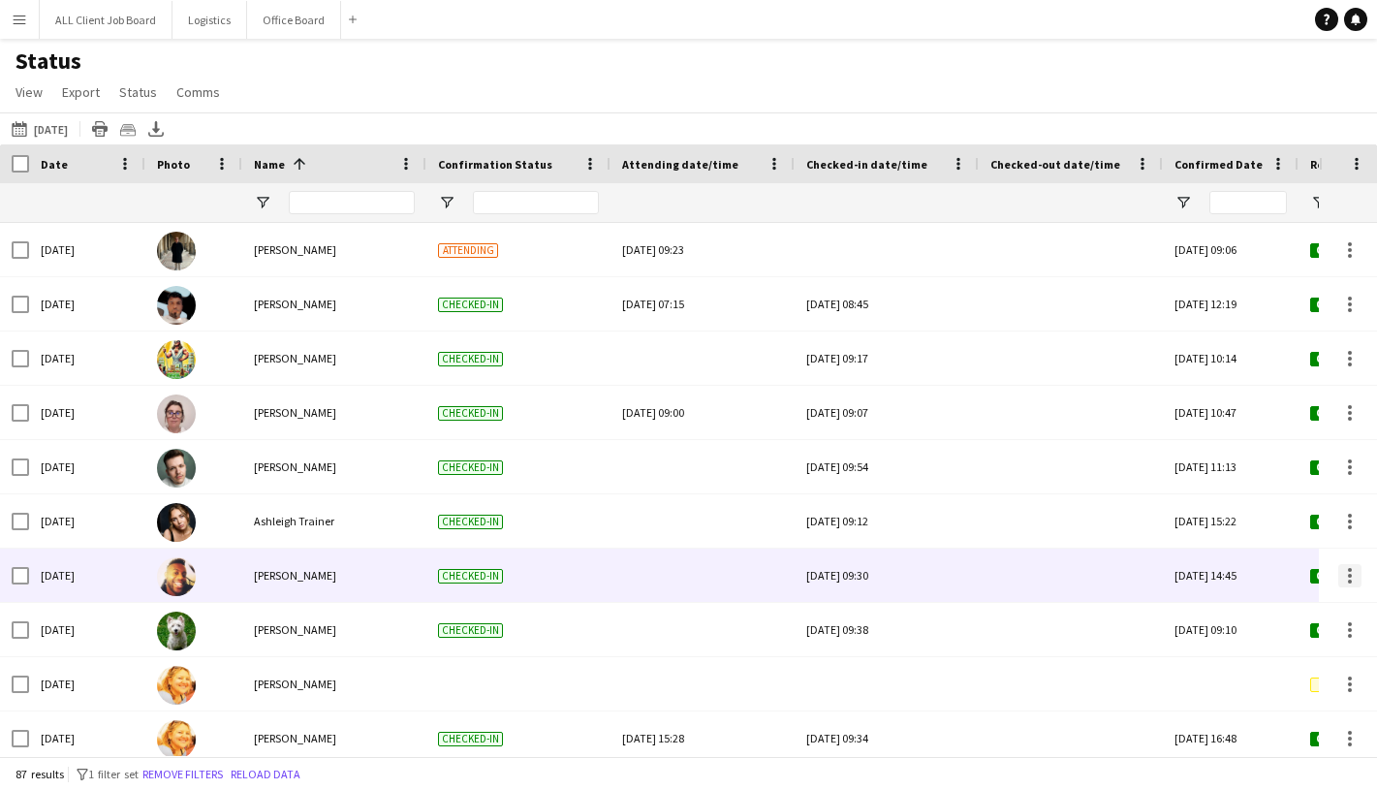
click at [1353, 578] on div at bounding box center [1350, 575] width 23 height 23
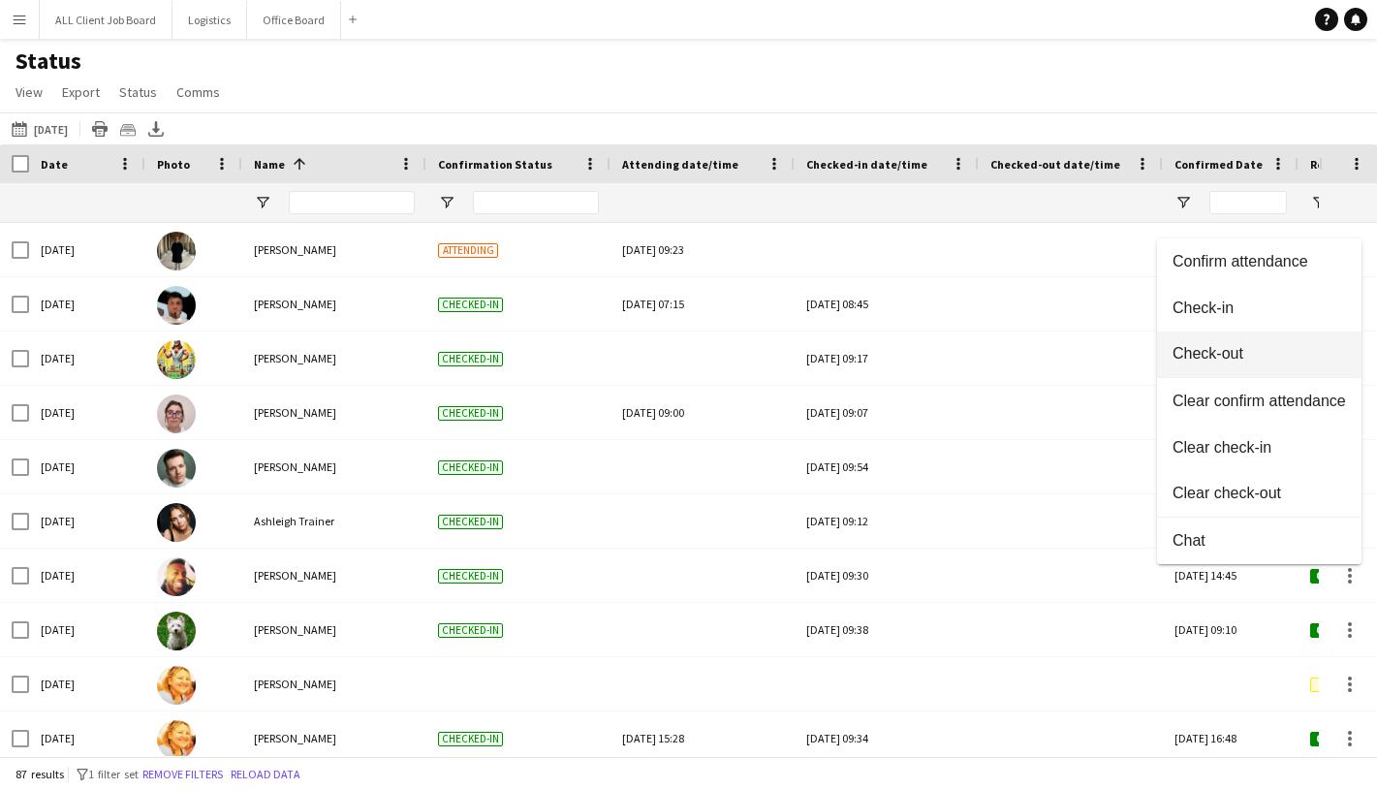
click at [1245, 357] on span "Check-out" at bounding box center [1260, 353] width 174 height 17
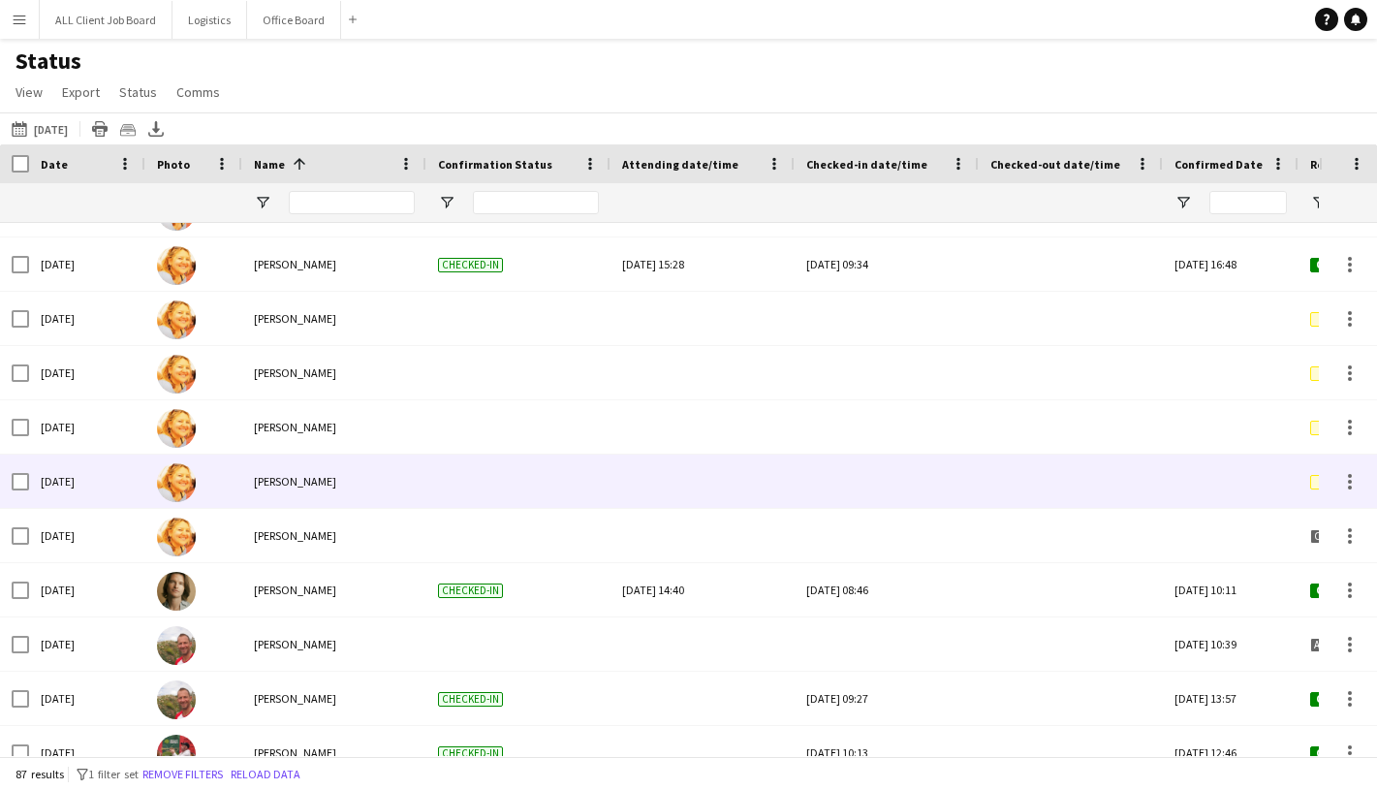
scroll to position [489, 0]
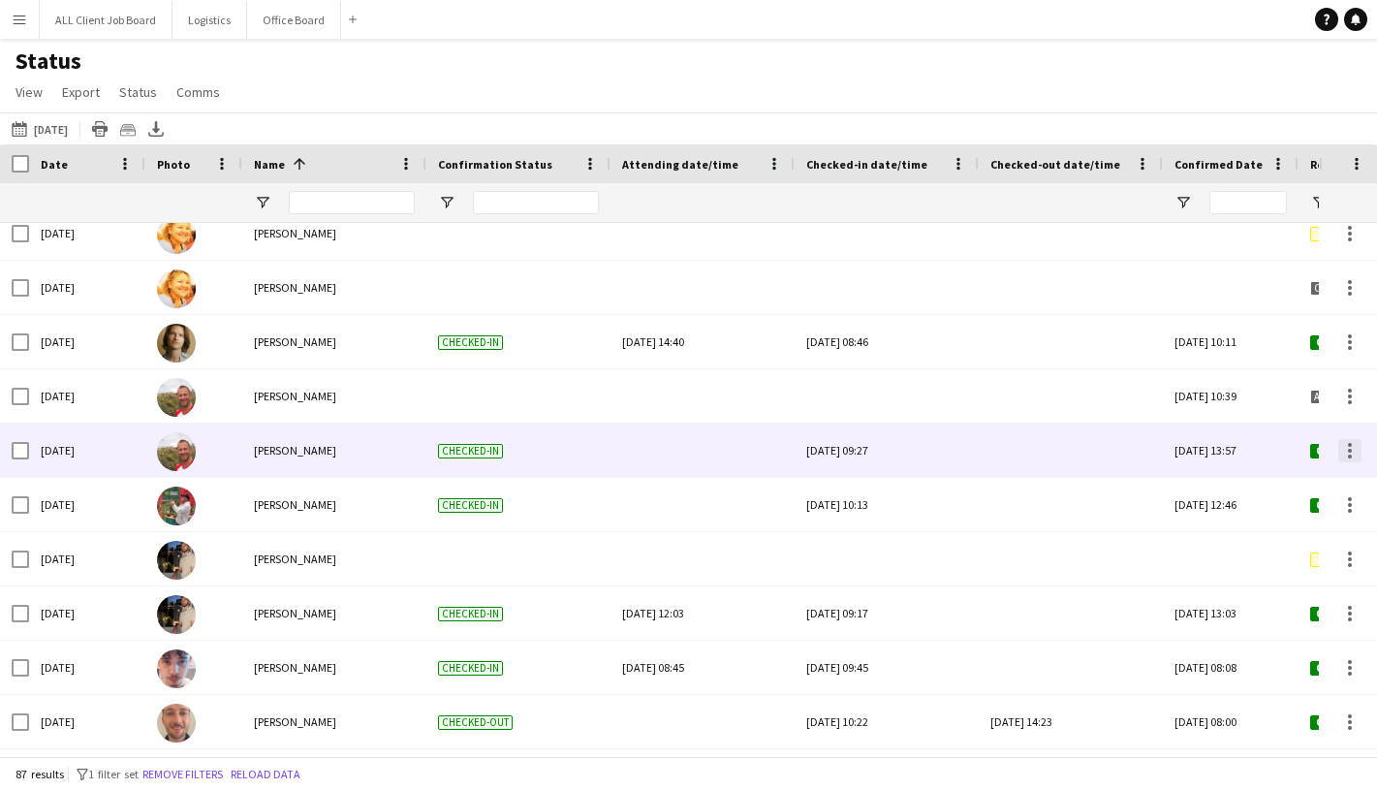
click at [1348, 452] on div at bounding box center [1350, 451] width 4 height 4
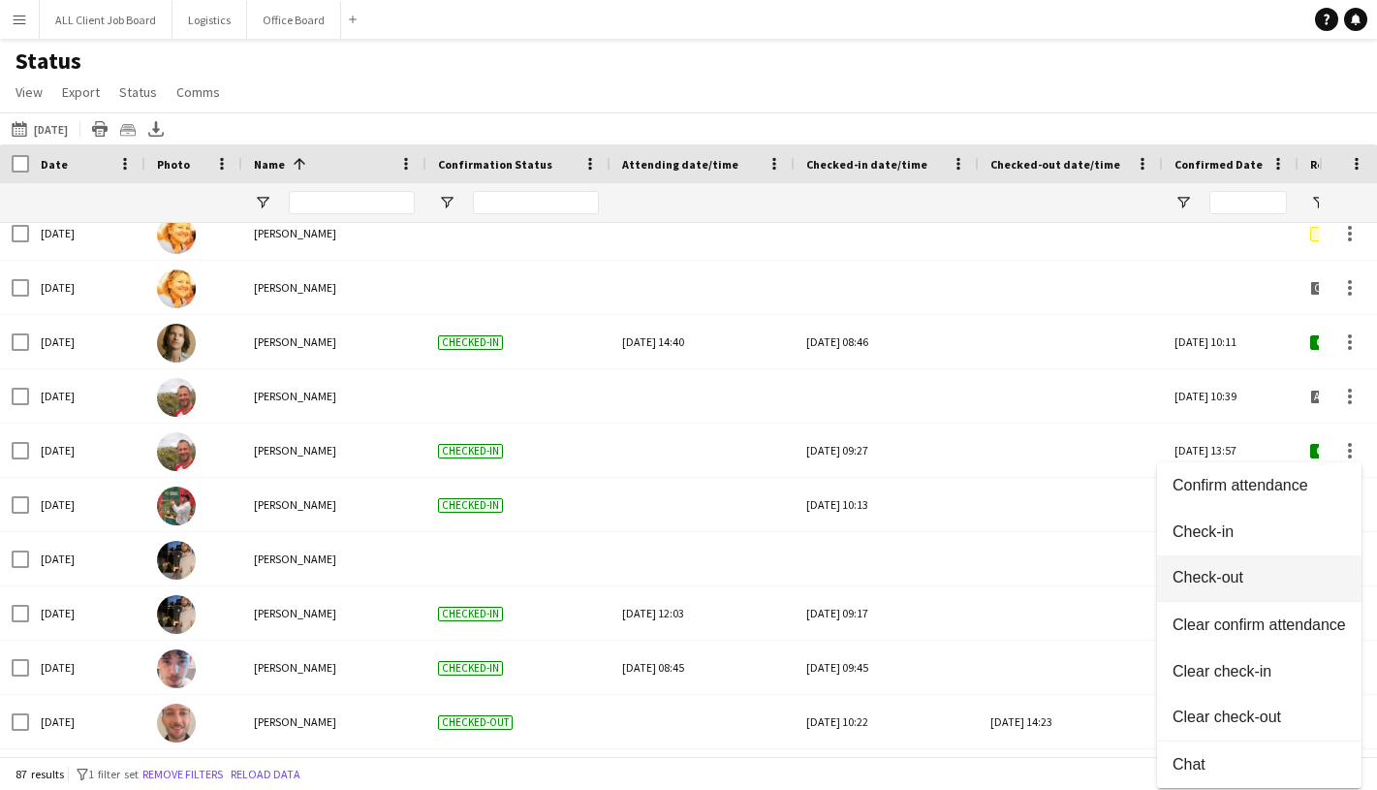
click at [1250, 578] on span "Check-out" at bounding box center [1260, 577] width 174 height 17
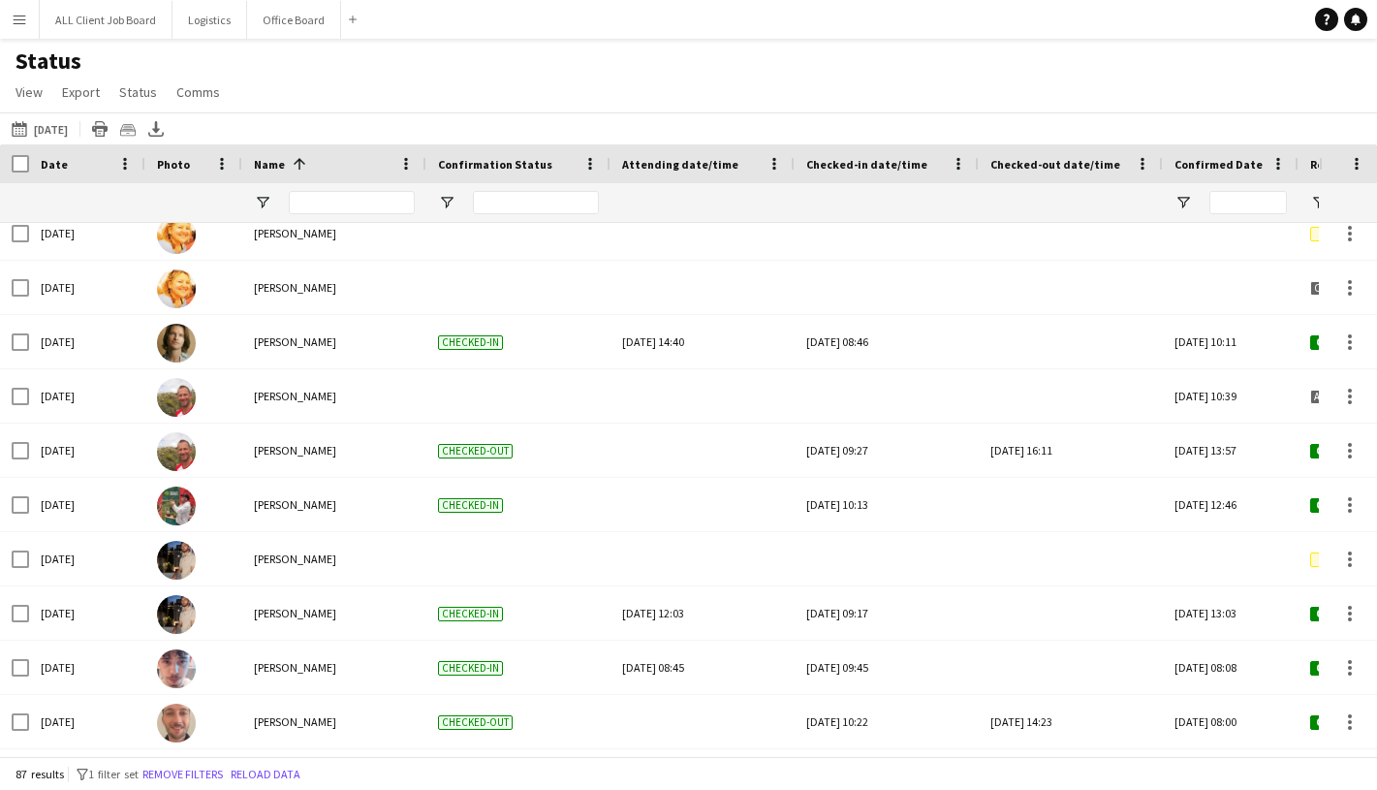
scroll to position [722, 0]
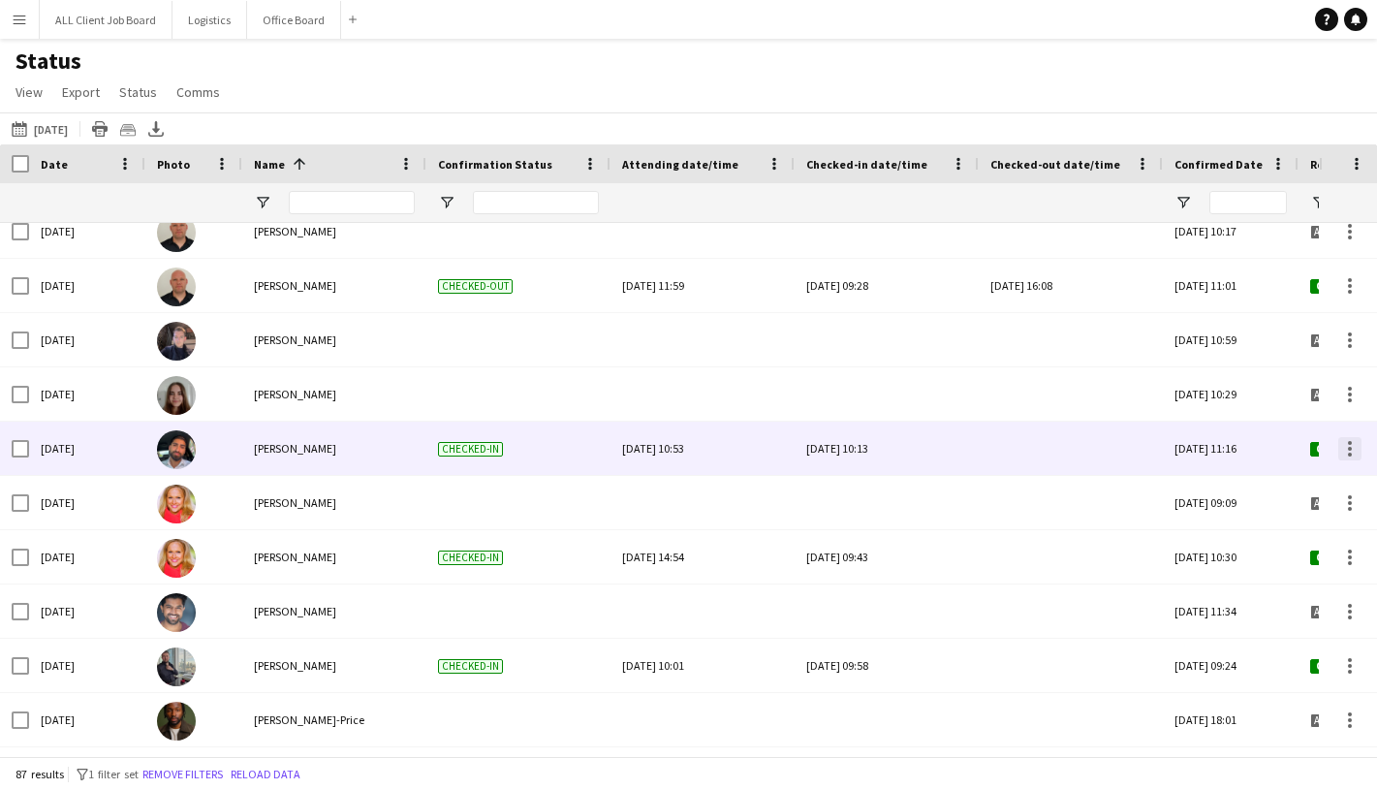
click at [1346, 449] on div at bounding box center [1350, 448] width 23 height 23
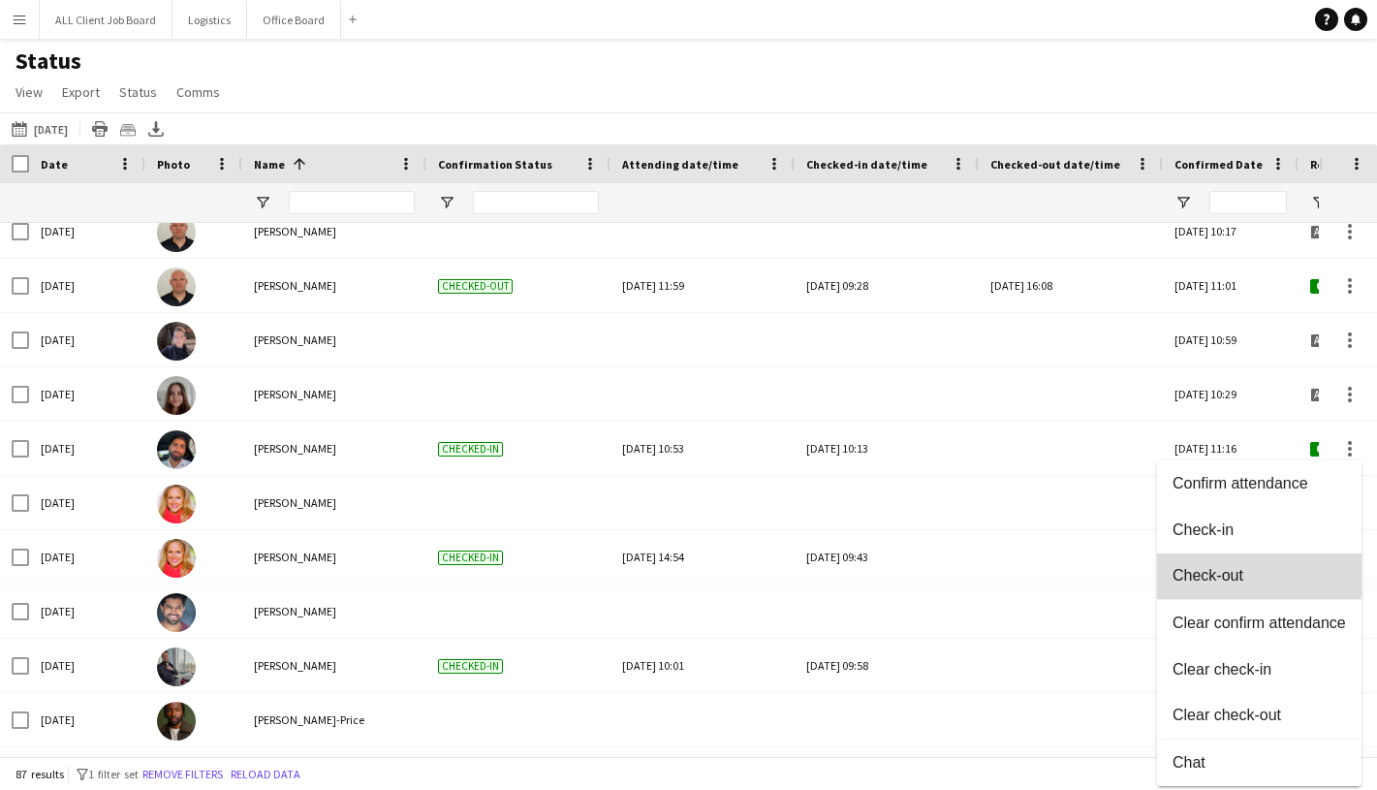
click at [1244, 567] on span "Check-out" at bounding box center [1260, 575] width 174 height 17
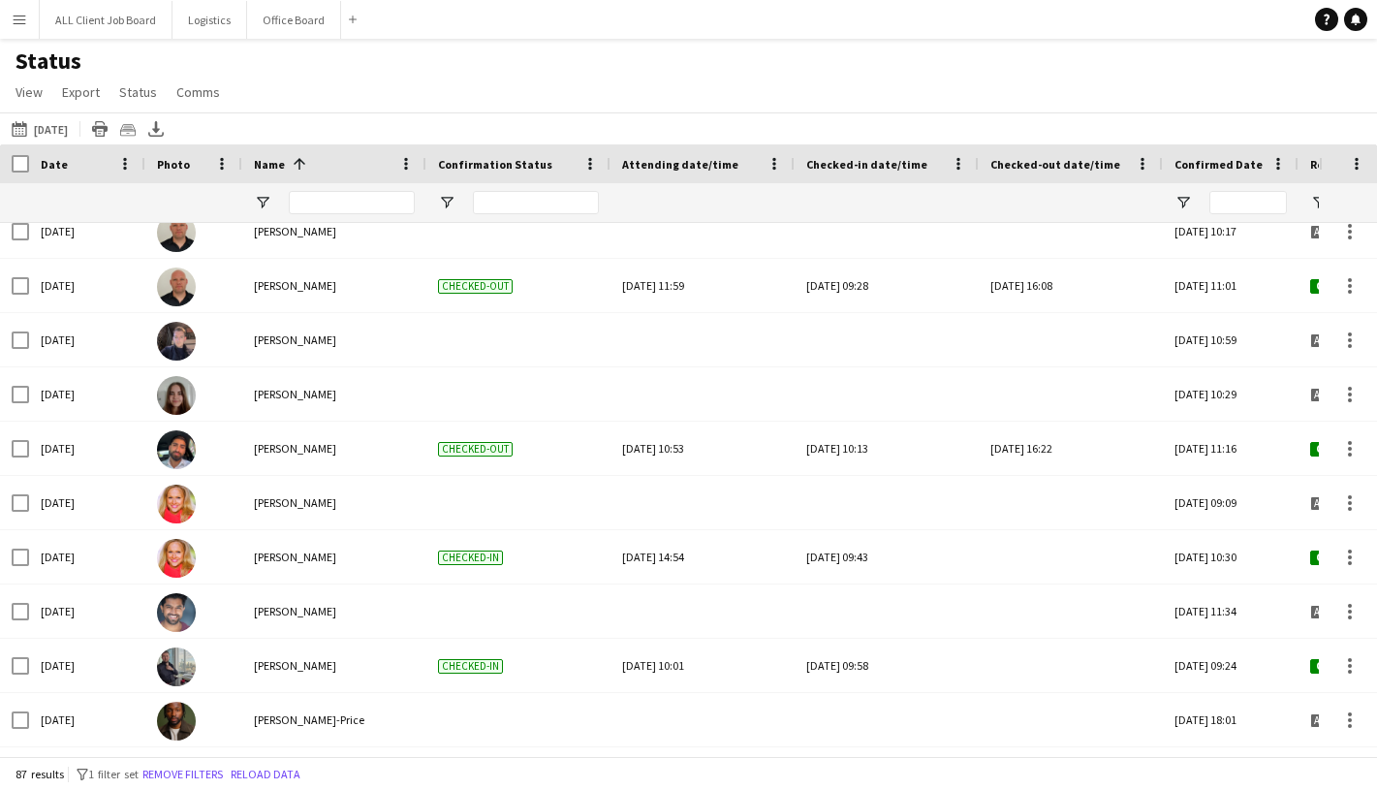
scroll to position [4144, 0]
